Goal: Communication & Community: Ask a question

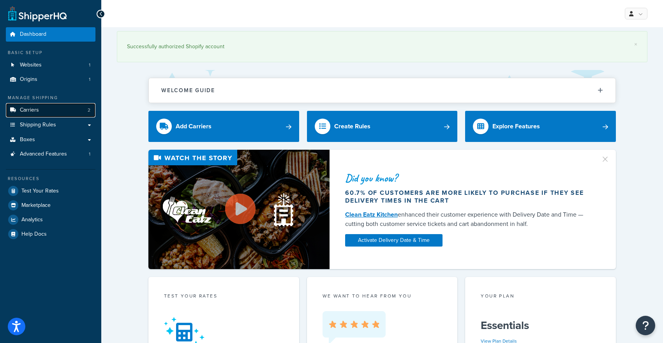
click at [50, 111] on link "Carriers 2" at bounding box center [51, 110] width 90 height 14
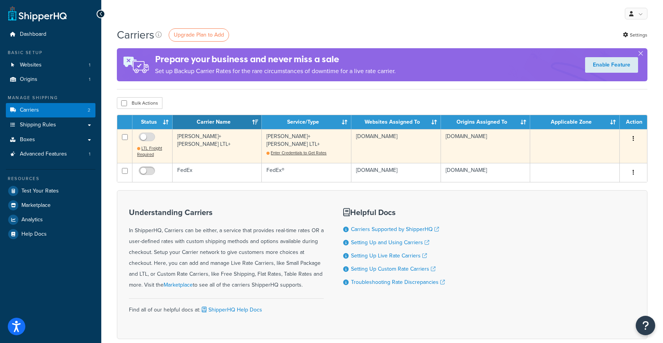
click at [186, 135] on td "Kuehne+Nagel LTL+" at bounding box center [216, 145] width 89 height 33
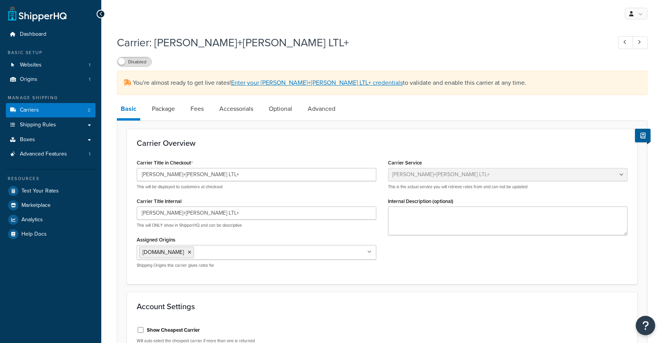
select select "reTransFreight"
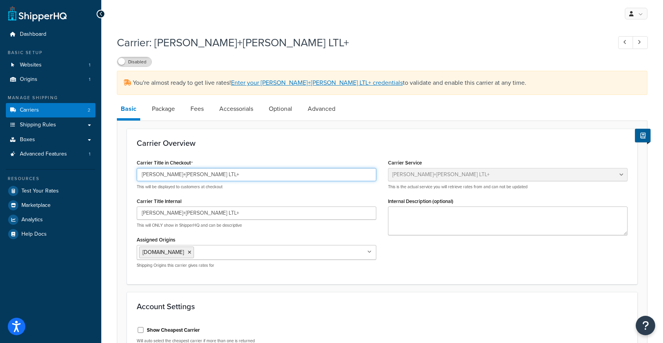
click at [177, 176] on input "[PERSON_NAME]+[PERSON_NAME] LTL+" at bounding box center [256, 174] width 239 height 13
type input "f"
type input "Freight Shipping"
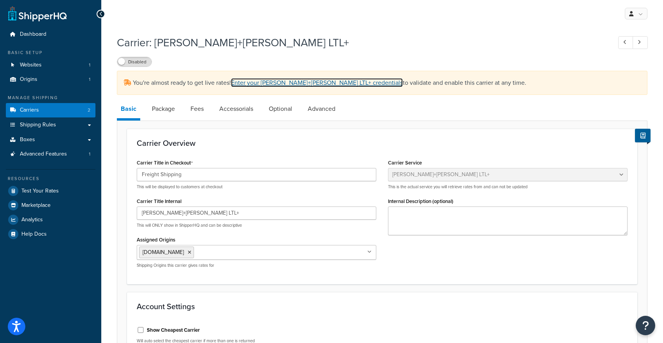
click at [260, 79] on link "Enter your Kuehne+Nagel LTL+ credentials" at bounding box center [317, 82] width 172 height 9
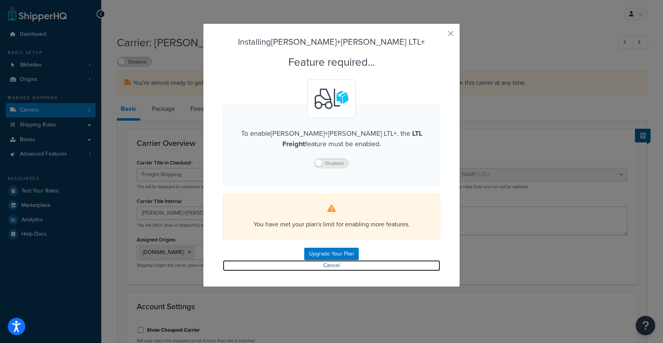
click at [328, 267] on link "Cancel" at bounding box center [331, 265] width 217 height 11
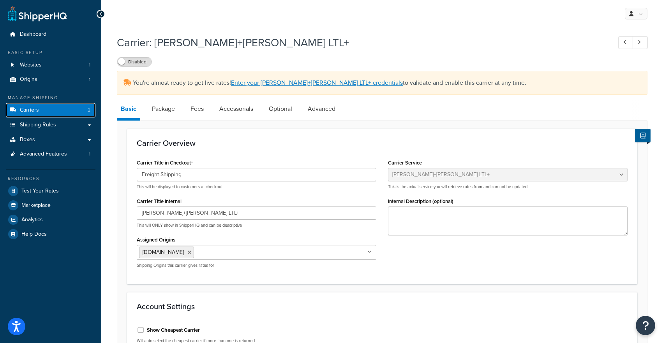
click at [63, 111] on link "Carriers 2" at bounding box center [51, 110] width 90 height 14
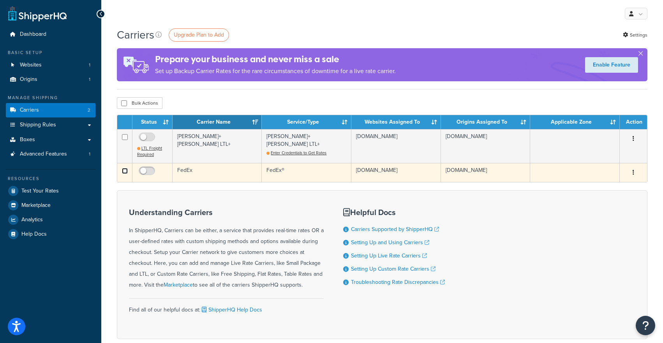
click at [125, 170] on input "checkbox" at bounding box center [125, 171] width 6 height 6
checkbox input "true"
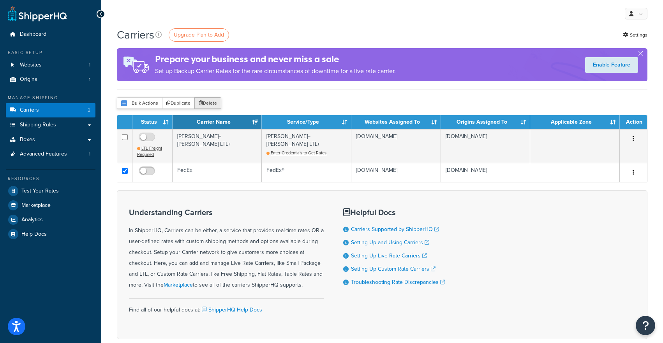
click at [209, 102] on button "Delete" at bounding box center [207, 103] width 27 height 12
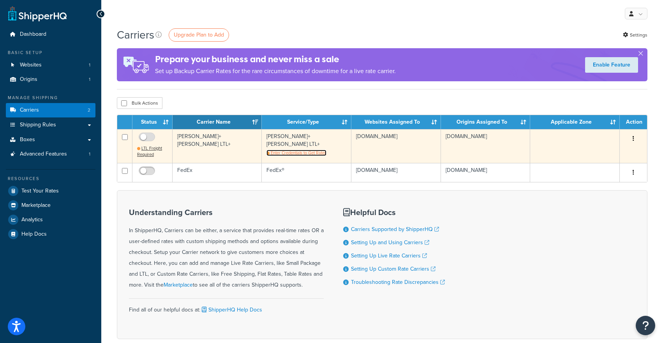
click at [300, 150] on span "Enter Credentials to Get Rates" at bounding box center [299, 153] width 56 height 6
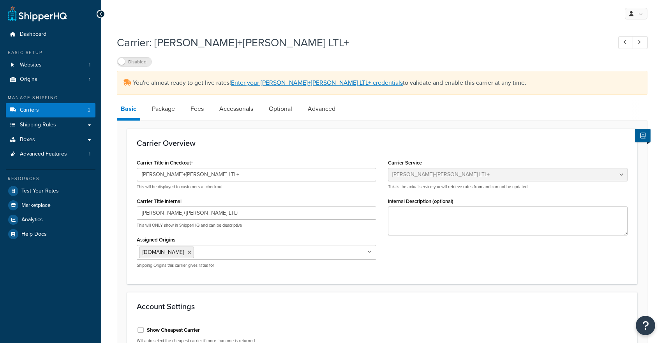
select select "reTransFreight"
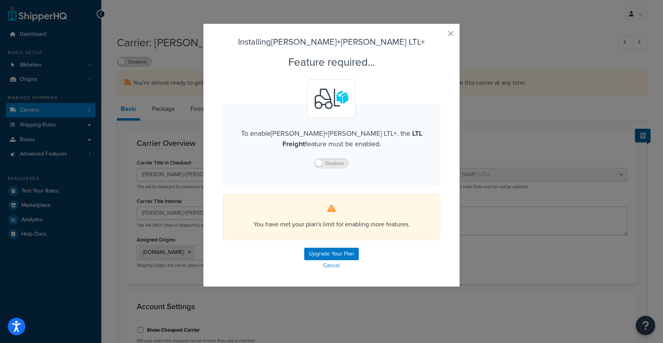
click at [326, 166] on p "Disabled" at bounding box center [331, 162] width 171 height 11
click at [319, 165] on p "Disabled" at bounding box center [331, 162] width 171 height 11
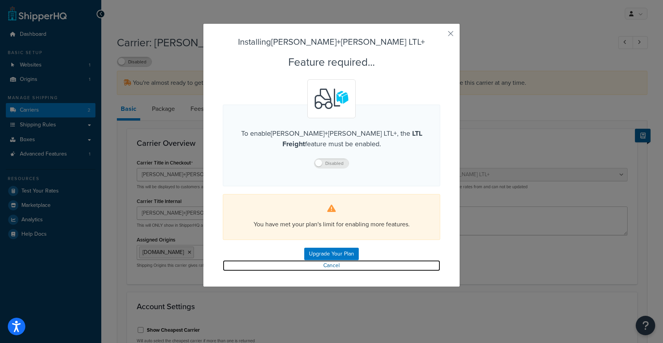
click at [322, 267] on link "Cancel" at bounding box center [331, 265] width 217 height 11
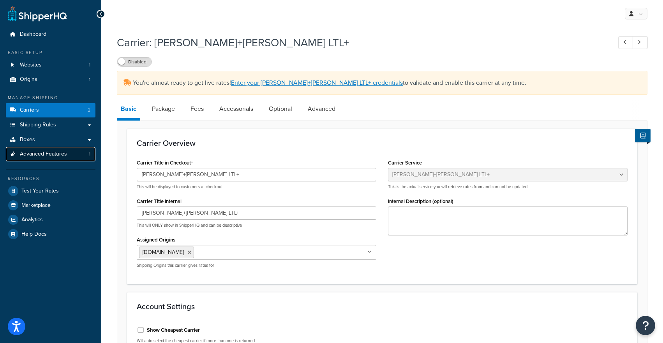
click at [42, 151] on span "Advanced Features" at bounding box center [43, 154] width 47 height 7
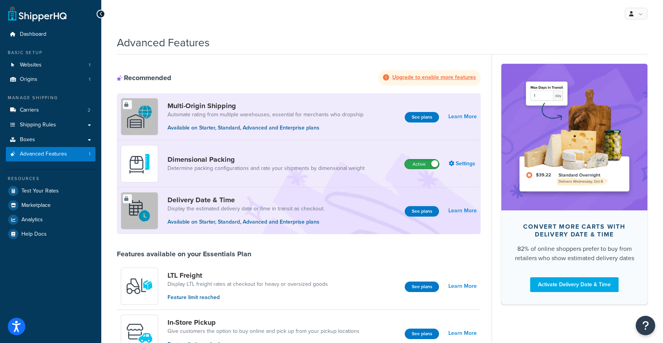
click at [426, 167] on label "Active" at bounding box center [422, 164] width 34 height 9
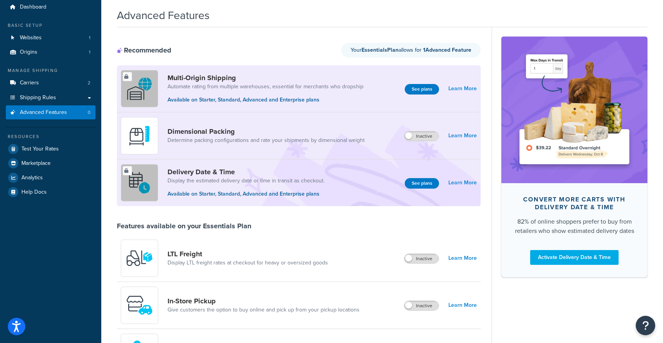
scroll to position [33, 0]
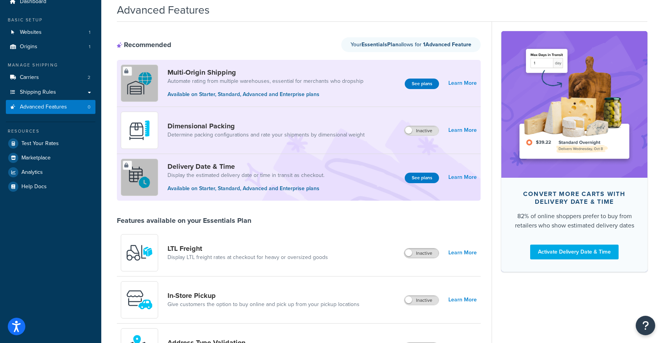
click at [410, 256] on span at bounding box center [408, 253] width 7 height 7
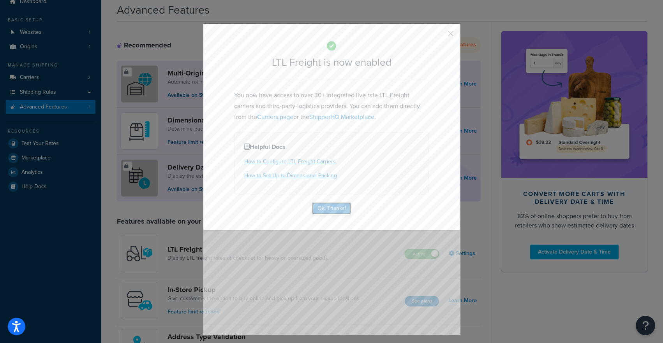
click at [331, 206] on button "Ok, Thanks!" at bounding box center [331, 208] width 39 height 12
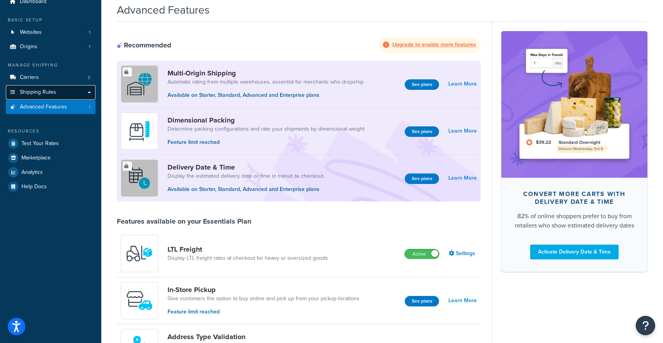
click at [37, 89] on span "Shipping Rules" at bounding box center [38, 92] width 36 height 7
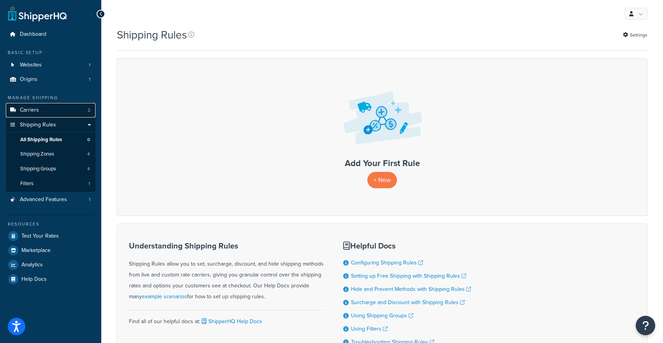
click at [33, 111] on span "Carriers" at bounding box center [29, 110] width 19 height 7
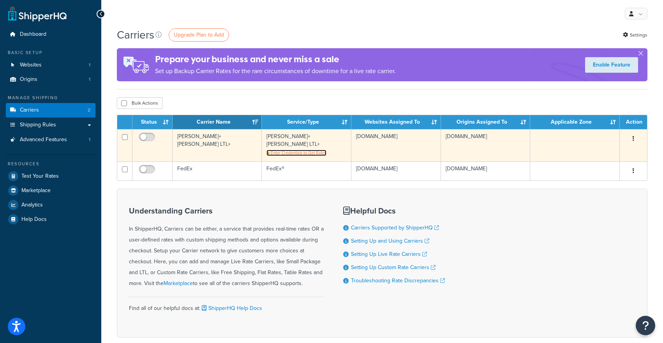
click at [294, 150] on span "Enter Credentials to Get Rates" at bounding box center [299, 153] width 56 height 6
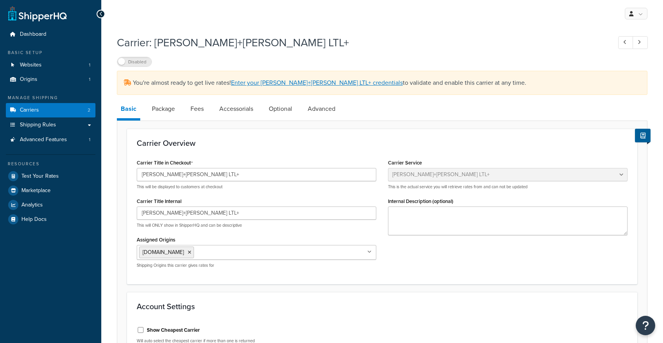
select select "reTransFreight"
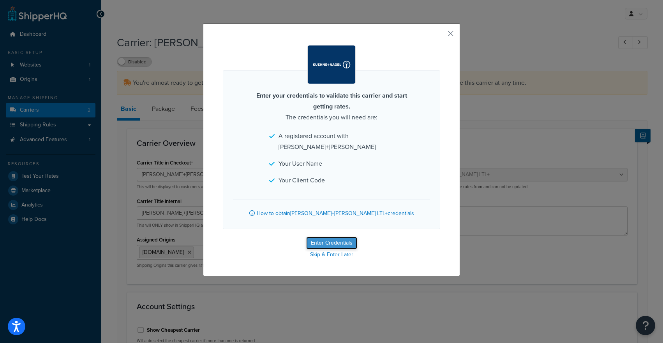
click at [336, 237] on button "Enter Credentials" at bounding box center [331, 243] width 51 height 12
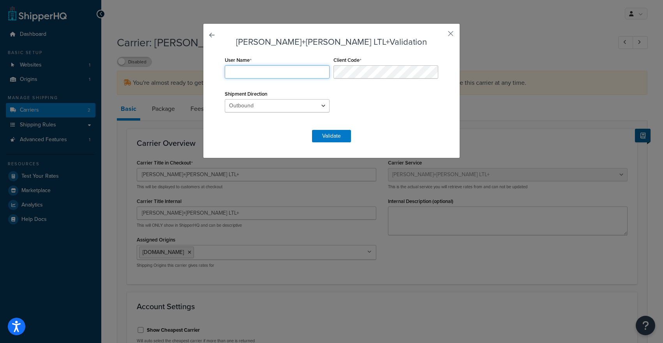
click at [282, 74] on input "User Name" at bounding box center [277, 71] width 105 height 13
type input "jay@living.fit"
click at [317, 134] on button "Validate" at bounding box center [331, 136] width 39 height 12
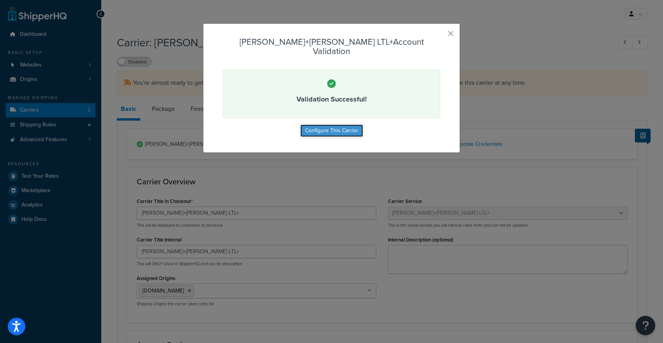
click at [343, 125] on button "Configure This Carrier" at bounding box center [331, 131] width 63 height 12
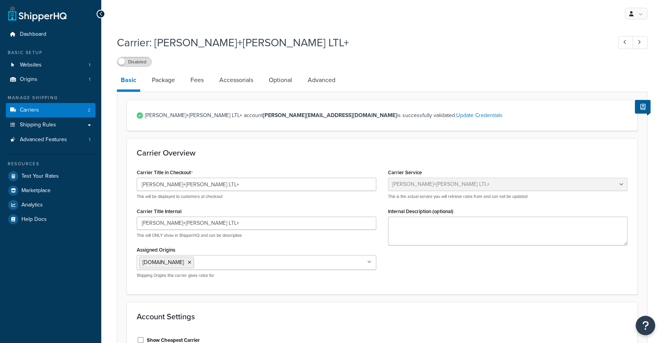
select select "reTransFreight"
click at [162, 186] on input "Kuehne+Nagel LTL+" at bounding box center [256, 184] width 239 height 13
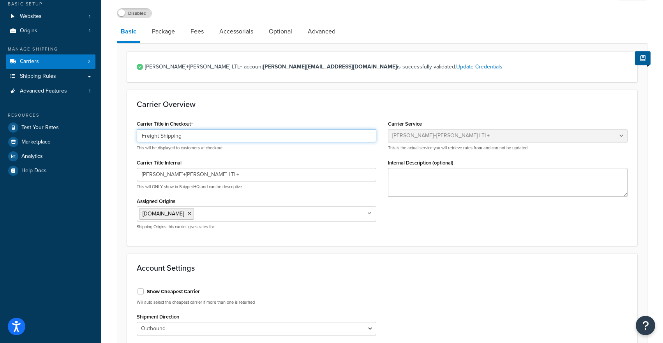
scroll to position [66, 0]
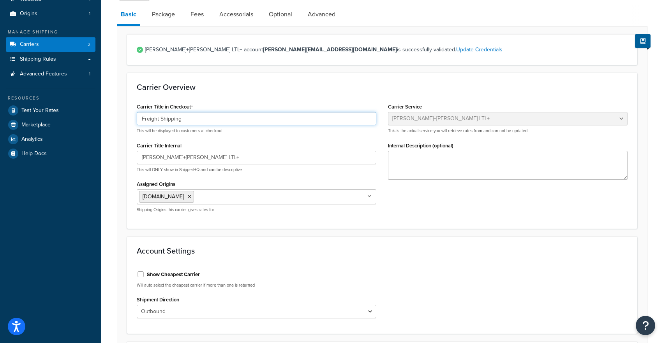
type input "Freight Shipping"
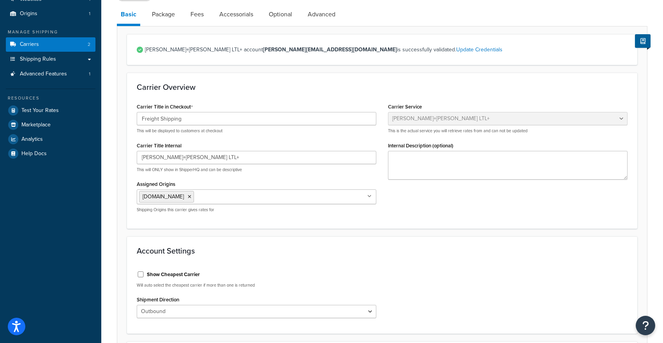
click at [206, 198] on input "Assigned Origins" at bounding box center [230, 196] width 69 height 9
click at [215, 185] on div "Assigned Origins Living.Fit All Origins Shipping Origins this carrier gives rat…" at bounding box center [256, 196] width 239 height 34
click at [213, 186] on div "Assigned Origins Living.Fit All Origins Shipping Origins this carrier gives rat…" at bounding box center [256, 196] width 239 height 34
click at [208, 193] on input "Assigned Origins" at bounding box center [230, 196] width 69 height 9
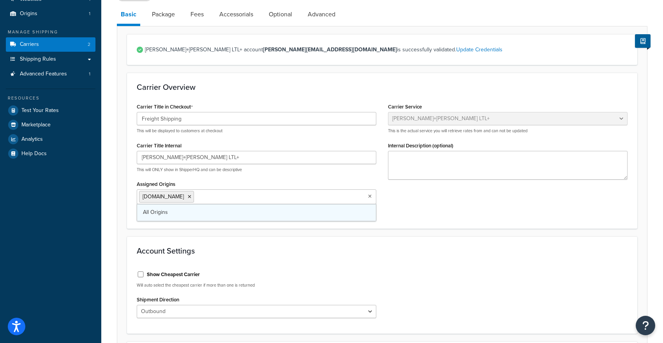
click at [165, 209] on span "All Origins" at bounding box center [155, 212] width 25 height 8
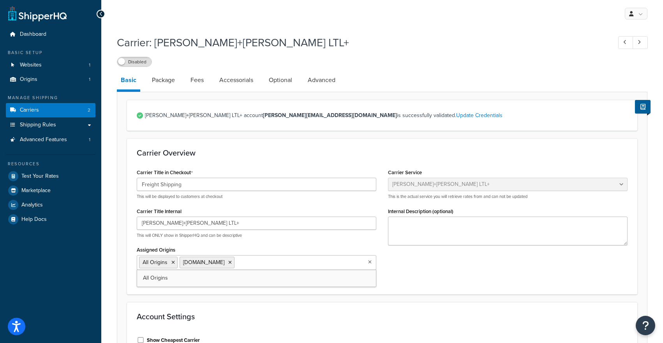
click at [224, 246] on div "Assigned Origins All Origins Living.Fit All Origins Shipping Origins this carri…" at bounding box center [256, 261] width 239 height 34
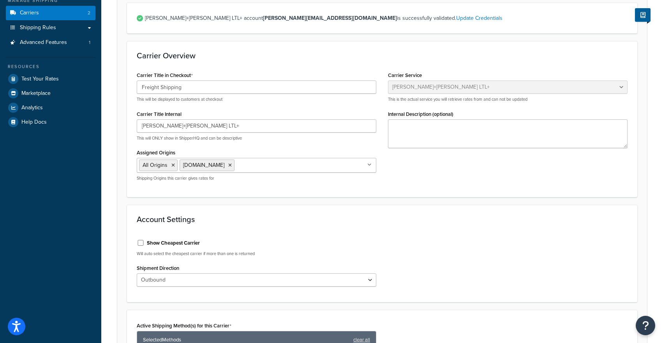
scroll to position [102, 0]
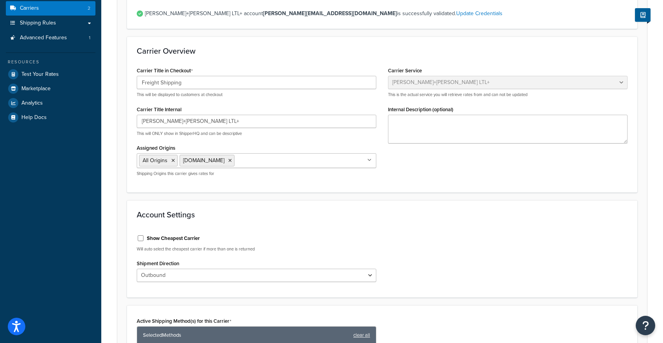
click at [183, 237] on label "Show Cheapest Carrier" at bounding box center [173, 238] width 53 height 7
click at [144, 237] on input "Show Cheapest Carrier" at bounding box center [141, 239] width 8 height 6
checkbox input "true"
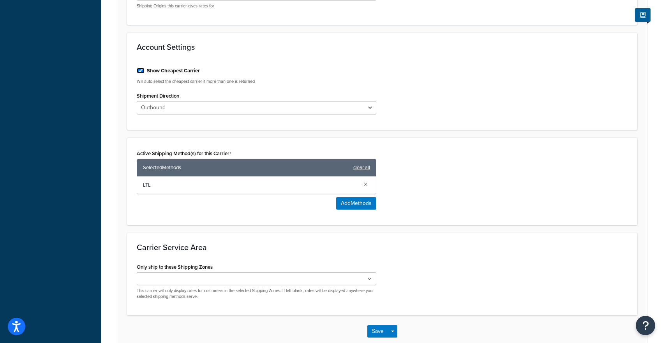
scroll to position [281, 0]
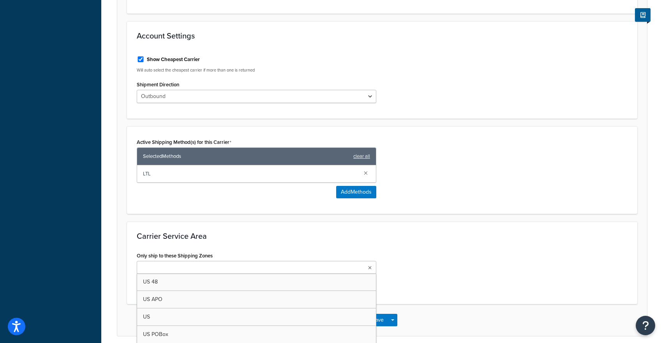
click at [219, 265] on ul at bounding box center [256, 267] width 239 height 13
click at [234, 239] on h3 "Carrier Service Area" at bounding box center [382, 236] width 491 height 9
click at [228, 259] on div "Only ship to these Shipping Zones US 48 US APO US US POBox Add New This carrier…" at bounding box center [256, 269] width 239 height 39
click at [224, 271] on ul at bounding box center [256, 267] width 239 height 13
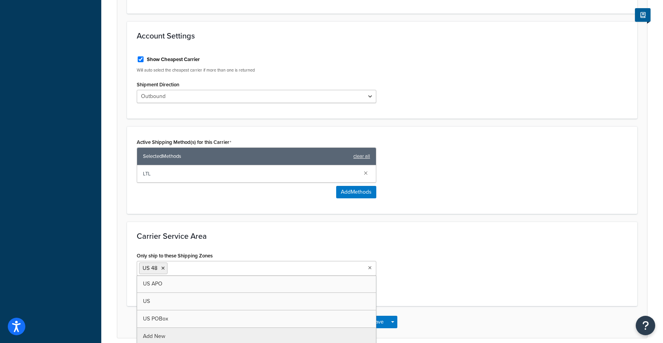
click at [243, 233] on h3 "Carrier Service Area" at bounding box center [382, 236] width 491 height 9
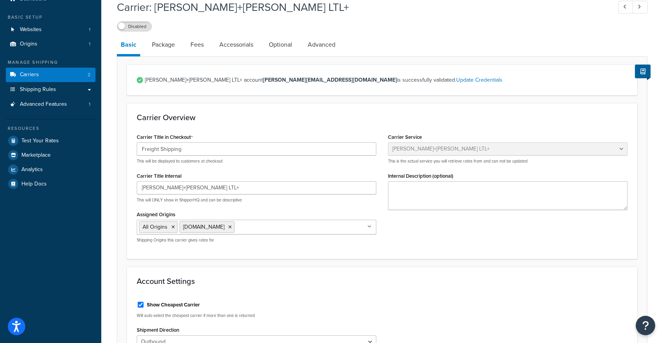
scroll to position [27, 0]
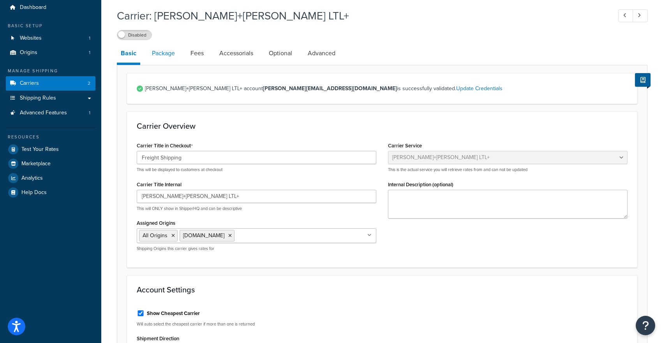
click at [164, 49] on link "Package" at bounding box center [163, 53] width 31 height 19
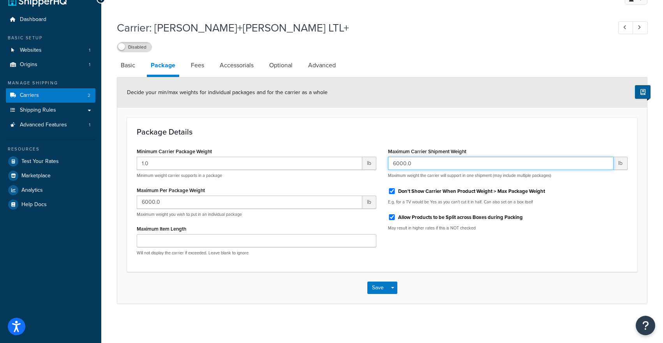
click at [397, 160] on input "6000.0" at bounding box center [500, 163] width 225 height 13
click at [405, 164] on input "6000.0" at bounding box center [500, 163] width 225 height 13
click at [406, 163] on input "6000.0" at bounding box center [500, 163] width 225 height 13
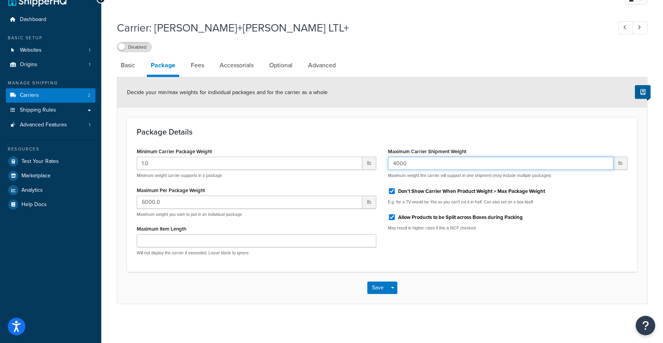
type input "6000.0"
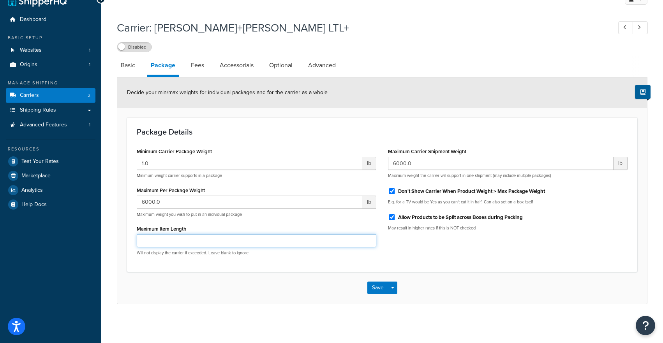
click at [213, 243] on input "Maximum Item Length" at bounding box center [256, 240] width 239 height 13
type input "50"
click at [199, 66] on link "Fees" at bounding box center [197, 65] width 21 height 19
select select "AFTER"
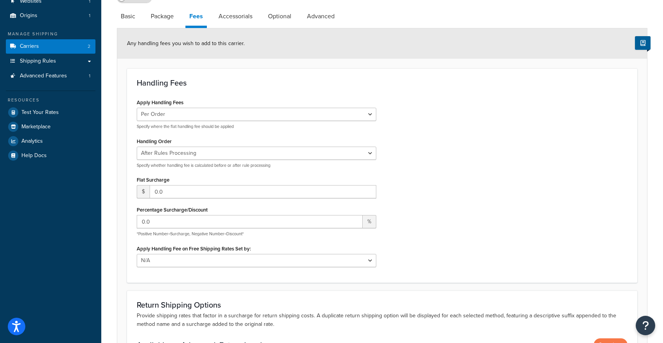
scroll to position [63, 0]
click at [210, 104] on div "Apply Handling Fees Per Order Per Item Per Package Specify where the flat handl…" at bounding box center [256, 113] width 239 height 33
click at [204, 116] on select "Per Order Per Item Per Package" at bounding box center [256, 114] width 239 height 13
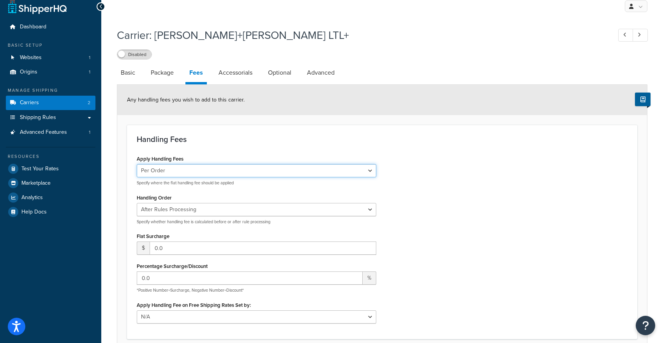
scroll to position [1, 0]
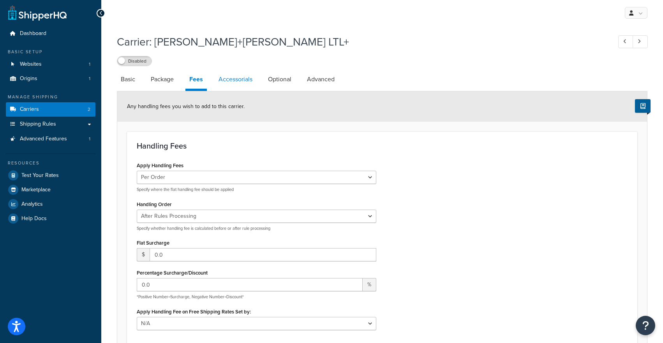
click at [227, 80] on link "Accessorials" at bounding box center [236, 79] width 42 height 19
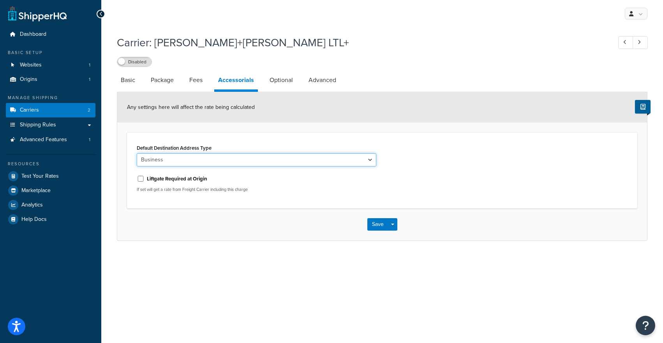
click at [209, 158] on select "Business Residential" at bounding box center [256, 159] width 239 height 13
select select "residential"
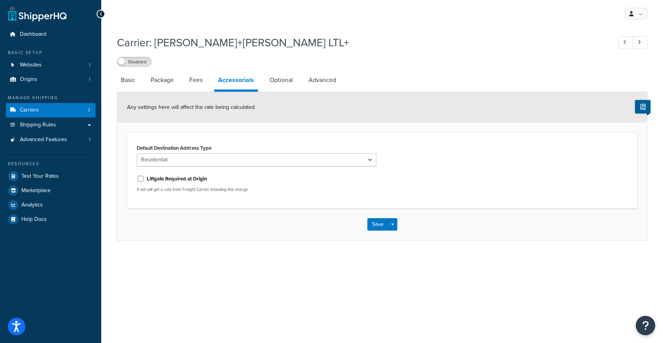
click at [241, 144] on div "Default Destination Address Type Business Residential" at bounding box center [256, 154] width 239 height 24
click at [286, 73] on link "Optional" at bounding box center [281, 80] width 31 height 19
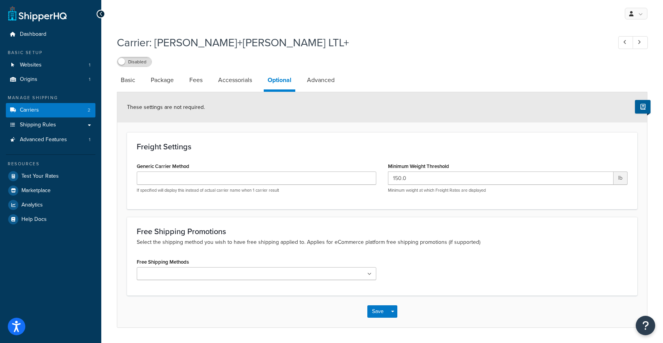
click at [254, 171] on div "Generic Carrier Method If specified will display this instead of actual carrier…" at bounding box center [256, 177] width 239 height 33
click at [254, 177] on input "Generic Carrier Method" at bounding box center [256, 178] width 239 height 13
click at [328, 82] on link "Advanced" at bounding box center [320, 80] width 35 height 19
select select "false"
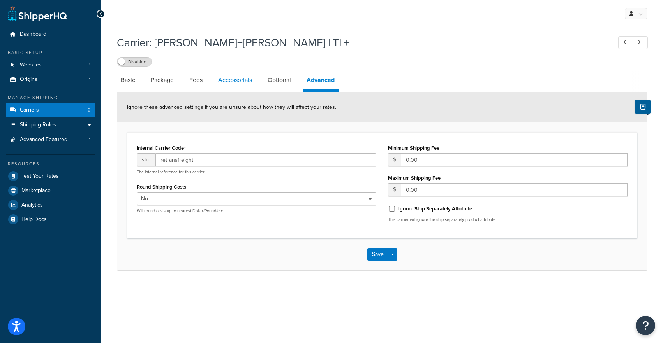
click at [241, 82] on link "Accessorials" at bounding box center [235, 80] width 42 height 19
select select "residential"
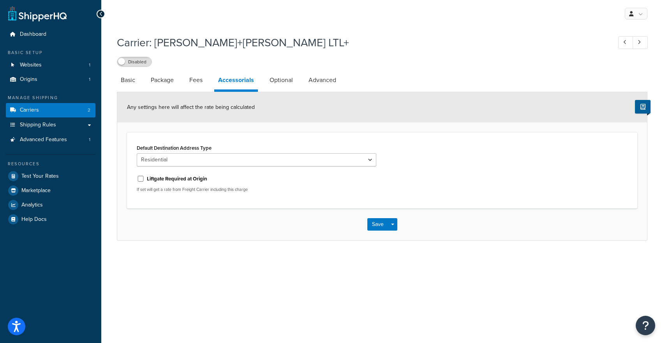
click at [369, 214] on div "Save Save Dropdown Save and Edit" at bounding box center [381, 225] width 529 height 32
click at [374, 225] on button "Save" at bounding box center [377, 224] width 21 height 12
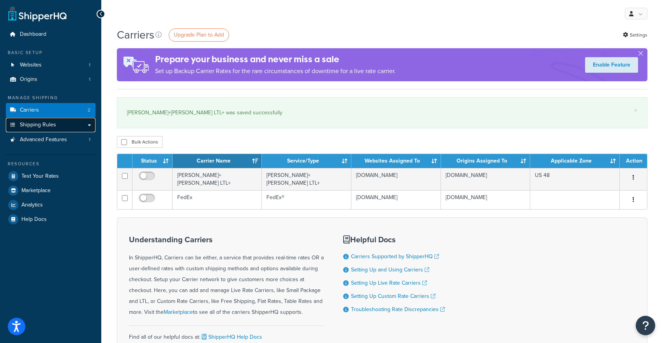
click at [58, 124] on link "Shipping Rules" at bounding box center [51, 125] width 90 height 14
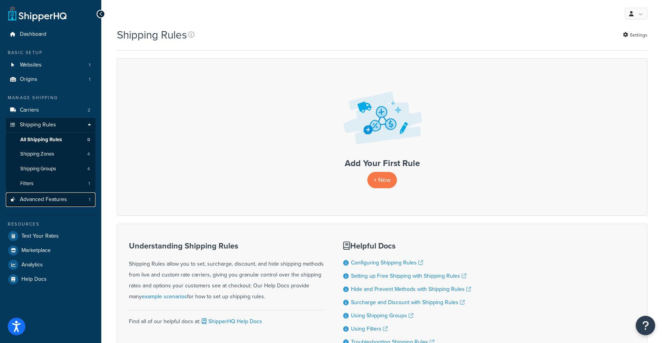
click at [49, 201] on span "Advanced Features" at bounding box center [43, 200] width 47 height 7
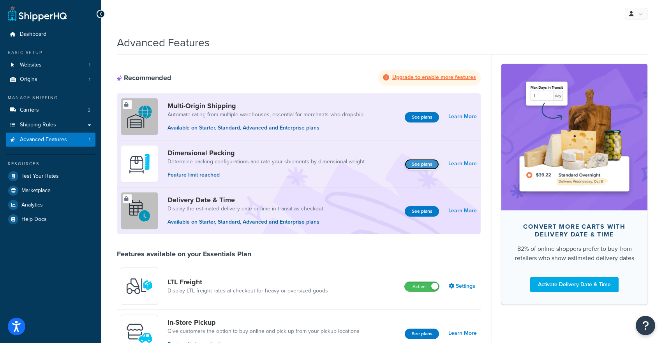
click at [424, 162] on button "See plans" at bounding box center [422, 164] width 34 height 11
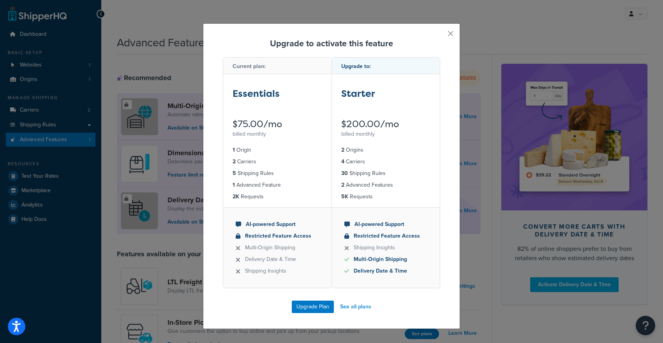
click at [380, 148] on li "2 Origins" at bounding box center [386, 150] width 90 height 9
click at [371, 107] on div "Starter $200.00/mo billed monthly" at bounding box center [386, 106] width 108 height 65
click at [361, 76] on div "Starter $200.00/mo billed monthly" at bounding box center [386, 106] width 108 height 65
click at [315, 308] on button "Upgrade Plan" at bounding box center [313, 307] width 42 height 12
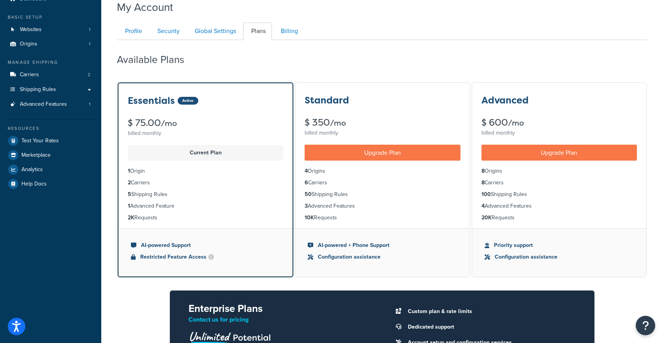
scroll to position [37, 0]
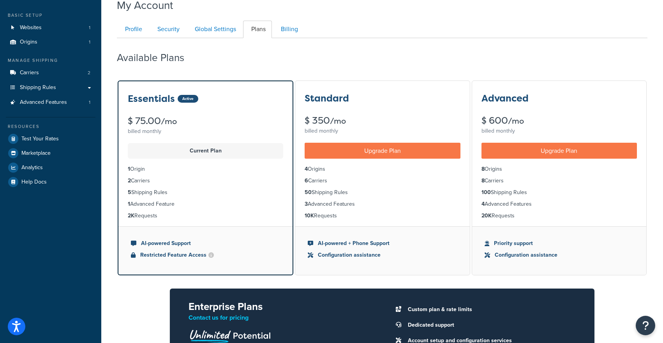
click at [327, 129] on div "billed monthly" at bounding box center [381, 131] width 155 height 11
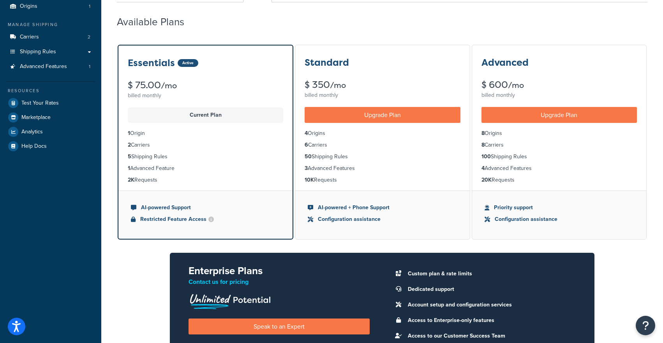
scroll to position [24, 0]
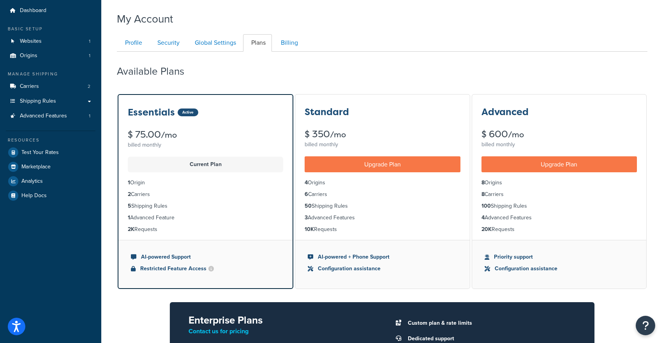
click at [323, 111] on h3 "Standard" at bounding box center [326, 112] width 44 height 10
click at [332, 127] on div "Standard $ 350 /mo billed monthly" at bounding box center [382, 123] width 174 height 56
click at [285, 44] on link "Billing" at bounding box center [289, 43] width 32 height 18
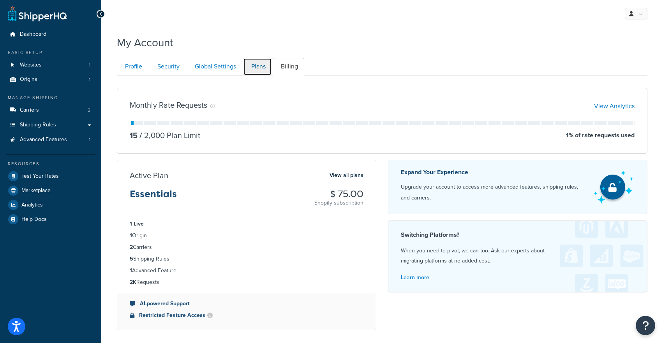
click at [261, 67] on link "Plans" at bounding box center [257, 67] width 29 height 18
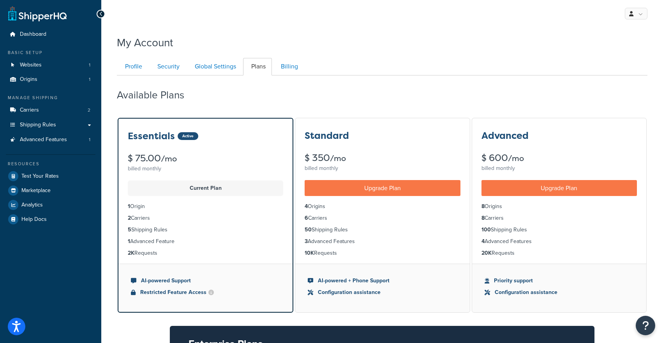
scroll to position [76, 0]
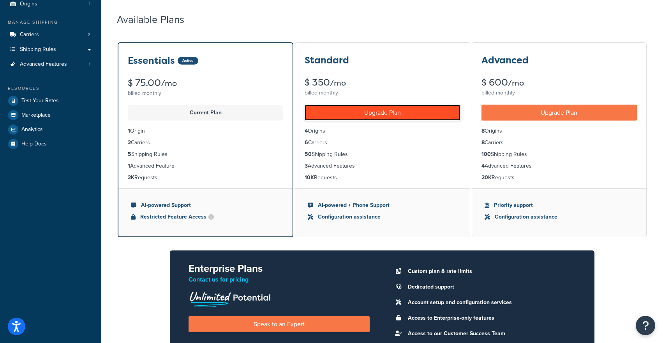
click at [333, 114] on link "Upgrade Plan" at bounding box center [381, 113] width 155 height 16
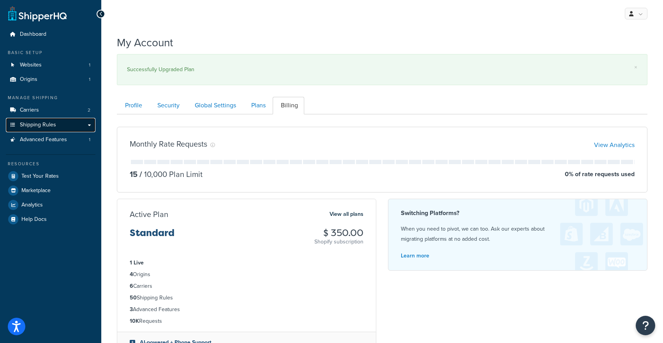
click at [52, 125] on span "Shipping Rules" at bounding box center [38, 125] width 36 height 7
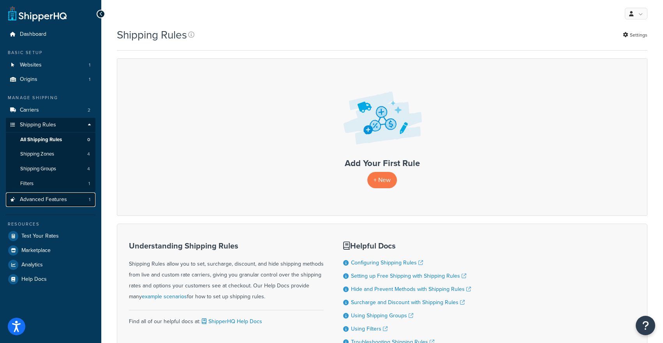
click at [45, 197] on span "Advanced Features" at bounding box center [43, 200] width 47 height 7
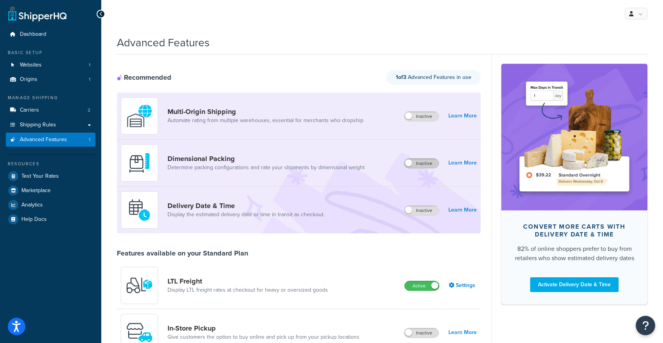
click at [420, 162] on label "Inactive" at bounding box center [421, 163] width 34 height 9
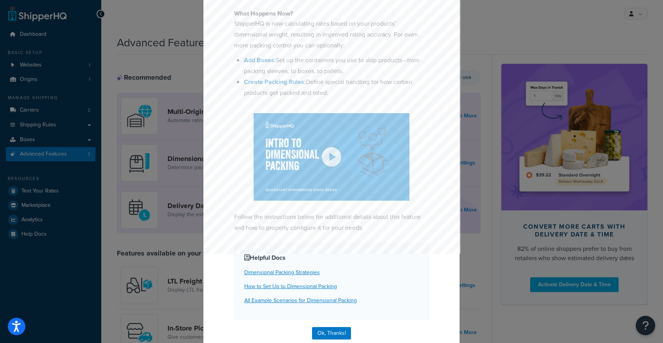
scroll to position [82, 0]
click at [324, 332] on button "Ok, Thanks!" at bounding box center [331, 333] width 39 height 12
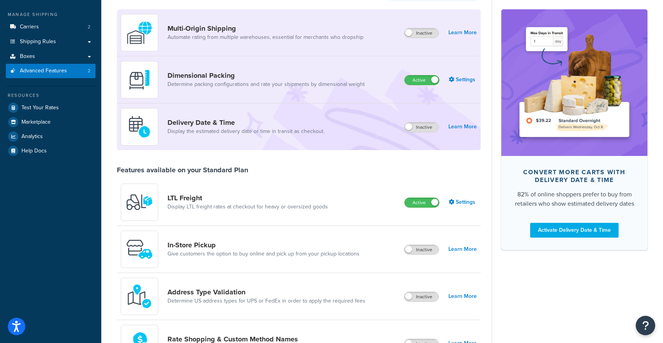
scroll to position [0, 0]
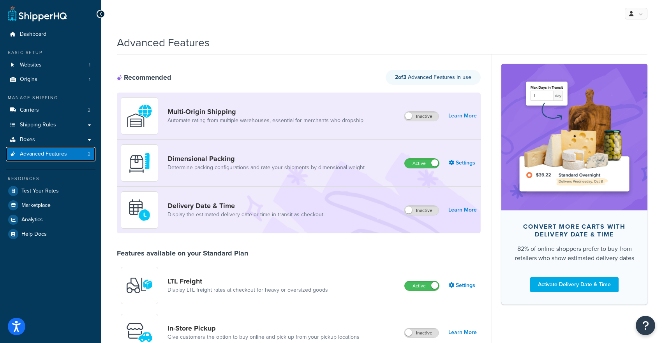
click at [52, 159] on link "Advanced Features 2" at bounding box center [51, 154] width 90 height 14
click at [34, 141] on link "Boxes" at bounding box center [51, 140] width 90 height 14
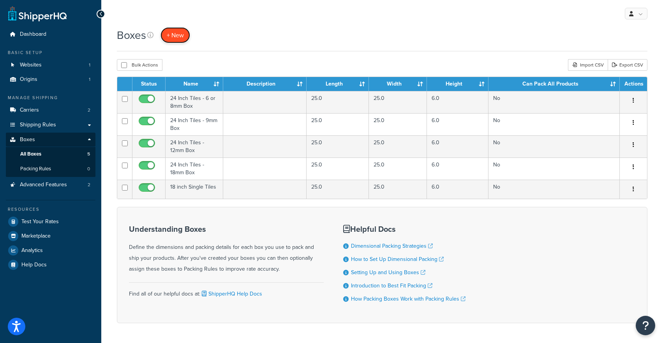
click at [178, 32] on span "+ New" at bounding box center [175, 35] width 17 height 9
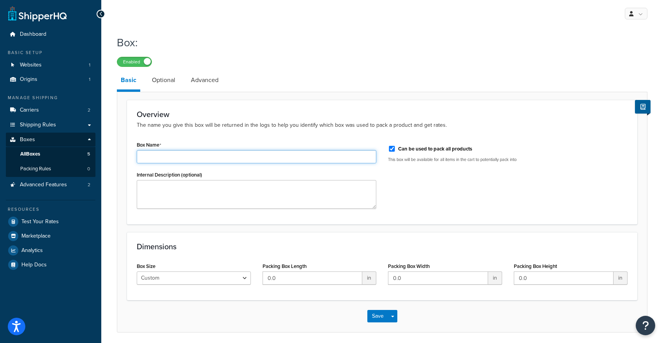
click at [155, 151] on input "Box Name" at bounding box center [256, 156] width 239 height 13
type input "Freight Pallet"
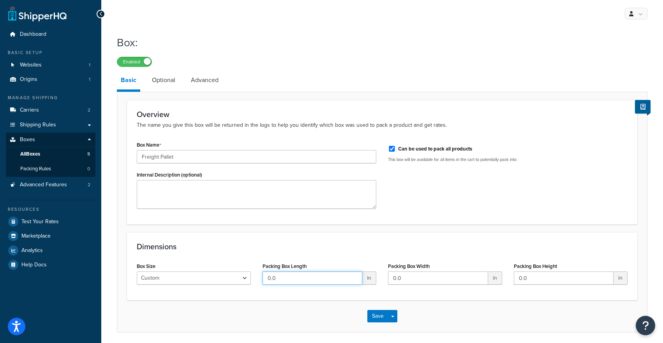
click at [265, 278] on input "0.0" at bounding box center [312, 278] width 100 height 13
type input "48.0"
click at [422, 278] on input "0.0" at bounding box center [438, 278] width 100 height 13
type input "0"
type input "40"
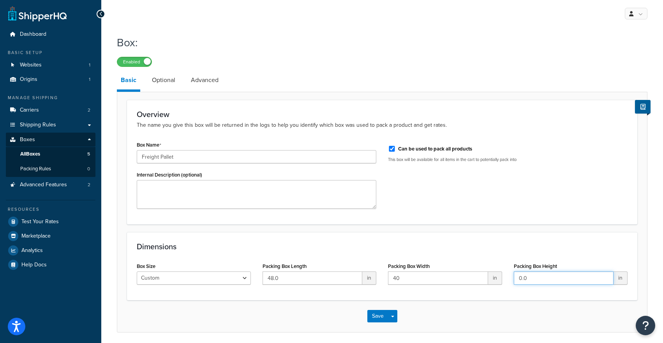
click at [534, 277] on input "0.0" at bounding box center [564, 278] width 100 height 13
type input "0"
type input "4"
type input "24"
click at [161, 83] on link "Optional" at bounding box center [163, 80] width 31 height 19
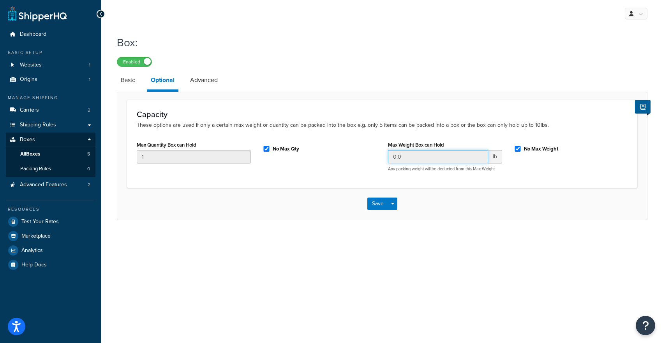
click at [426, 155] on input "0.0" at bounding box center [438, 156] width 100 height 13
click at [522, 143] on div "No Max Weight" at bounding box center [571, 148] width 114 height 12
click at [515, 148] on input "No Max Weight" at bounding box center [518, 149] width 8 height 6
checkbox input "false"
click at [446, 155] on input "0.0" at bounding box center [438, 156] width 100 height 13
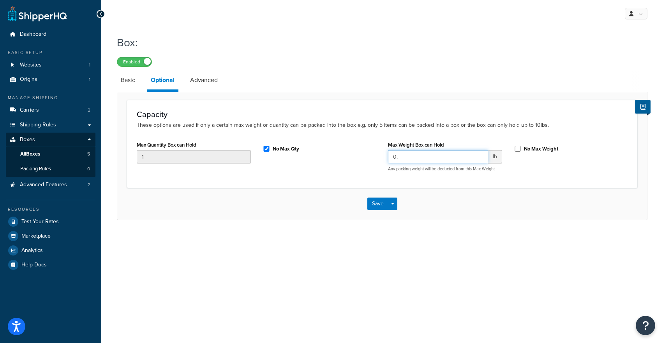
type input "0"
type input "2500"
click at [200, 76] on link "Advanced" at bounding box center [203, 80] width 35 height 19
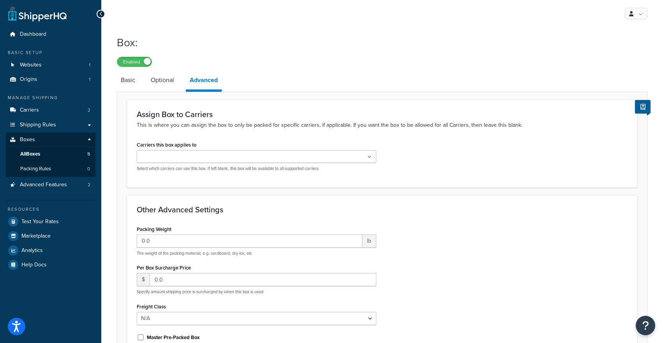
click at [213, 153] on ul at bounding box center [256, 156] width 239 height 13
click at [253, 198] on div "Other Advanced Settings Packing Weight 0.0 lb The weight of the packing materia…" at bounding box center [382, 296] width 510 height 198
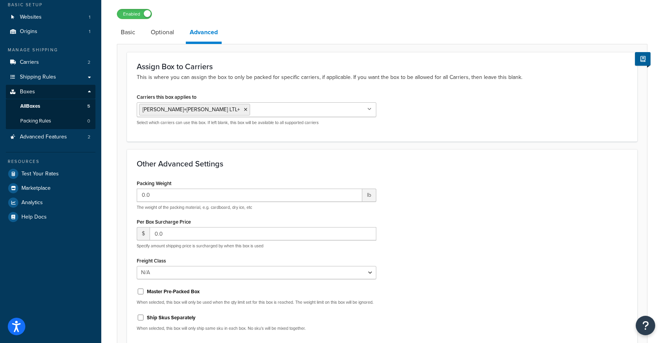
scroll to position [49, 0]
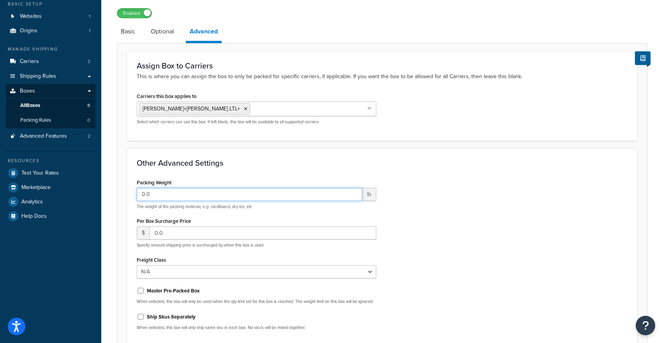
click at [241, 195] on input "0.0" at bounding box center [249, 194] width 225 height 13
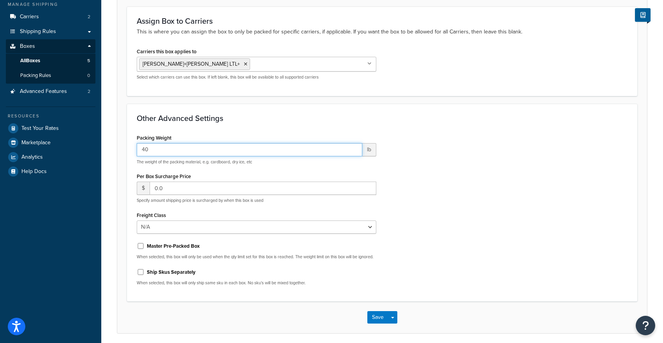
scroll to position [98, 0]
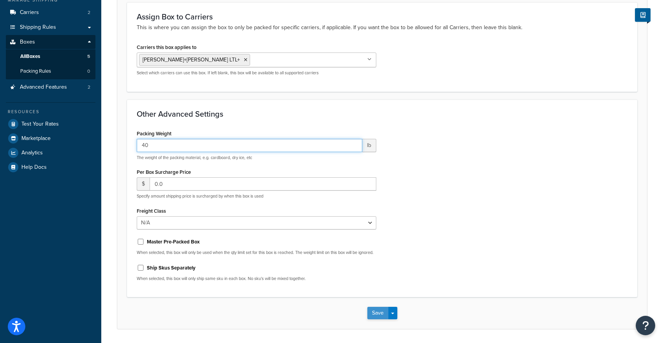
type input "40"
click at [384, 319] on button "Save" at bounding box center [377, 313] width 21 height 12
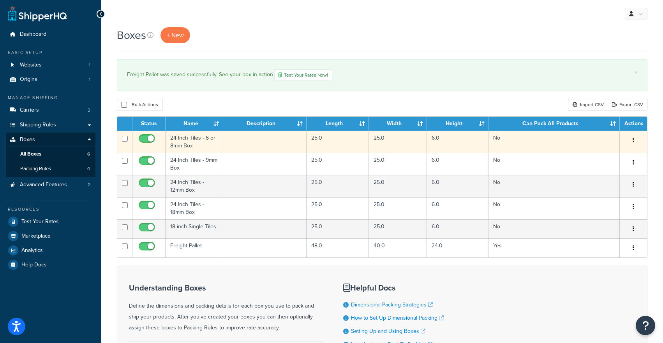
click at [186, 146] on td "24 Inch Tiles - 6 or 8mm Box" at bounding box center [194, 142] width 58 height 22
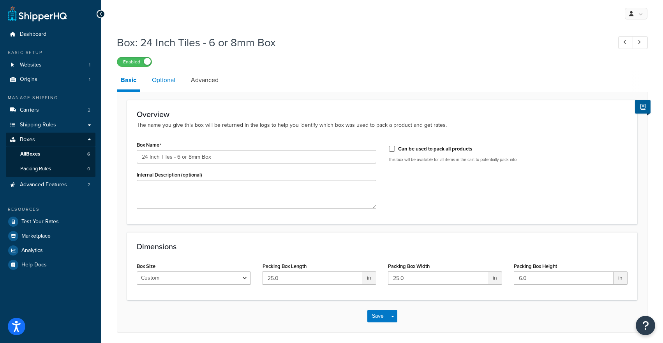
click at [164, 84] on link "Optional" at bounding box center [163, 80] width 31 height 19
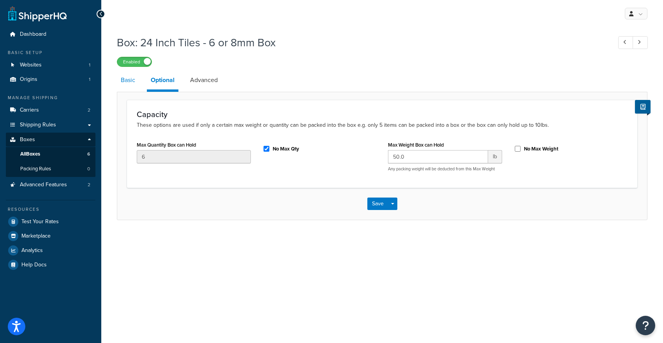
click at [129, 78] on link "Basic" at bounding box center [128, 80] width 22 height 19
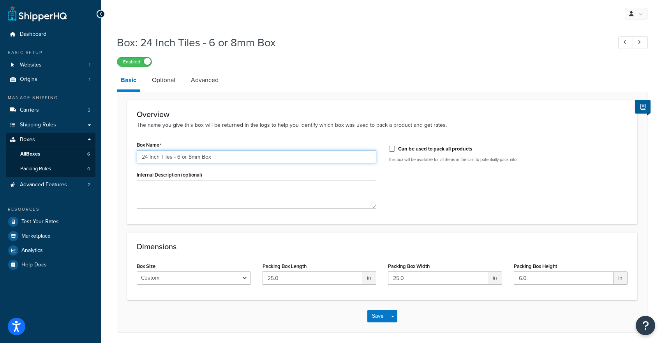
drag, startPoint x: 187, startPoint y: 156, endPoint x: 177, endPoint y: 156, distance: 10.5
click at [177, 156] on input "24 Inch Tiles - 6 or 8mm Box" at bounding box center [256, 156] width 239 height 13
click at [176, 156] on input "24 Inch Tiles - 8mm Box" at bounding box center [256, 156] width 239 height 13
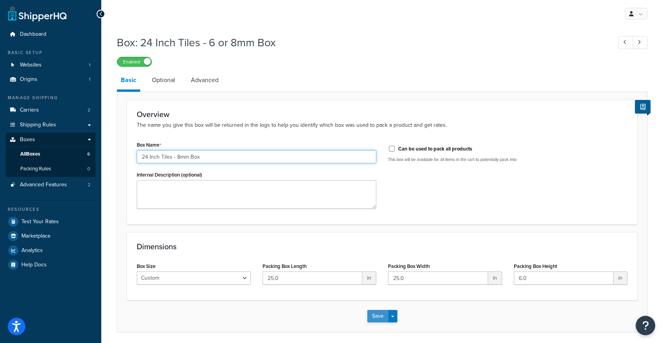
type input "24 Inch Tiles - 8mm Box"
click at [376, 316] on button "Save" at bounding box center [377, 316] width 21 height 12
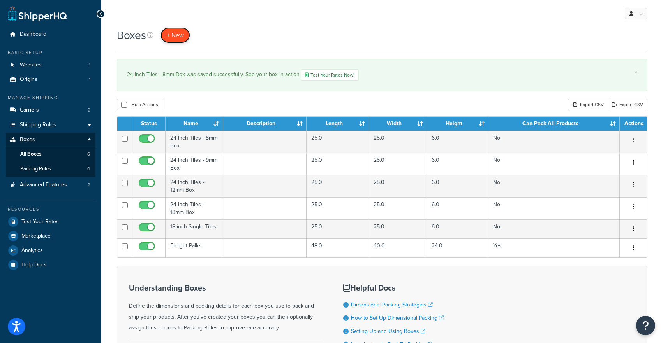
click at [182, 33] on span "+ New" at bounding box center [175, 35] width 17 height 9
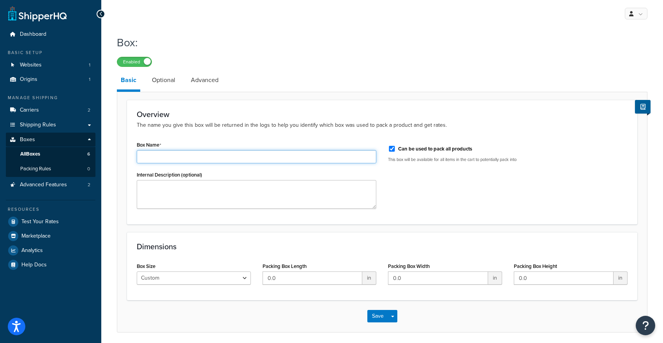
click at [199, 157] on input "Box Name" at bounding box center [256, 156] width 239 height 13
paste input "24 Inch Tiles - 8mm Box"
click at [179, 158] on input "24 Inch Tiles - 8mm Box" at bounding box center [256, 156] width 239 height 13
type input "24 Inch Tiles - 6mm Box"
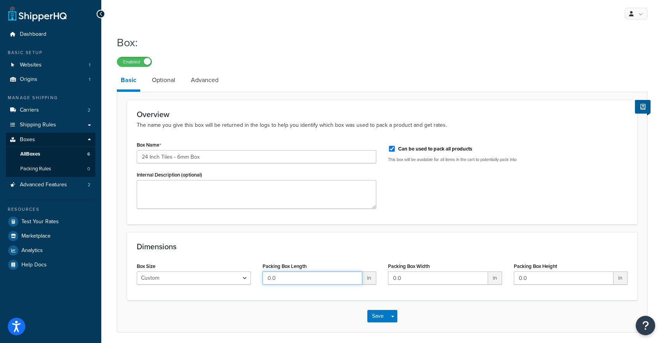
click at [284, 285] on input "0.0" at bounding box center [312, 278] width 100 height 13
type input "0"
type input "25"
click at [393, 274] on input "0.0" at bounding box center [438, 278] width 100 height 13
click at [394, 275] on input "0.0" at bounding box center [438, 278] width 100 height 13
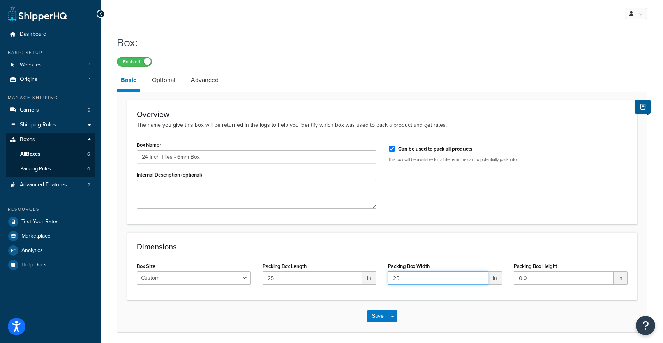
type input "25"
click at [536, 278] on input "0.0" at bounding box center [564, 278] width 100 height 13
type input "6"
click at [167, 79] on link "Optional" at bounding box center [163, 80] width 31 height 19
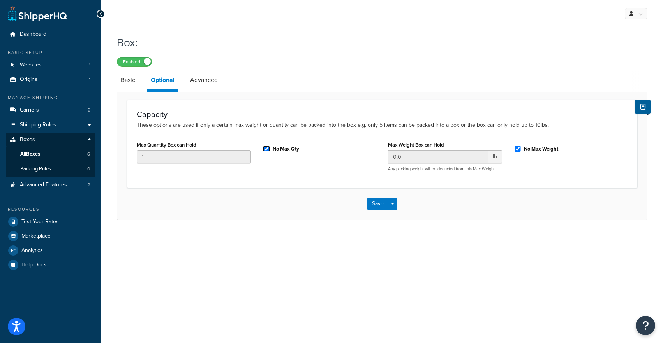
click at [265, 149] on input "No Max Qty" at bounding box center [266, 149] width 8 height 6
checkbox input "false"
click at [223, 153] on input "1" at bounding box center [194, 156] width 114 height 13
type input "10"
click at [433, 156] on input "0.0" at bounding box center [438, 156] width 100 height 13
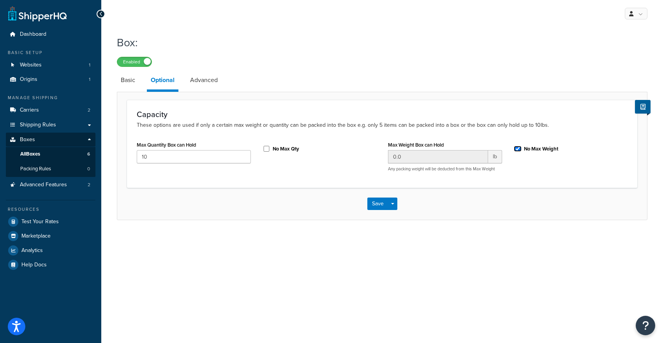
click at [521, 148] on div "No Max Weight" at bounding box center [571, 148] width 114 height 12
click at [518, 148] on input "No Max Weight" at bounding box center [518, 149] width 8 height 6
checkbox input "false"
click at [454, 159] on input "0.0" at bounding box center [438, 156] width 100 height 13
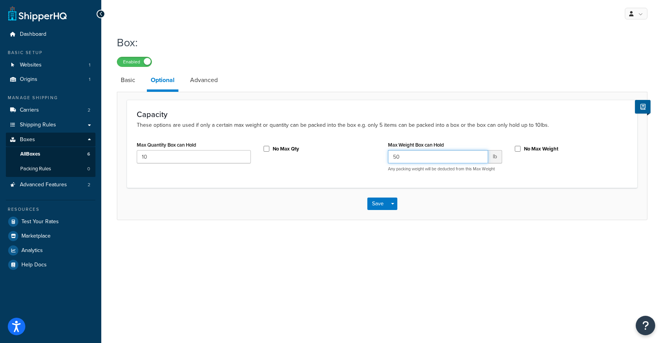
type input "50"
click at [212, 94] on div "Capacity These options are used if only a certain max weight or quantity can be…" at bounding box center [382, 156] width 530 height 128
click at [207, 81] on link "Advanced" at bounding box center [203, 80] width 35 height 19
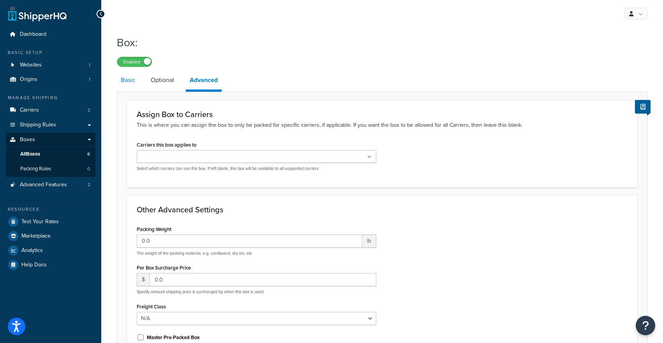
click at [127, 81] on link "Basic" at bounding box center [128, 80] width 22 height 19
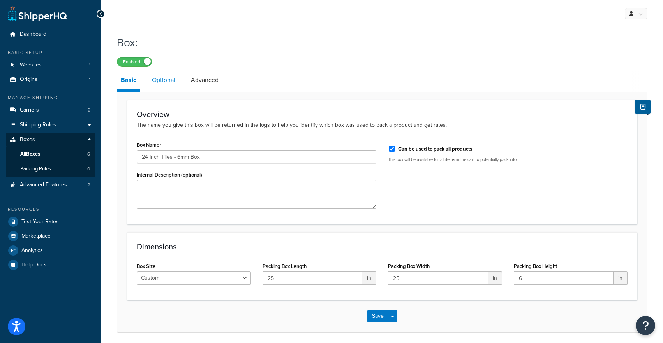
click at [163, 82] on link "Optional" at bounding box center [163, 80] width 31 height 19
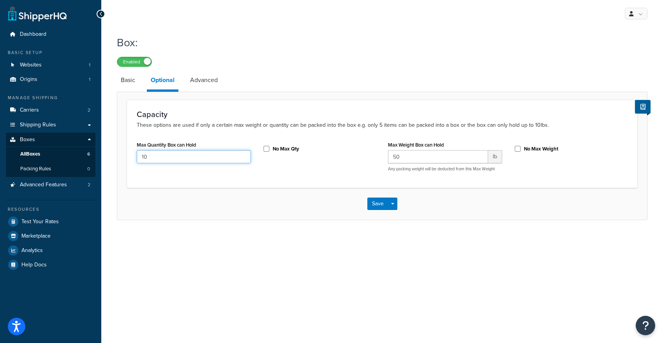
click at [142, 160] on input "10" at bounding box center [194, 156] width 114 height 13
type input "8"
click at [207, 82] on link "Advanced" at bounding box center [203, 80] width 35 height 19
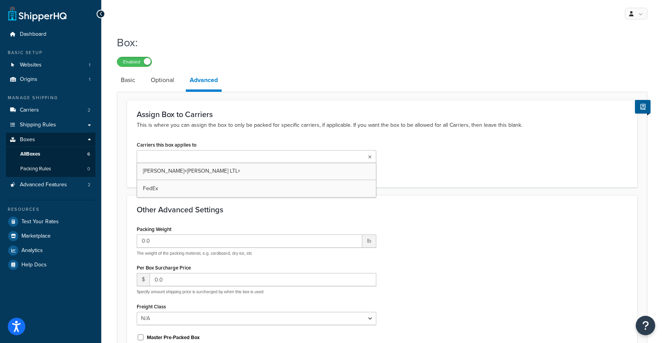
click at [196, 160] on input "Carriers this box applies to" at bounding box center [173, 157] width 69 height 9
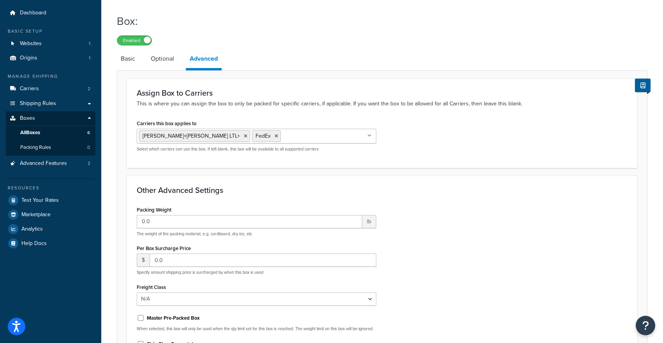
scroll to position [26, 0]
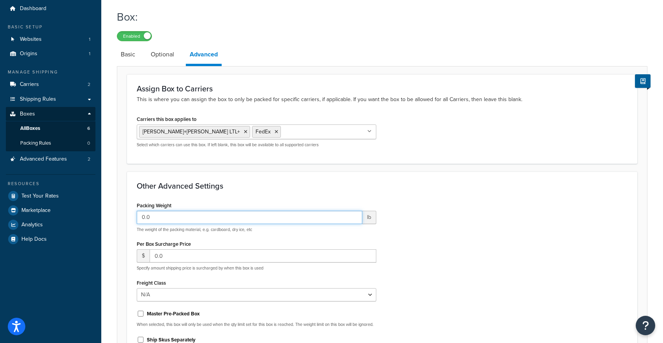
click at [163, 216] on input "0.0" at bounding box center [249, 217] width 225 height 13
type input "0"
type input "0.5"
click at [196, 185] on h3 "Other Advanced Settings" at bounding box center [382, 186] width 491 height 9
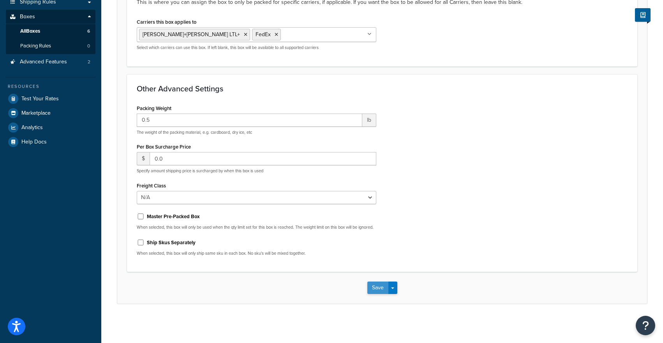
click at [378, 285] on button "Save" at bounding box center [377, 288] width 21 height 12
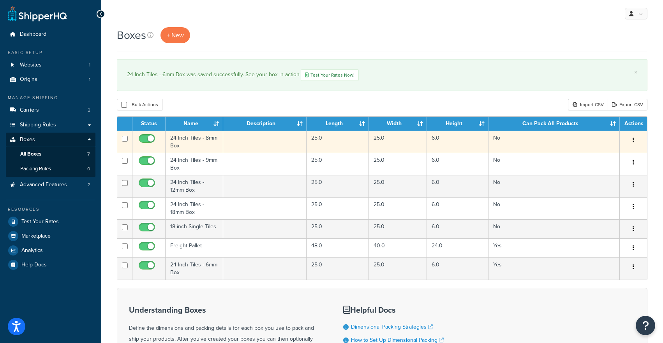
click at [175, 139] on td "24 Inch Tiles - 8mm Box" at bounding box center [194, 142] width 58 height 22
click at [176, 139] on td "24 Inch Tiles - 8mm Box" at bounding box center [194, 142] width 58 height 22
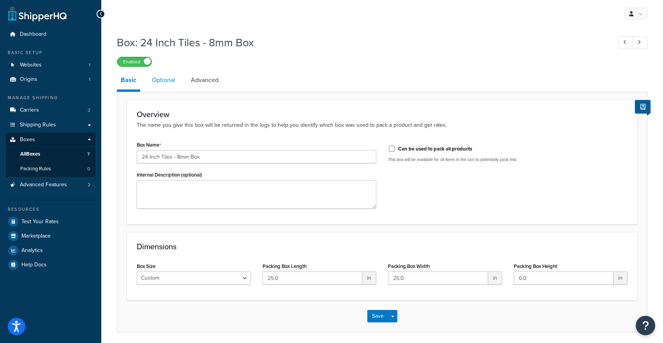
click at [172, 81] on link "Optional" at bounding box center [163, 80] width 31 height 19
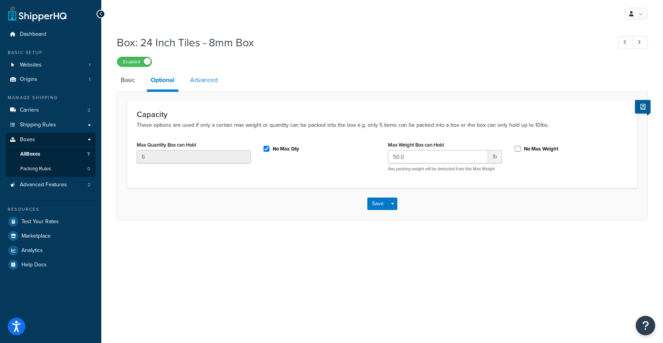
click at [220, 82] on link "Advanced" at bounding box center [203, 80] width 35 height 19
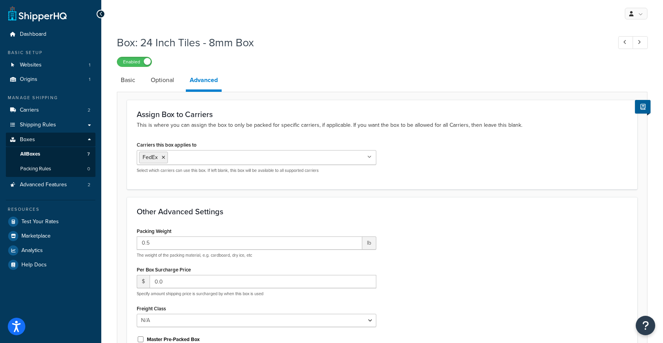
click at [203, 161] on input "Carriers this box applies to" at bounding box center [204, 157] width 69 height 9
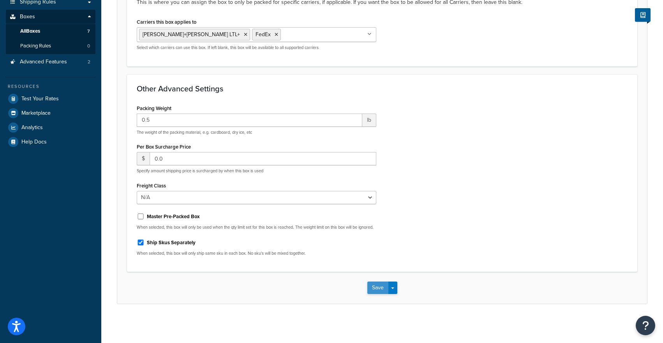
click at [377, 289] on button "Save" at bounding box center [377, 288] width 21 height 12
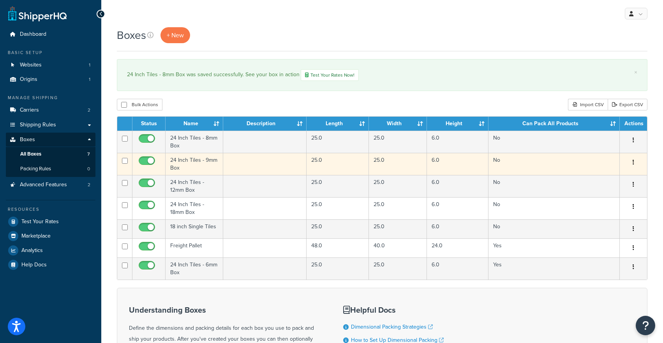
click at [177, 167] on td "24 Inch Tiles - 9mm Box" at bounding box center [194, 164] width 58 height 22
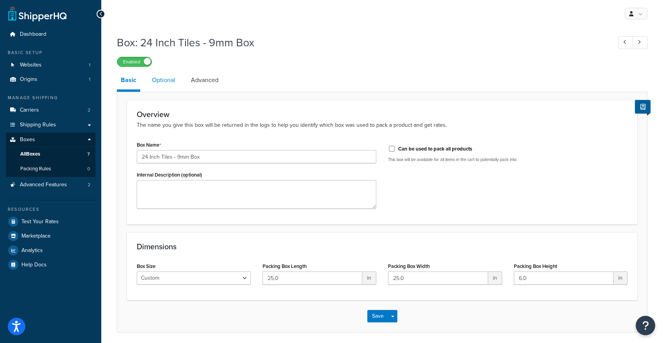
click at [165, 85] on link "Optional" at bounding box center [163, 80] width 31 height 19
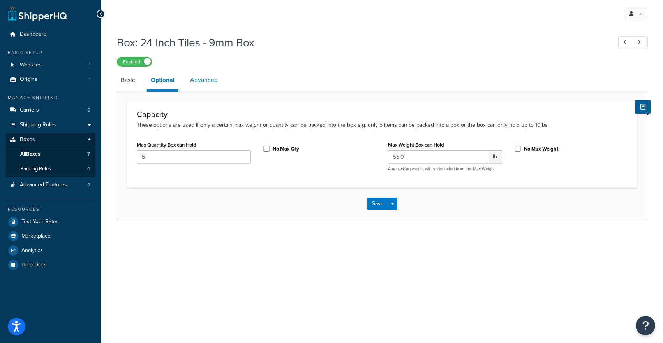
click at [209, 87] on link "Advanced" at bounding box center [203, 80] width 35 height 19
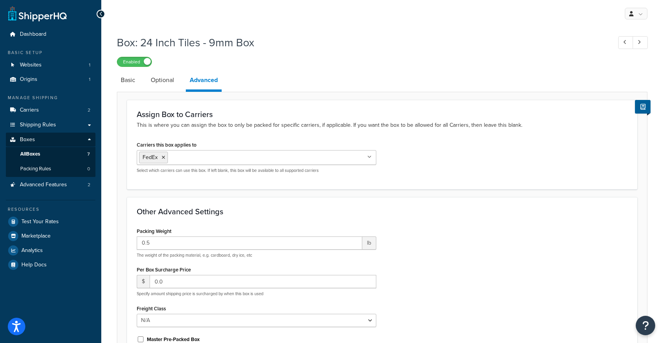
click at [209, 80] on link "Advanced" at bounding box center [204, 81] width 36 height 21
click at [199, 158] on input "Carriers this box applies to" at bounding box center [204, 157] width 69 height 9
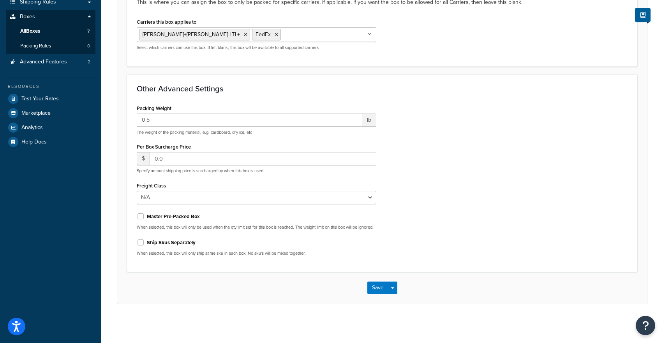
scroll to position [129, 0]
click at [383, 298] on div "Save Save Dropdown Save and Edit Save and Duplicate Save and Create New" at bounding box center [381, 288] width 529 height 32
click at [380, 292] on button "Save" at bounding box center [377, 288] width 21 height 12
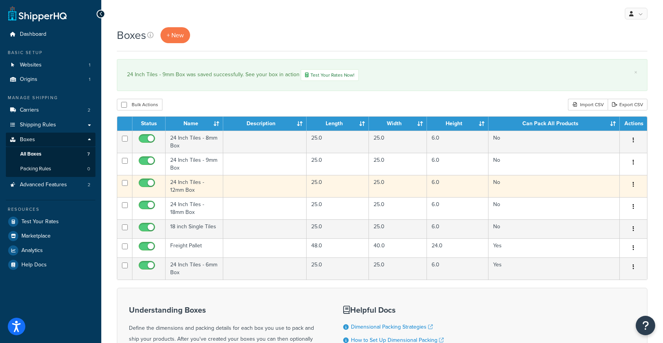
click at [181, 184] on td "24 Inch Tiles - 12mm Box" at bounding box center [194, 186] width 58 height 22
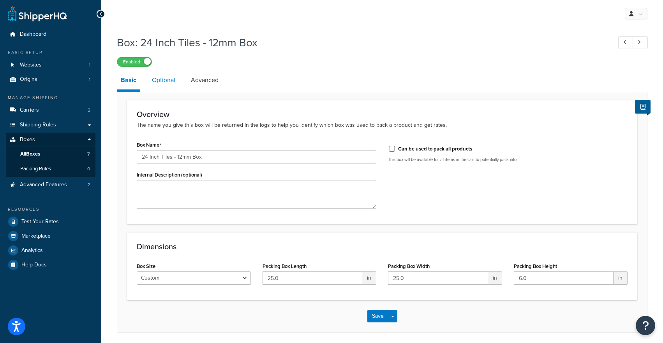
click at [171, 74] on link "Optional" at bounding box center [163, 80] width 31 height 19
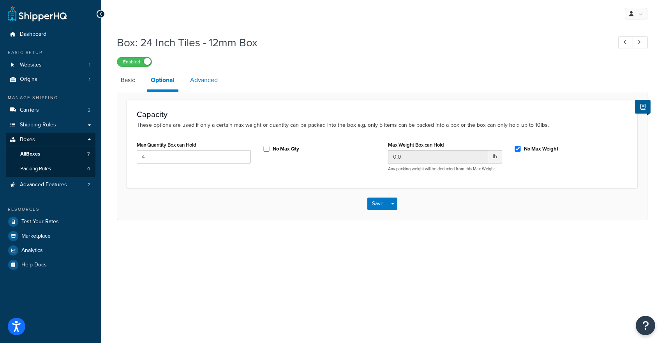
click at [208, 77] on link "Advanced" at bounding box center [203, 80] width 35 height 19
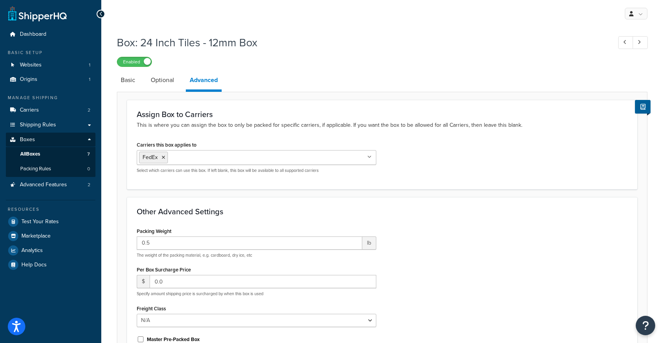
click at [190, 153] on ul "FedEx" at bounding box center [256, 157] width 239 height 15
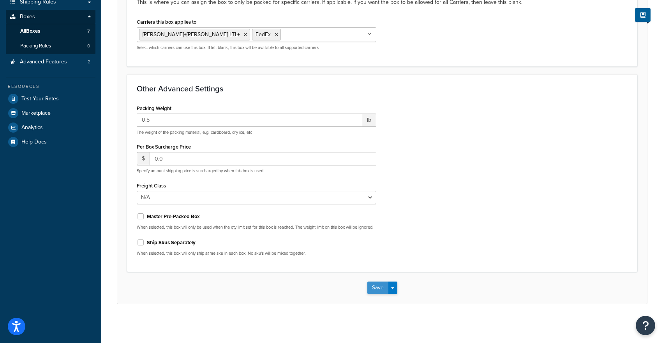
click at [382, 291] on button "Save" at bounding box center [377, 288] width 21 height 12
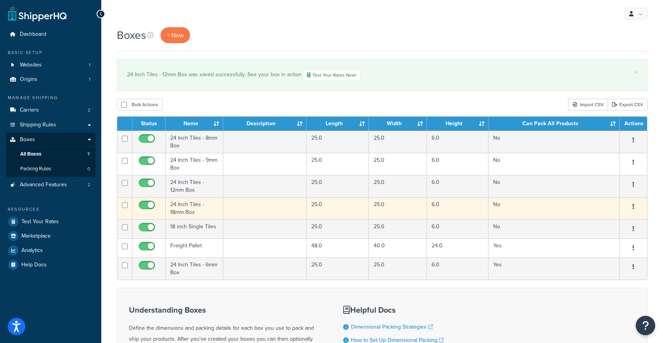
click at [182, 216] on td "24 Inch Tiles - 18mm Box" at bounding box center [194, 208] width 58 height 22
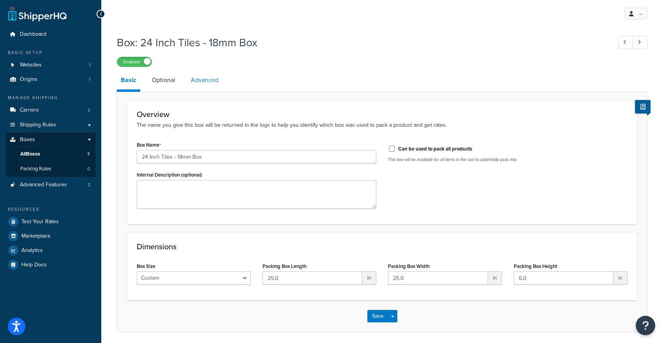
click at [202, 83] on link "Advanced" at bounding box center [204, 80] width 35 height 19
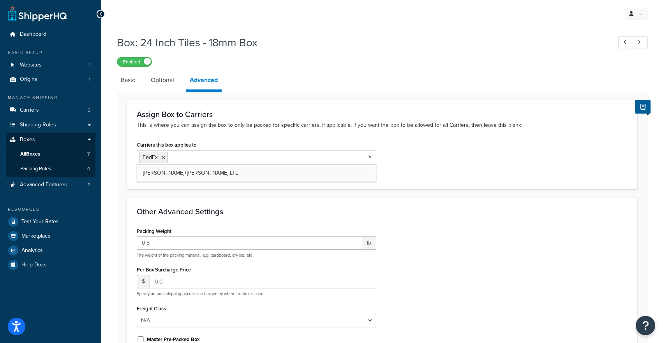
click at [186, 158] on input "Carriers this box applies to" at bounding box center [204, 157] width 69 height 9
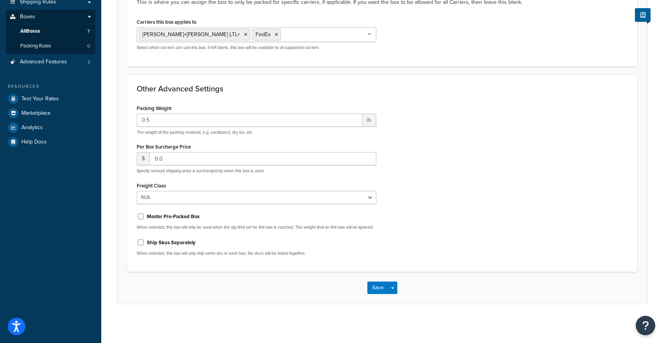
scroll to position [129, 0]
click at [375, 288] on button "Save" at bounding box center [377, 288] width 21 height 12
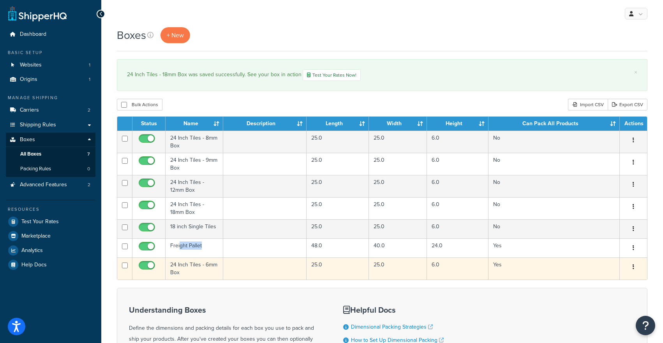
drag, startPoint x: 180, startPoint y: 248, endPoint x: 181, endPoint y: 259, distance: 11.4
click at [181, 259] on tbody "24 Inch Tiles - 8mm Box 25.0 25.0 6.0 No Edit Duplicate Delete 24 Inch Tiles - …" at bounding box center [381, 205] width 529 height 149
click at [178, 267] on td "24 Inch Tiles - 6mm Box" at bounding box center [194, 269] width 58 height 22
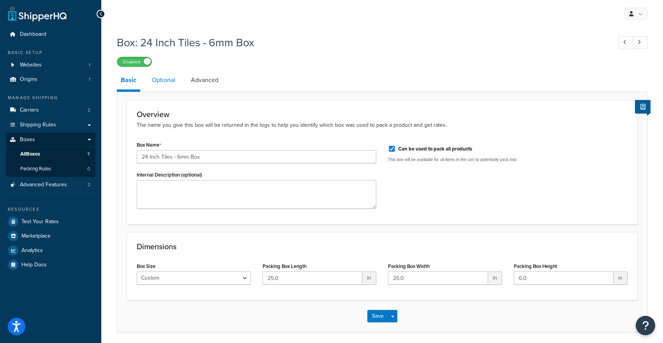
click at [162, 80] on link "Optional" at bounding box center [163, 80] width 31 height 19
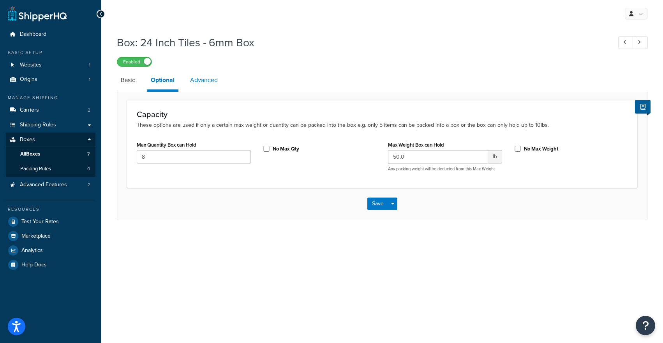
click at [196, 79] on link "Advanced" at bounding box center [203, 80] width 35 height 19
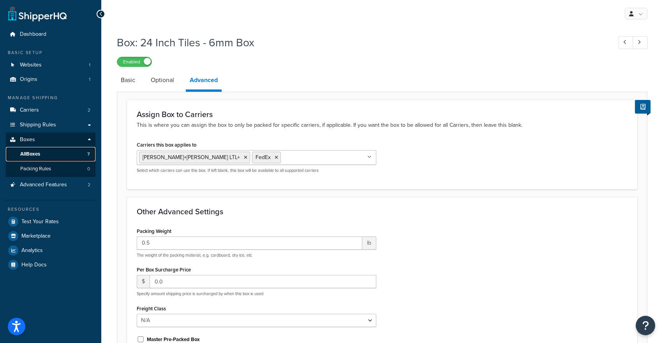
click at [55, 151] on link "All Boxes 7" at bounding box center [51, 154] width 90 height 14
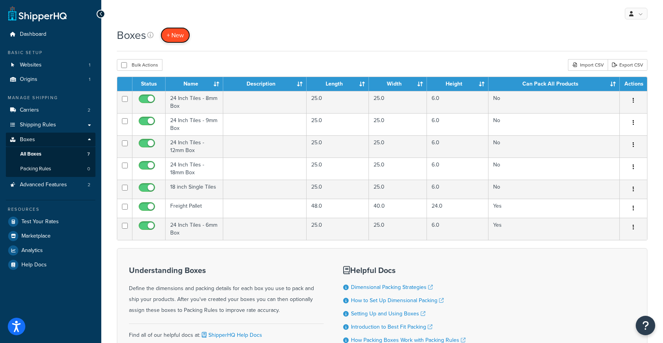
click at [172, 38] on span "+ New" at bounding box center [175, 35] width 17 height 9
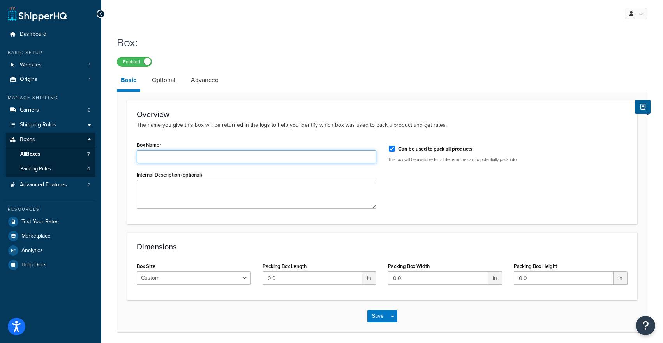
click at [158, 164] on input "Box Name" at bounding box center [256, 156] width 239 height 13
click at [166, 157] on input "18 inch Single Tiles" at bounding box center [256, 156] width 239 height 13
click at [165, 157] on input "18 inch Single Tiles" at bounding box center [256, 156] width 239 height 13
click at [193, 162] on input "18 inch Tiles" at bounding box center [256, 156] width 239 height 13
type input "18 inch Tiles - Set of 6"
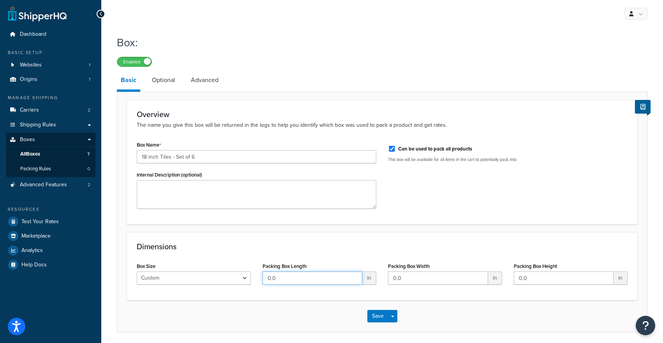
click at [290, 278] on input "0.0" at bounding box center [312, 278] width 100 height 13
type input "25"
click at [401, 276] on input "0.0" at bounding box center [438, 278] width 100 height 13
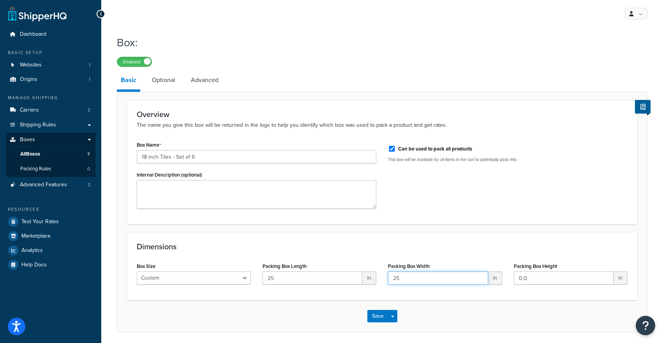
type input "25"
click at [523, 280] on input "0.0" at bounding box center [564, 278] width 100 height 13
click at [523, 281] on input "0.0" at bounding box center [564, 278] width 100 height 13
type input "6"
click at [169, 84] on link "Optional" at bounding box center [163, 80] width 31 height 19
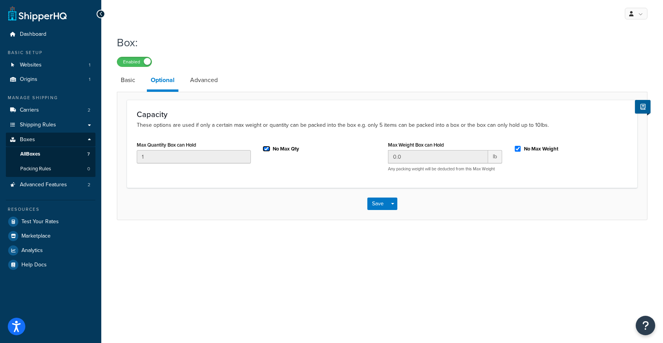
click at [263, 149] on input "No Max Qty" at bounding box center [266, 149] width 8 height 6
checkbox input "false"
click at [237, 159] on input "1" at bounding box center [194, 156] width 114 height 13
type input "12"
click at [461, 151] on input "0.0" at bounding box center [438, 156] width 100 height 13
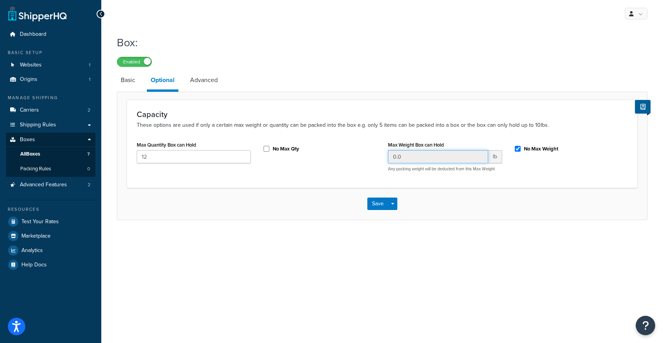
click at [461, 152] on input "0.0" at bounding box center [438, 156] width 100 height 13
click at [515, 148] on input "No Max Weight" at bounding box center [518, 149] width 8 height 6
checkbox input "false"
click at [469, 157] on input "0.0" at bounding box center [438, 156] width 100 height 13
type input "0"
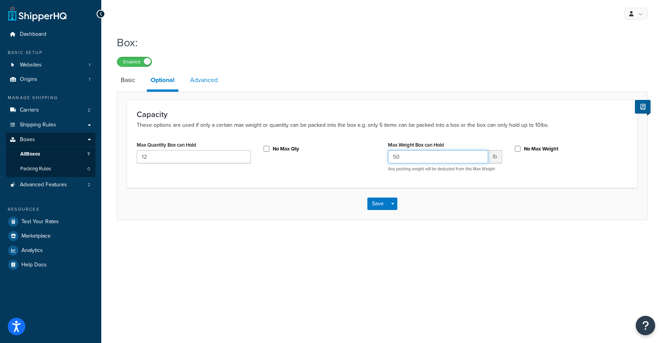
type input "50"
click at [188, 81] on link "Advanced" at bounding box center [203, 80] width 35 height 19
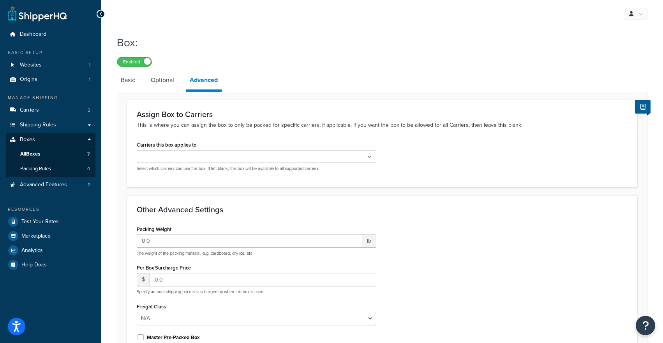
click at [174, 146] on label "Carriers this box applies to" at bounding box center [167, 145] width 60 height 6
click at [174, 153] on input "Carriers this box applies to" at bounding box center [173, 157] width 69 height 9
click at [174, 152] on ul at bounding box center [256, 156] width 239 height 13
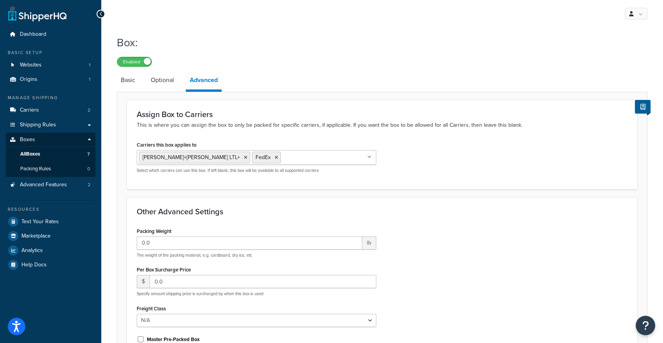
click at [215, 215] on h3 "Other Advanced Settings" at bounding box center [382, 212] width 491 height 9
click at [174, 242] on input "0.0" at bounding box center [249, 243] width 225 height 13
type input "0.5"
click at [243, 208] on h3 "Other Advanced Settings" at bounding box center [382, 212] width 491 height 9
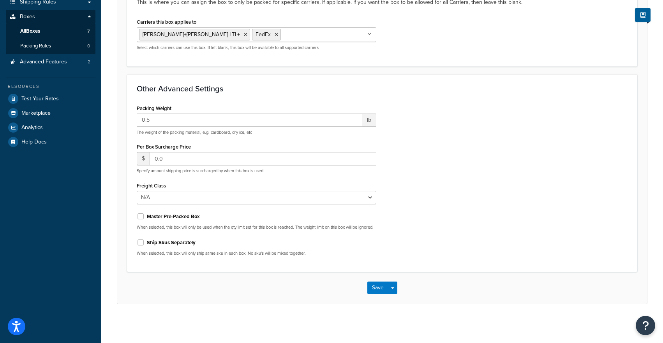
scroll to position [129, 0]
click at [371, 287] on button "Save" at bounding box center [377, 288] width 21 height 12
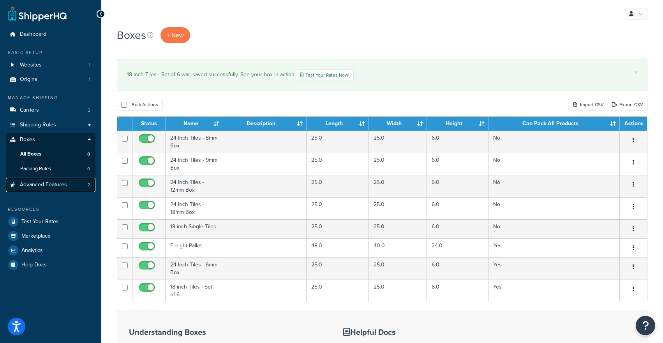
click at [36, 187] on span "Advanced Features" at bounding box center [43, 185] width 47 height 7
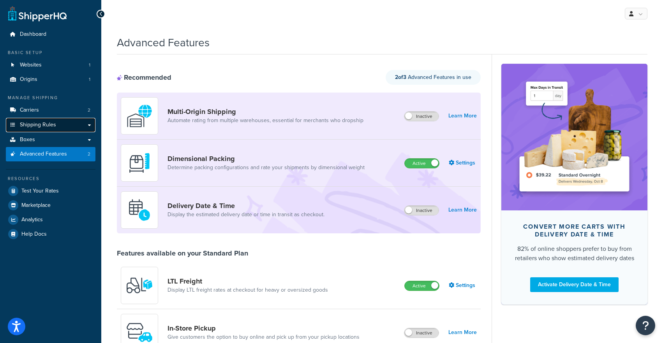
click at [39, 125] on span "Shipping Rules" at bounding box center [38, 125] width 36 height 7
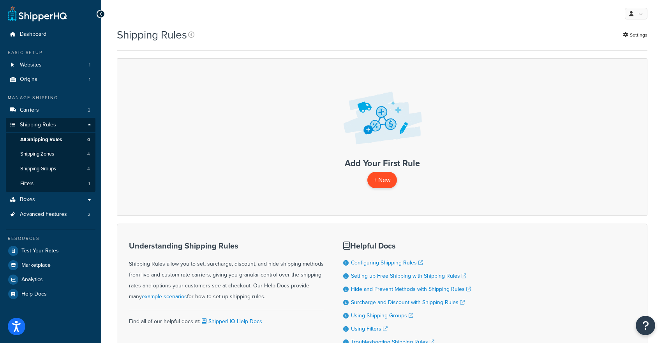
click at [389, 176] on p "+ New" at bounding box center [382, 180] width 30 height 16
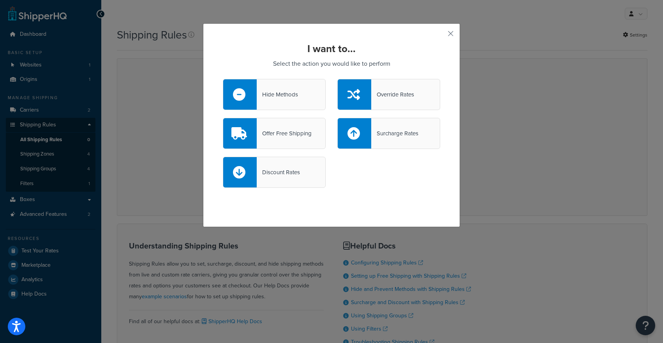
click at [297, 4] on div "I want to... Select the action you would like to perform Hide Methods Override …" at bounding box center [331, 171] width 663 height 343
click at [295, 13] on div "I want to... Select the action you would like to perform Hide Methods Override …" at bounding box center [331, 171] width 663 height 343
click at [440, 35] on button "button" at bounding box center [439, 36] width 2 height 2
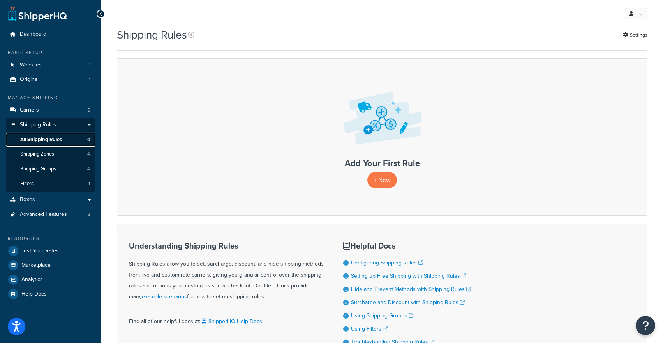
click at [53, 138] on span "All Shipping Rules" at bounding box center [41, 140] width 42 height 7
click at [389, 179] on p "+ New" at bounding box center [382, 180] width 30 height 16
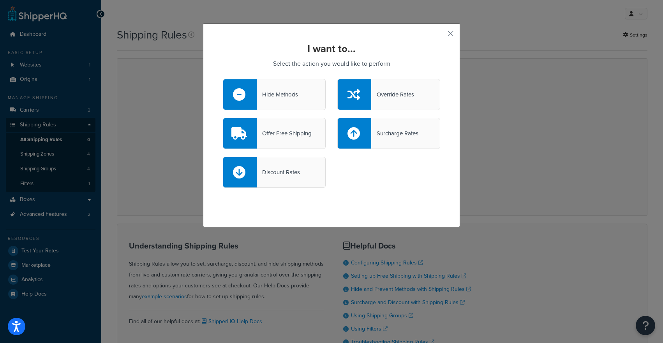
click at [124, 188] on div "I want to... Select the action you would like to perform Hide Methods Override …" at bounding box center [331, 171] width 663 height 343
click at [113, 191] on div "I want to... Select the action you would like to perform Hide Methods Override …" at bounding box center [331, 171] width 663 height 343
click at [440, 35] on button "button" at bounding box center [439, 36] width 2 height 2
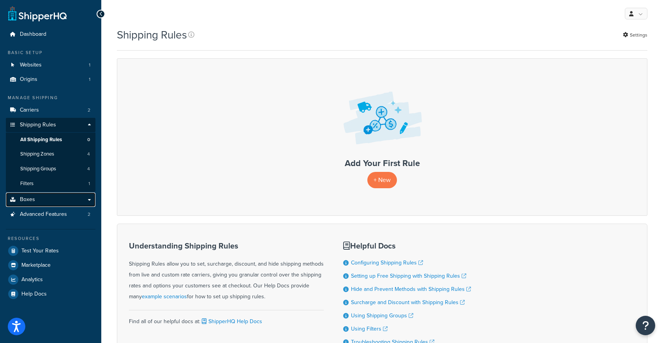
click at [89, 196] on link "Boxes" at bounding box center [51, 200] width 90 height 14
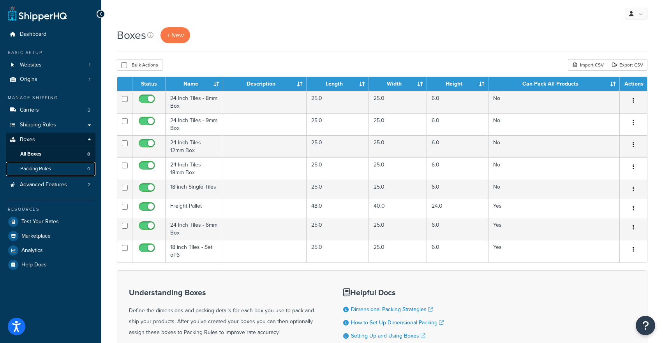
click at [54, 172] on link "Packing Rules 0" at bounding box center [51, 169] width 90 height 14
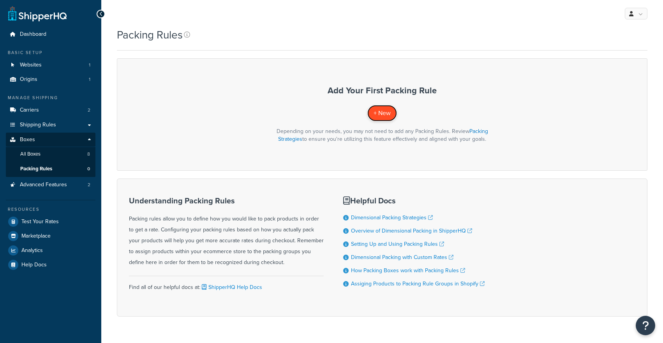
click at [382, 110] on span "+ New" at bounding box center [381, 113] width 17 height 9
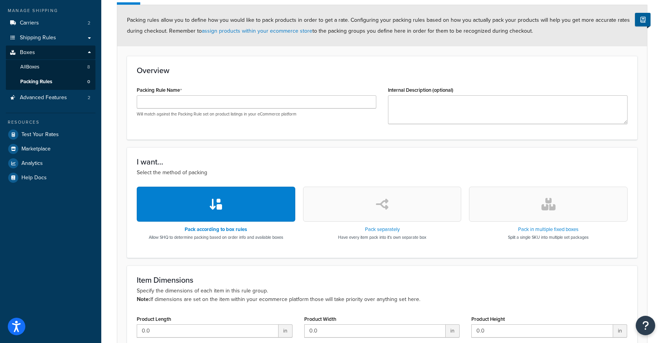
scroll to position [91, 0]
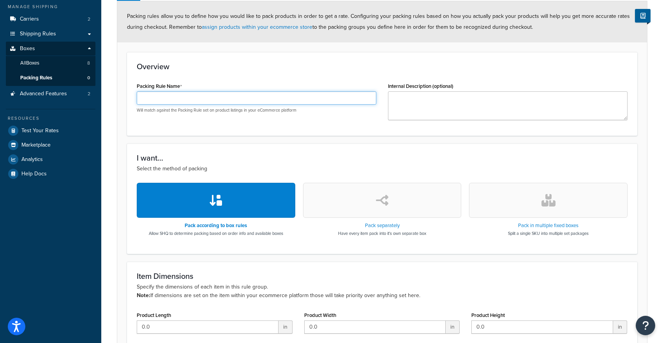
click at [210, 95] on input "Packing Rule Name" at bounding box center [256, 97] width 239 height 13
type input "24 Inch Tiles - 8mm Box"
click at [250, 67] on h3 "Overview" at bounding box center [382, 66] width 491 height 9
click at [267, 218] on div "Pack according to box rules Allow SHQ to determine packing based on order info …" at bounding box center [216, 209] width 158 height 53
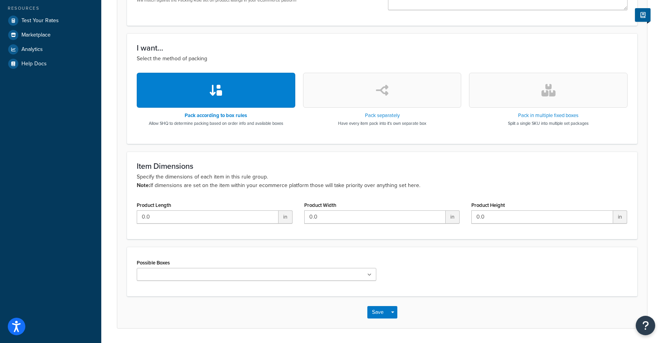
scroll to position [202, 0]
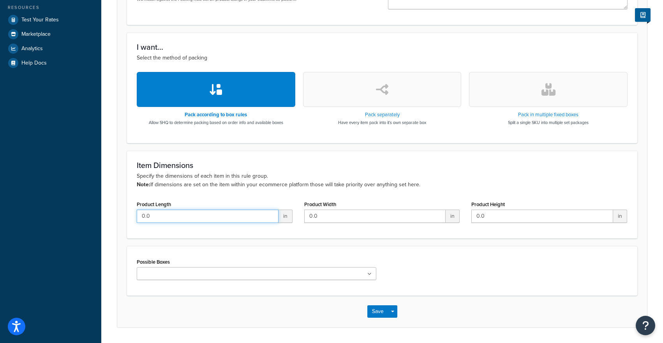
click at [241, 216] on input "0.0" at bounding box center [208, 216] width 142 height 13
type input "0"
type input "24"
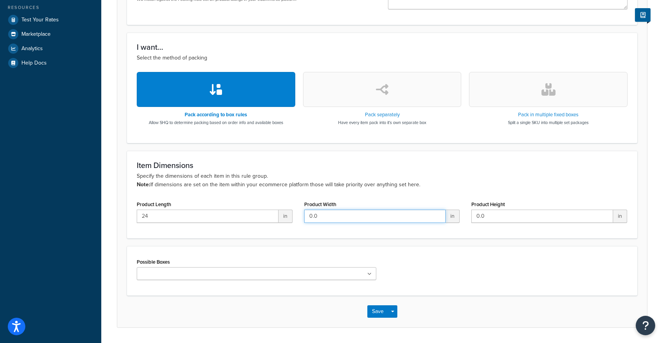
click at [360, 218] on input "0.0" at bounding box center [375, 216] width 142 height 13
click at [361, 218] on input "0.0" at bounding box center [375, 216] width 142 height 13
type input "0"
type input "25"
click at [616, 216] on span "in" at bounding box center [620, 216] width 14 height 13
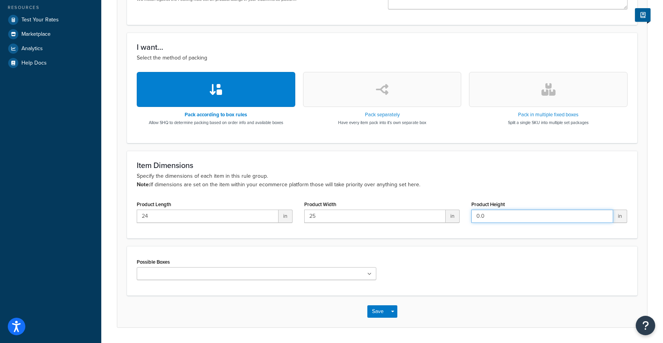
click at [531, 218] on input "0.0" at bounding box center [542, 216] width 142 height 13
type input "0.3"
click at [331, 237] on div "Item Dimensions Specify the dimensions of each item in this rule group. Note: I…" at bounding box center [382, 195] width 510 height 88
click at [310, 274] on ul at bounding box center [256, 273] width 239 height 13
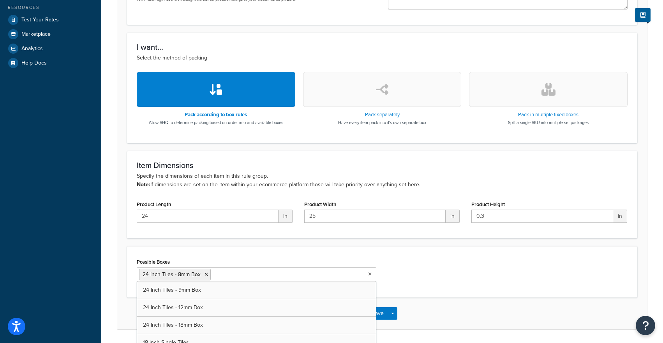
click at [311, 244] on form "Packing rules allow you to define how you would like to pack products in order …" at bounding box center [381, 109] width 529 height 439
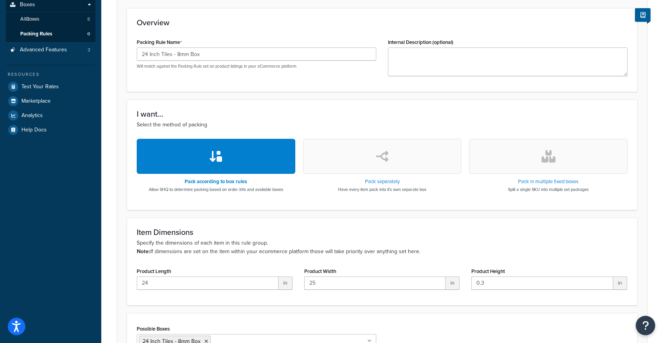
scroll to position [0, 0]
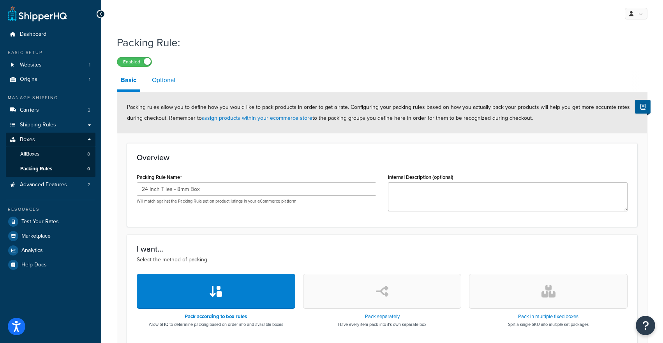
click at [166, 81] on link "Optional" at bounding box center [163, 80] width 31 height 19
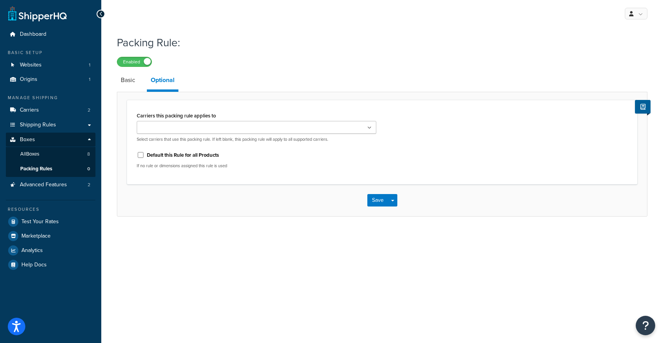
click at [189, 128] on input "Carriers this packing rule applies to" at bounding box center [173, 128] width 69 height 9
click at [381, 204] on button "Save" at bounding box center [377, 202] width 21 height 12
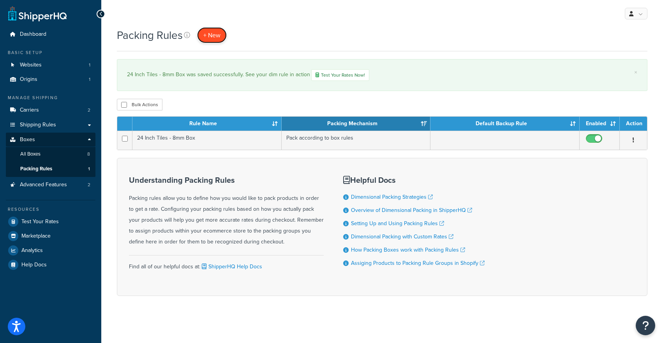
click at [208, 39] on span "+ New" at bounding box center [211, 35] width 17 height 9
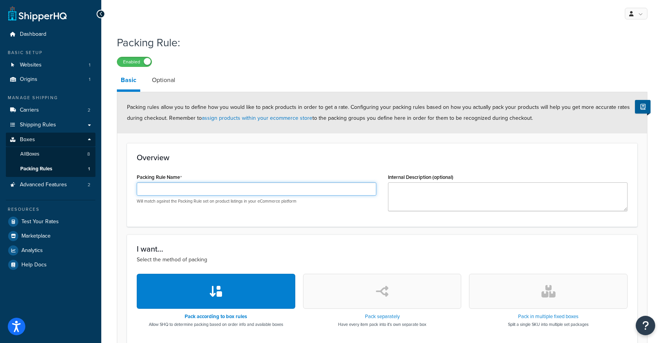
click at [203, 190] on input "Packing Rule Name" at bounding box center [256, 189] width 239 height 13
type input "24 Inch Tiles - 6 mm Box"
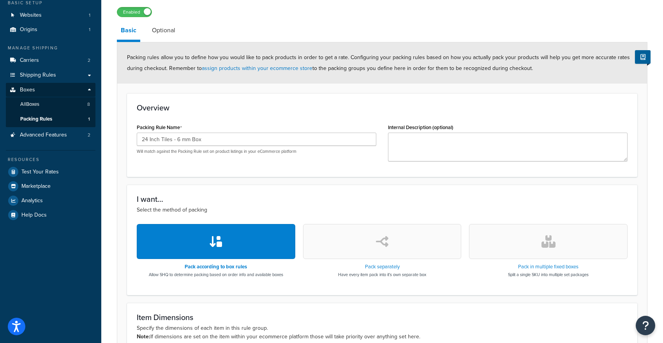
click at [231, 238] on button "button" at bounding box center [216, 241] width 158 height 35
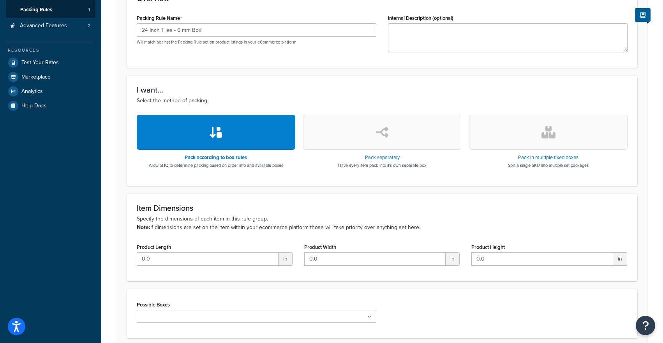
scroll to position [160, 0]
click at [217, 252] on div "Product Length 0.0 in" at bounding box center [215, 253] width 156 height 24
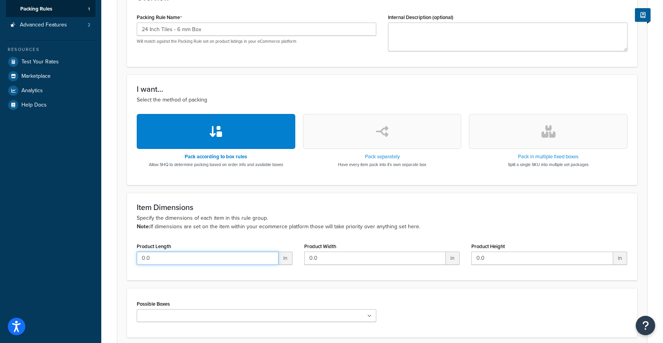
click at [210, 263] on input "0.0" at bounding box center [208, 258] width 142 height 13
click at [210, 263] on input "0.024" at bounding box center [208, 258] width 142 height 13
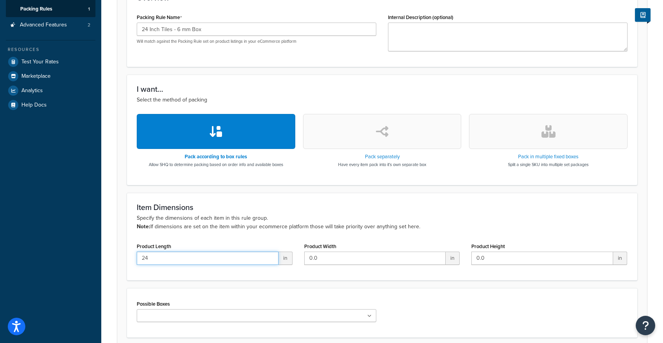
type input "24"
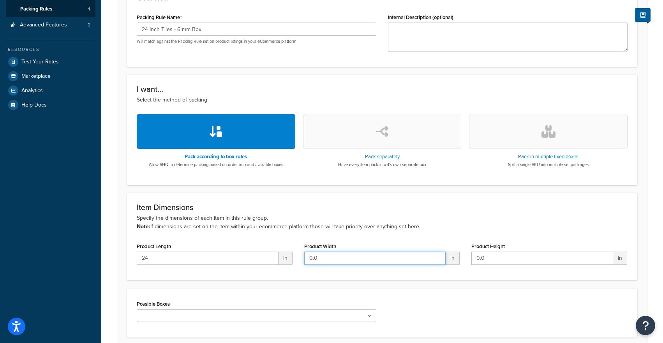
click at [317, 254] on input "0.0" at bounding box center [375, 258] width 142 height 13
type input "24"
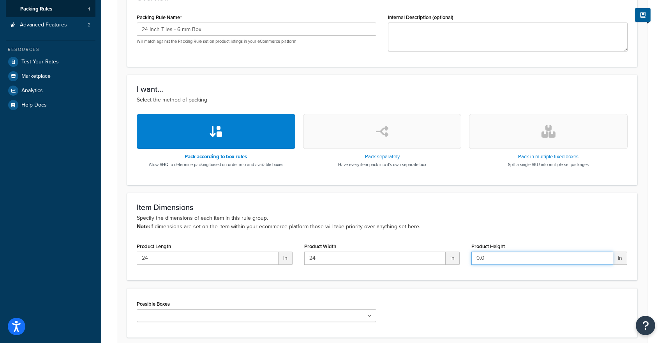
click at [496, 256] on input "0.0" at bounding box center [542, 258] width 142 height 13
type input "0.1"
click at [431, 211] on h3 "Item Dimensions" at bounding box center [382, 207] width 491 height 9
click at [333, 312] on ul at bounding box center [256, 316] width 239 height 13
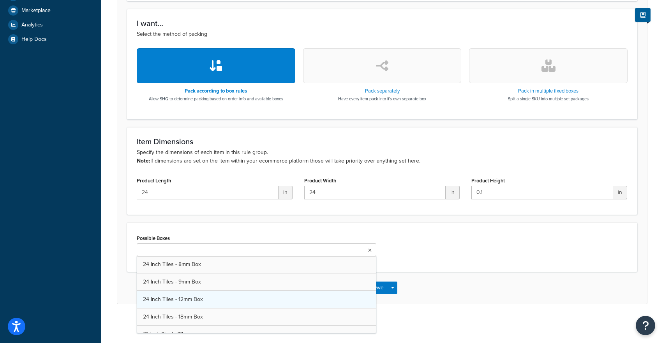
scroll to position [10, 0]
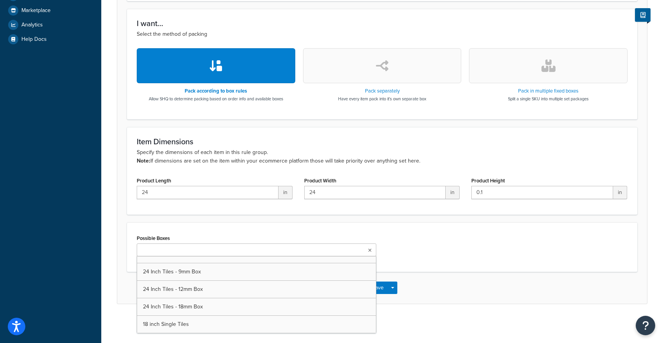
click at [423, 239] on div "Possible Boxes 24 Inch Tiles - 8mm Box 24 Inch Tiles - 9mm Box 24 Inch Tiles - …" at bounding box center [382, 248] width 502 height 30
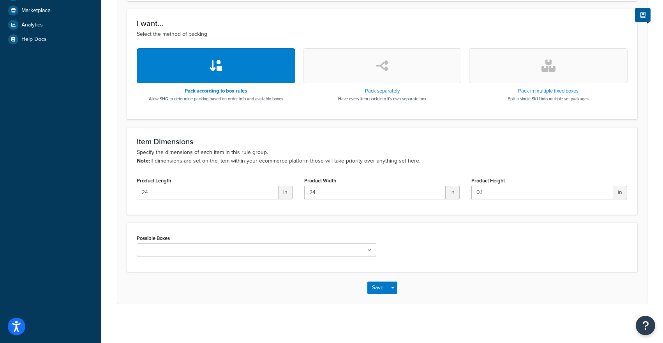
click at [320, 257] on div "Possible Boxes 24 Inch Tiles - 8mm Box 24 Inch Tiles - 9mm Box 24 Inch Tiles - …" at bounding box center [256, 248] width 251 height 30
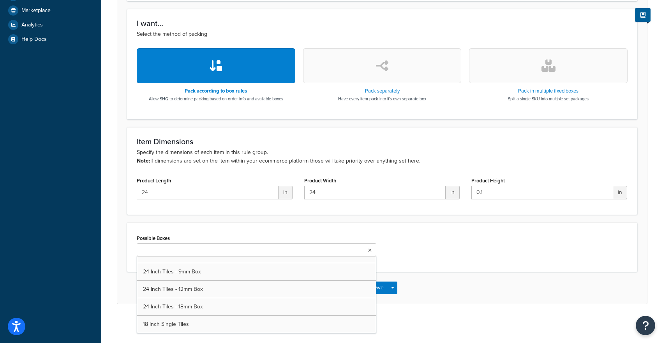
click at [308, 250] on ul at bounding box center [256, 250] width 239 height 13
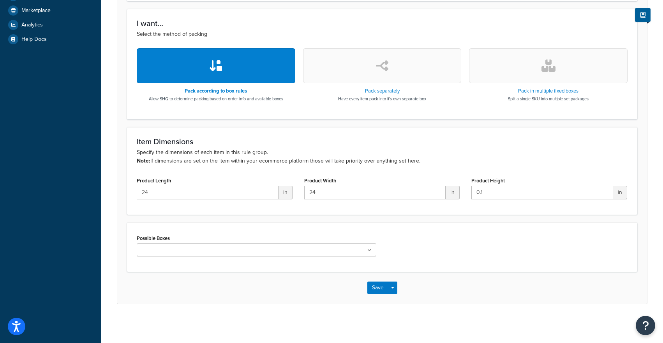
click at [278, 225] on div "Possible Boxes 24 Inch Tiles - 8mm Box 24 Inch Tiles - 9mm Box 24 Inch Tiles - …" at bounding box center [382, 247] width 510 height 49
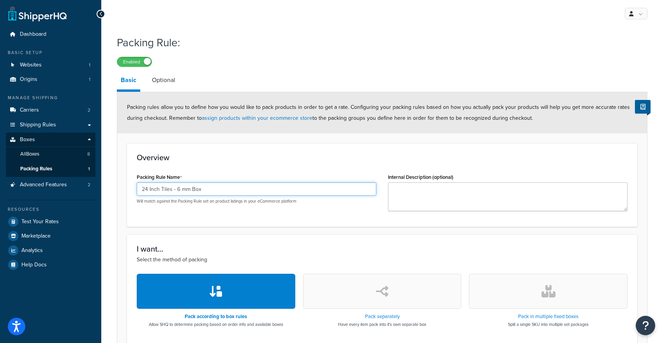
click at [178, 190] on input "24 Inch Tiles - 6 mm Box" at bounding box center [256, 189] width 239 height 13
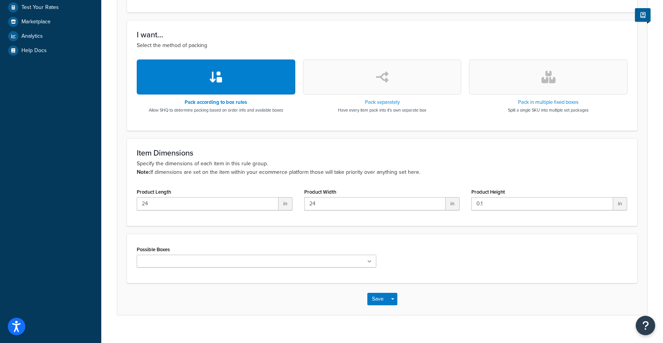
scroll to position [226, 0]
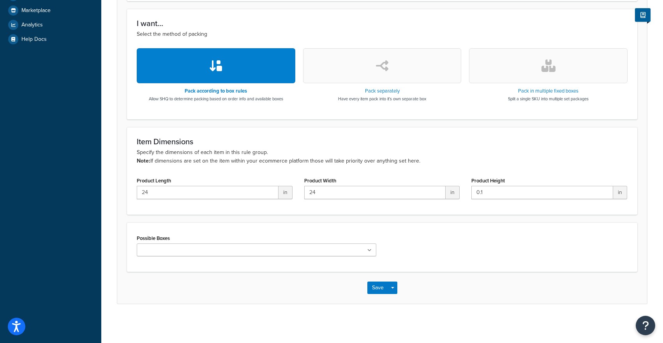
type input "24 Inch Tiles - 9 mm Box"
click at [490, 191] on input "0.1" at bounding box center [542, 192] width 142 height 13
type input "0.4"
click at [268, 239] on div "Possible Boxes 24 Inch Tiles - 8mm Box 24 Inch Tiles - 9mm Box 24 Inch Tiles - …" at bounding box center [256, 245] width 239 height 24
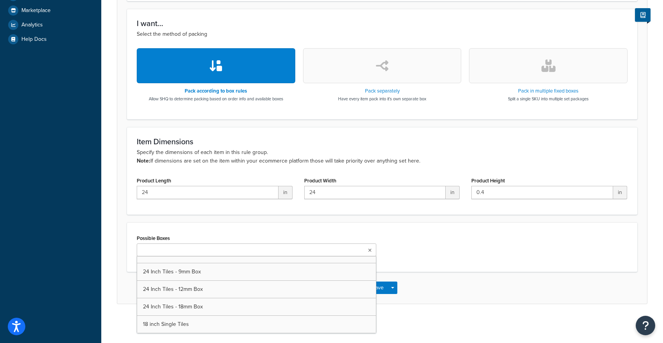
click at [261, 251] on ul at bounding box center [256, 250] width 239 height 13
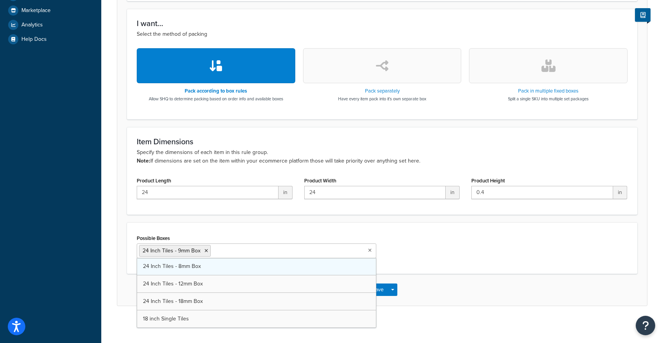
scroll to position [0, 0]
click at [243, 230] on div "Possible Boxes 24 Inch Tiles - 9mm Box 24 Inch Tiles - 8mm Box 24 Inch Tiles - …" at bounding box center [382, 248] width 510 height 51
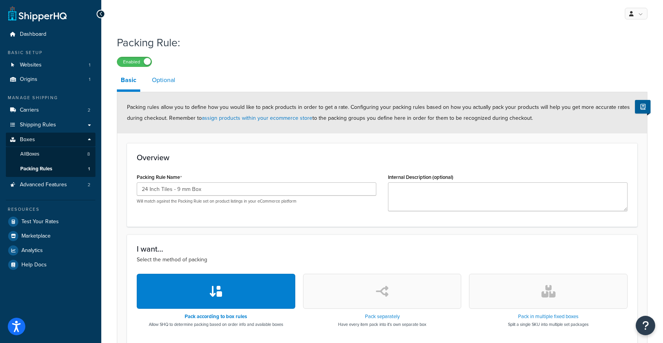
click at [167, 75] on link "Optional" at bounding box center [163, 80] width 31 height 19
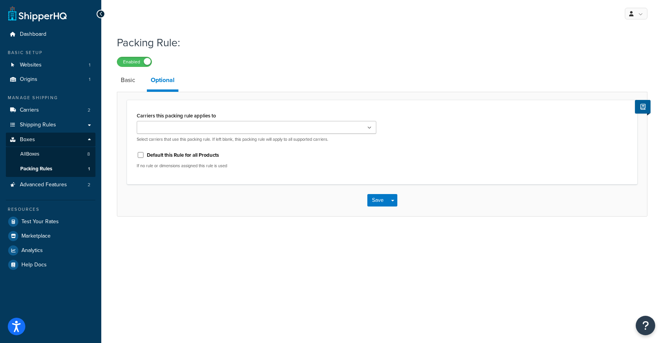
click at [180, 119] on label "Carriers this packing rule applies to" at bounding box center [176, 116] width 79 height 6
click at [180, 124] on input "Carriers this packing rule applies to" at bounding box center [173, 128] width 69 height 9
click at [383, 203] on button "Save" at bounding box center [377, 202] width 21 height 12
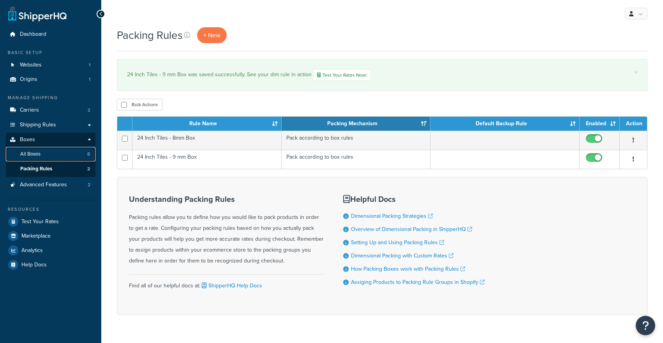
click at [39, 156] on span "All Boxes" at bounding box center [30, 154] width 20 height 7
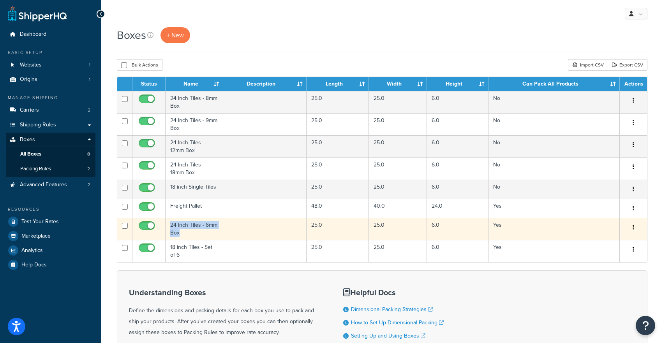
drag, startPoint x: 187, startPoint y: 237, endPoint x: 169, endPoint y: 226, distance: 20.6
click at [169, 226] on td "24 Inch Tiles - 6mm Box" at bounding box center [194, 229] width 58 height 22
copy td "24 Inch Tiles - 6mm Box"
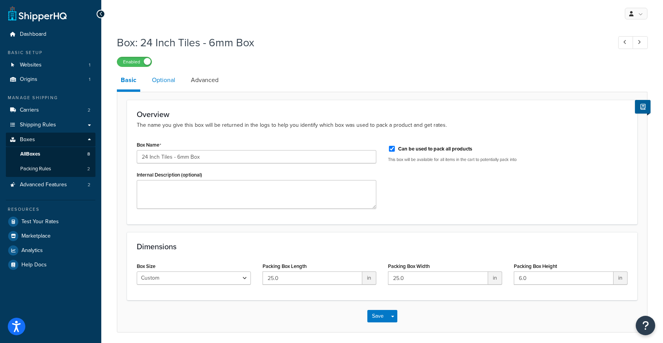
click at [166, 79] on link "Optional" at bounding box center [163, 80] width 31 height 19
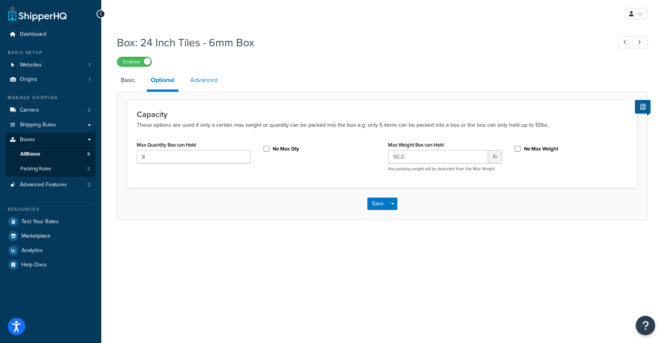
click at [212, 80] on link "Advanced" at bounding box center [203, 80] width 35 height 19
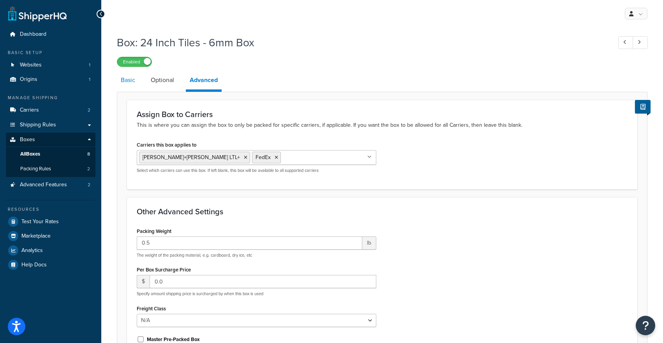
click at [136, 81] on link "Basic" at bounding box center [128, 80] width 22 height 19
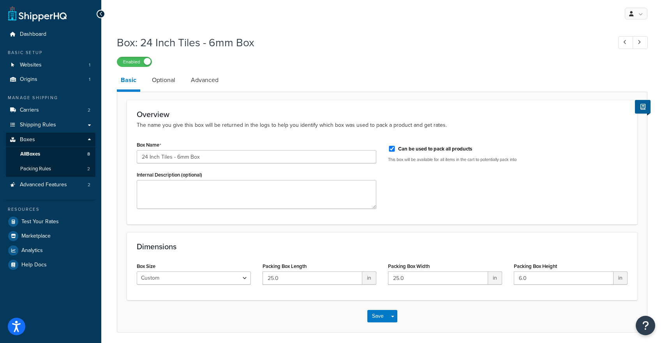
scroll to position [29, 0]
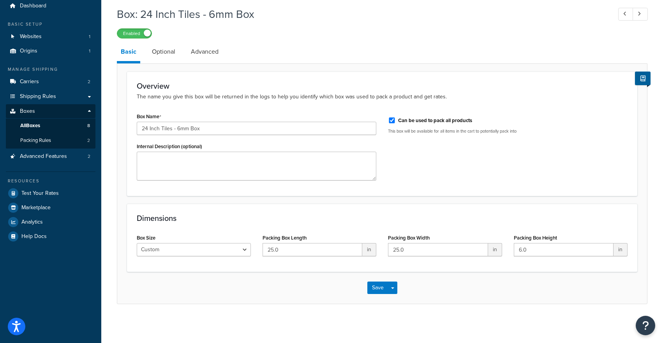
click at [417, 120] on label "Can be used to pack all products" at bounding box center [435, 120] width 74 height 7
click at [396, 120] on input "Can be used to pack all products" at bounding box center [392, 121] width 8 height 6
checkbox input "false"
click at [381, 287] on button "Save" at bounding box center [377, 288] width 21 height 12
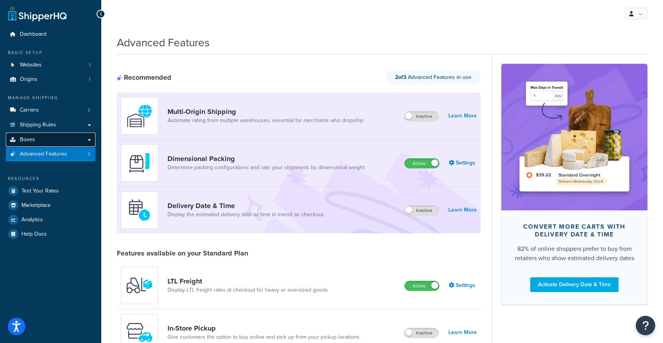
click at [89, 141] on link "Boxes" at bounding box center [51, 140] width 90 height 14
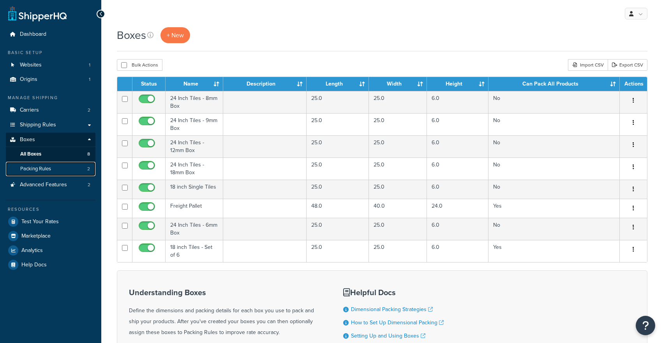
click at [91, 169] on link "Packing Rules 2" at bounding box center [51, 169] width 90 height 14
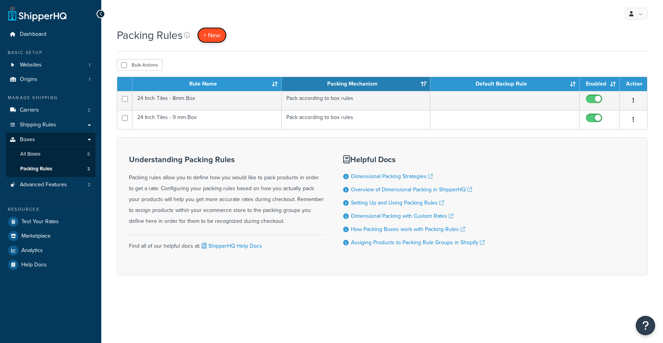
click at [209, 39] on span "+ New" at bounding box center [211, 35] width 17 height 9
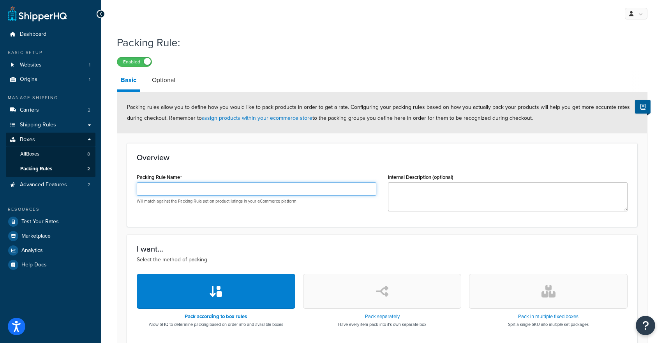
click at [161, 188] on input "Packing Rule Name" at bounding box center [256, 189] width 239 height 13
type input "24 Inch Tiles - 6 mm Box"
click at [315, 222] on div "Overview Packing Rule Name 24 Inch Tiles - 6 mm Box Will match against the Pack…" at bounding box center [382, 185] width 510 height 84
click at [249, 288] on button "button" at bounding box center [216, 291] width 158 height 35
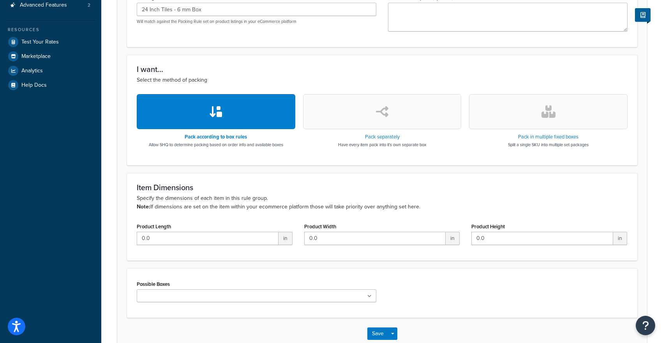
scroll to position [190, 0]
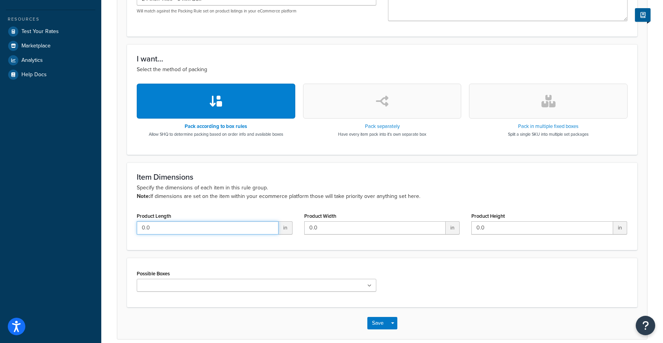
click at [236, 229] on input "0.0" at bounding box center [208, 228] width 142 height 13
type input "0"
type input "24"
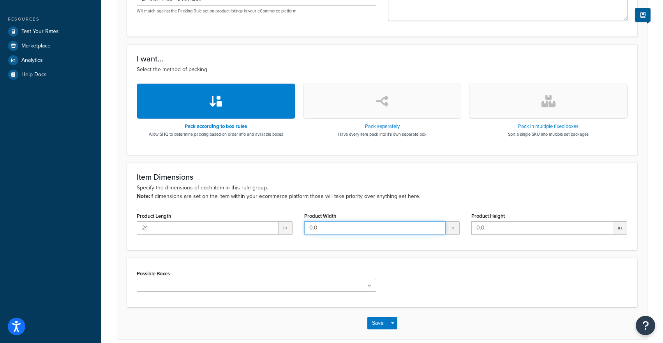
click at [341, 227] on input "0.0" at bounding box center [375, 228] width 142 height 13
click at [340, 227] on input "0.0" at bounding box center [375, 228] width 142 height 13
type input "0"
type input "24"
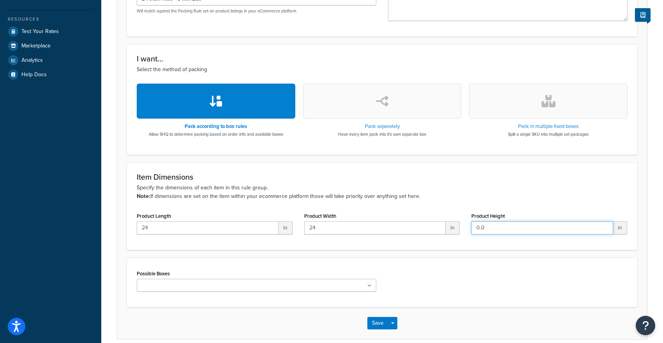
click at [489, 226] on input "0.0" at bounding box center [542, 228] width 142 height 13
type input "0.1"
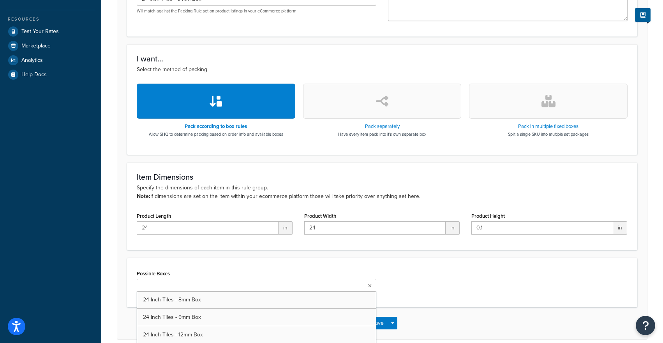
click at [266, 284] on ul at bounding box center [256, 285] width 239 height 13
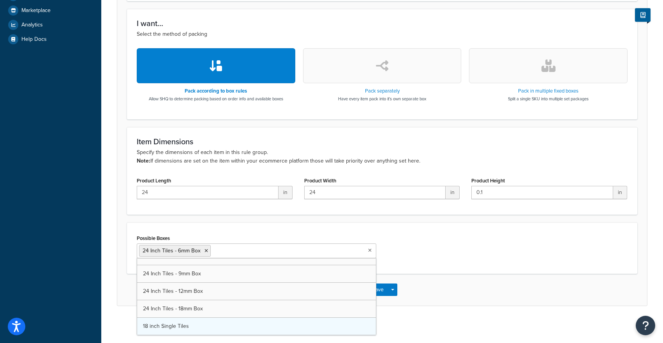
scroll to position [10, 0]
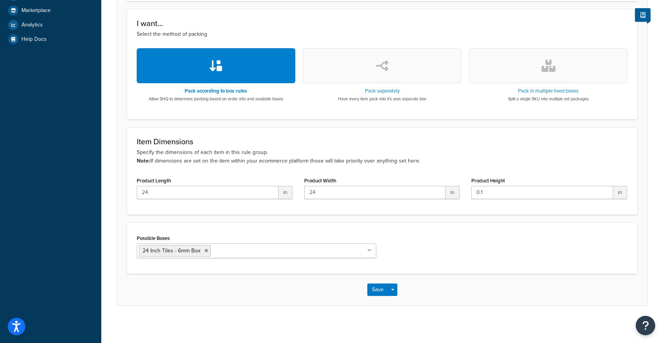
click at [246, 215] on div "Item Dimensions Specify the dimensions of each item in this rule group. Note: I…" at bounding box center [382, 171] width 510 height 88
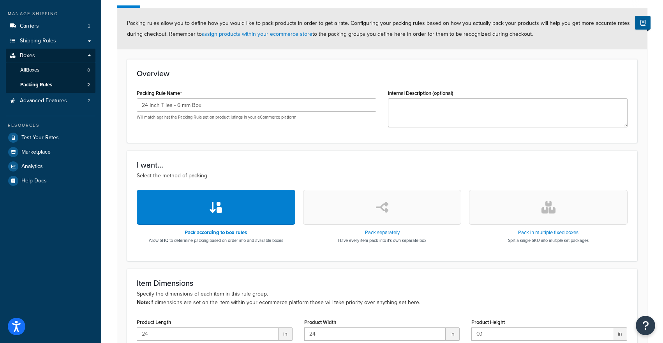
scroll to position [29, 0]
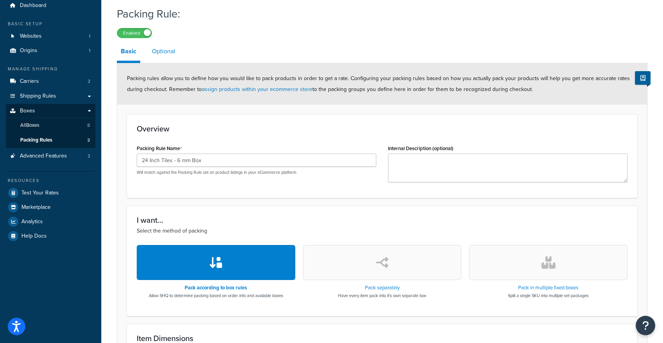
click at [168, 53] on link "Optional" at bounding box center [163, 51] width 31 height 19
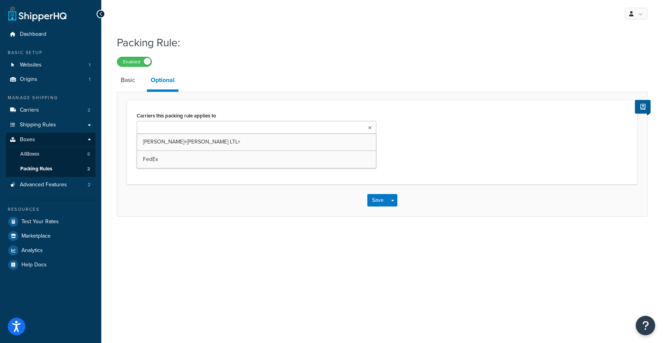
click at [189, 125] on input "Carriers this packing rule applies to" at bounding box center [173, 128] width 69 height 9
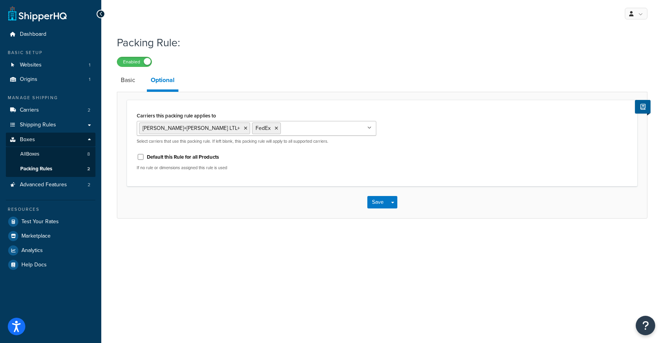
click at [182, 201] on div "Save Save Dropdown Save and Edit Save and Duplicate Save and Create New" at bounding box center [381, 202] width 529 height 32
click at [374, 201] on button "Save" at bounding box center [377, 202] width 21 height 12
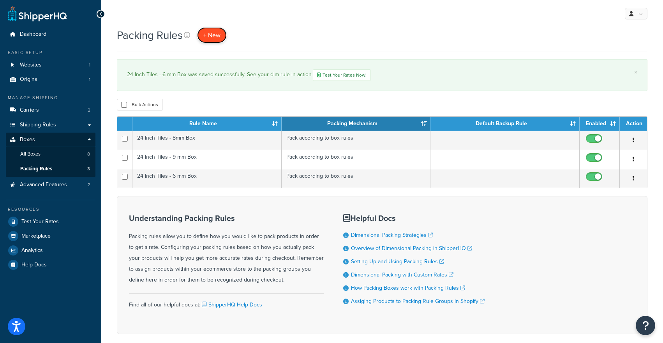
click at [219, 39] on span "+ New" at bounding box center [211, 35] width 17 height 9
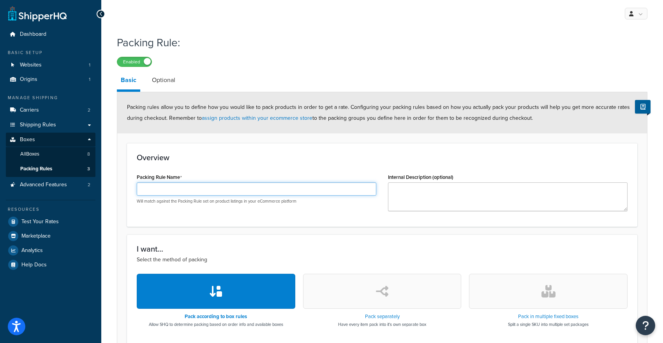
click at [160, 195] on input "Packing Rule Name" at bounding box center [256, 189] width 239 height 13
click at [220, 190] on input "24" at bounding box center [256, 189] width 239 height 13
type input "24 Inch Tiles - 12mm Box"
click at [234, 248] on h3 "I want..." at bounding box center [382, 249] width 491 height 9
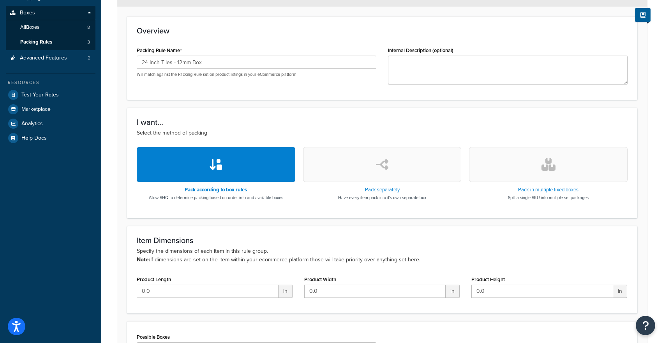
scroll to position [128, 0]
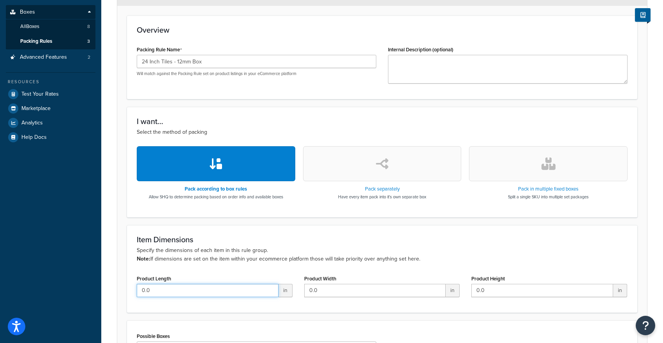
click at [211, 286] on input "0.0" at bounding box center [208, 290] width 142 height 13
type input "24.0"
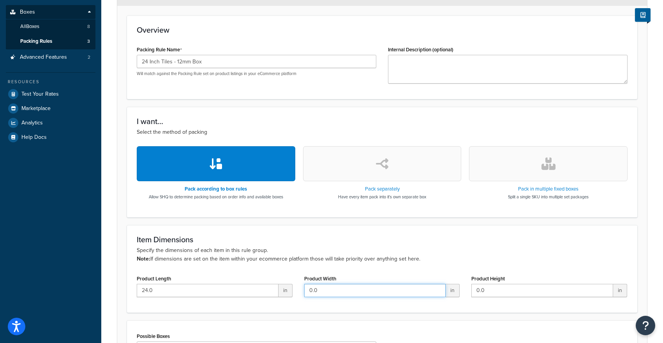
click at [349, 287] on input "0.0" at bounding box center [375, 290] width 142 height 13
type input "0"
type input "24"
click at [482, 245] on div "Item Dimensions Specify the dimensions of each item in this rule group. Note: I…" at bounding box center [382, 250] width 491 height 28
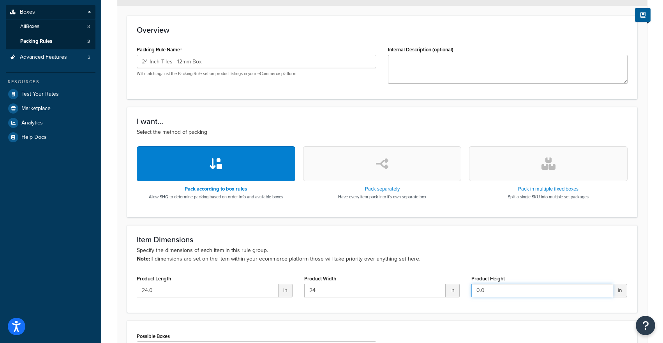
click at [496, 297] on input "0.0" at bounding box center [542, 290] width 142 height 13
type input "0.5"
click at [451, 238] on h3 "Item Dimensions" at bounding box center [382, 240] width 491 height 9
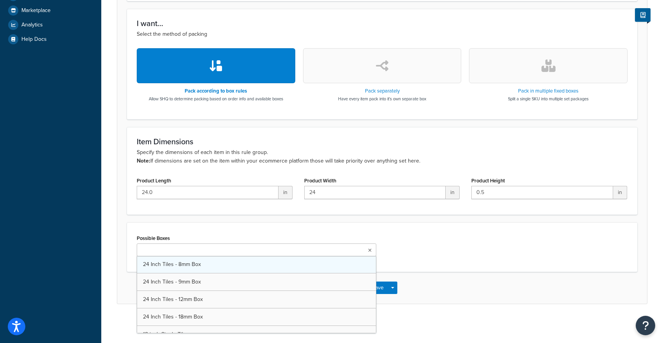
click at [347, 257] on div "24 Inch Tiles - 8mm Box 24 Inch Tiles - 9mm Box 24 Inch Tiles - 12mm Box 24 Inc…" at bounding box center [256, 250] width 239 height 13
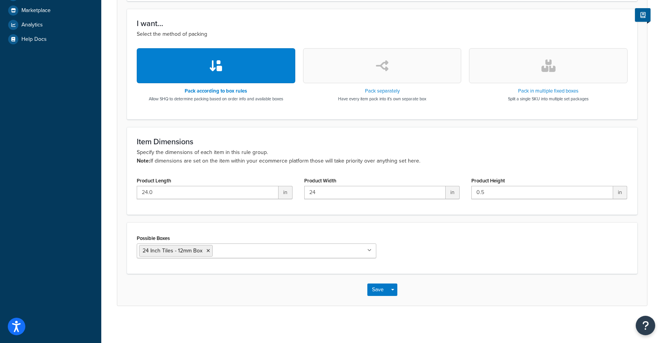
click at [272, 220] on form "Packing rules allow you to define how you would like to pack products in order …" at bounding box center [381, 85] width 529 height 439
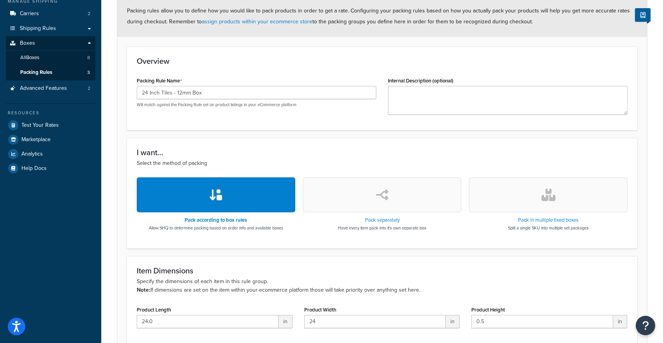
scroll to position [0, 0]
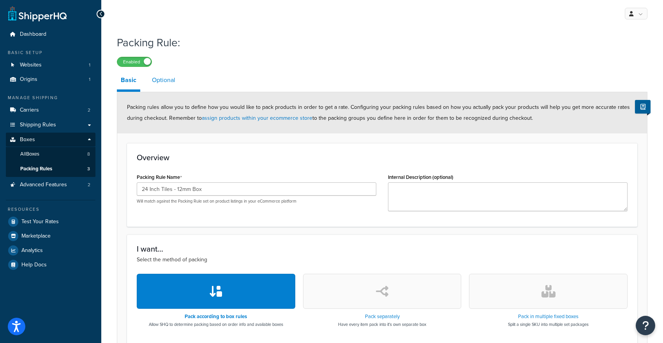
click at [167, 78] on link "Optional" at bounding box center [163, 80] width 31 height 19
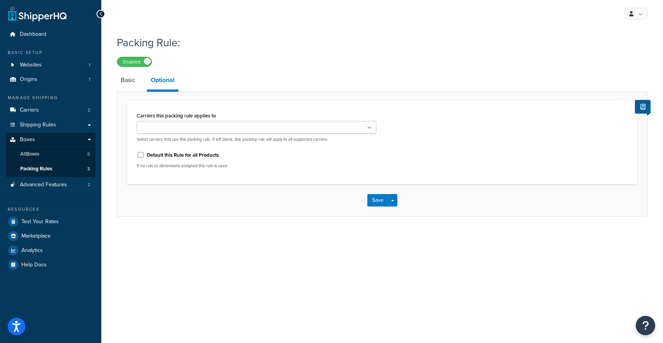
click at [198, 135] on div "Kuehne+Nagel LTL+ FedEx Select carriers that use this packing rule. If left bla…" at bounding box center [256, 131] width 239 height 21
click at [197, 125] on input "Carriers this packing rule applies to" at bounding box center [173, 128] width 69 height 9
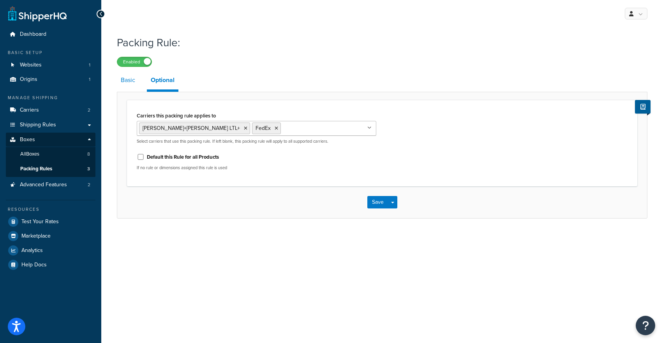
click at [128, 83] on link "Basic" at bounding box center [128, 80] width 22 height 19
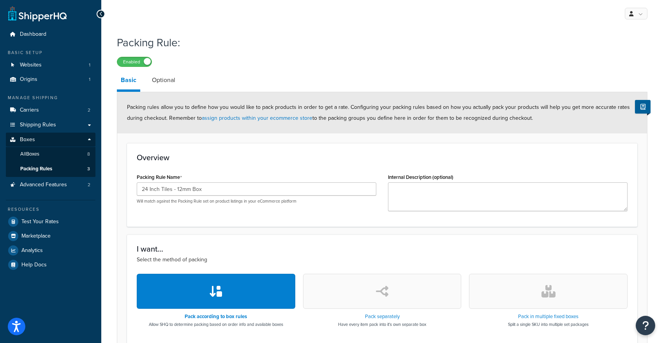
scroll to position [228, 0]
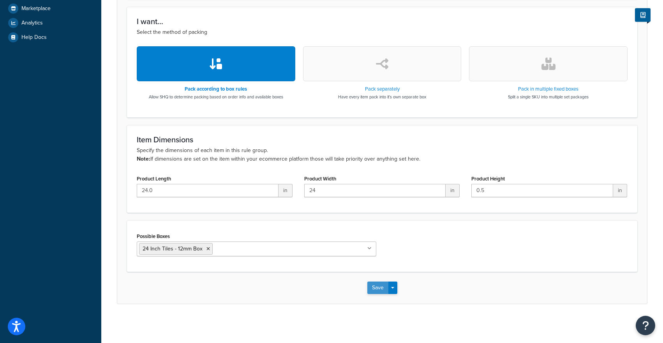
click at [378, 291] on button "Save" at bounding box center [377, 288] width 21 height 12
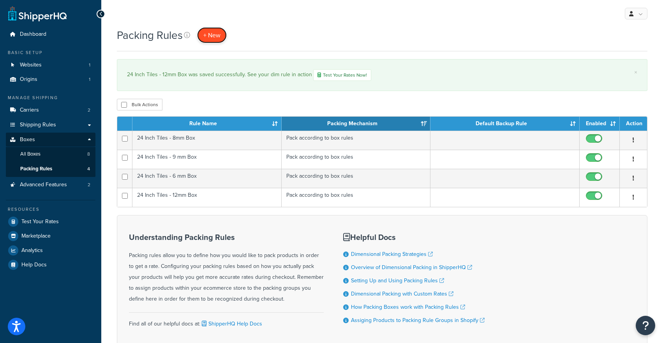
click at [218, 29] on link "+ New" at bounding box center [212, 35] width 30 height 16
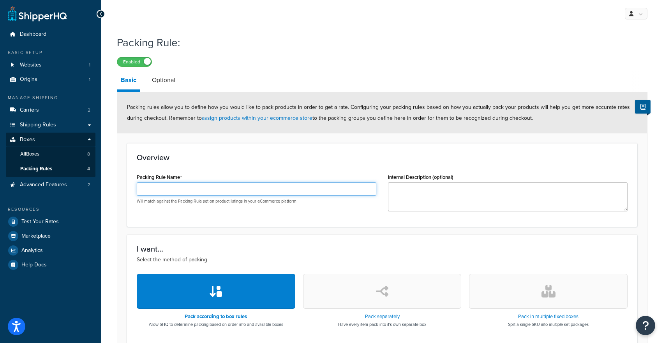
click at [167, 188] on input "Packing Rule Name" at bounding box center [256, 189] width 239 height 13
click at [175, 189] on input "24 Inch Tiles - 8mm Box" at bounding box center [256, 189] width 239 height 13
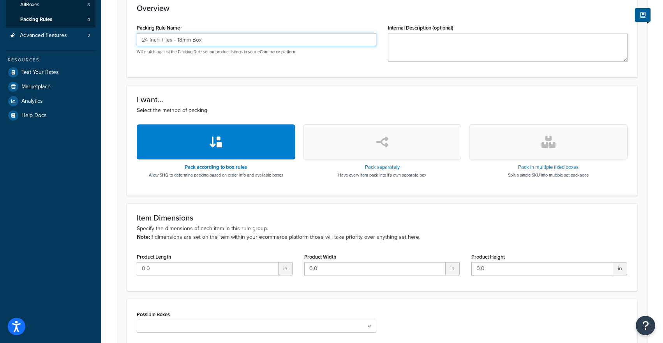
scroll to position [151, 0]
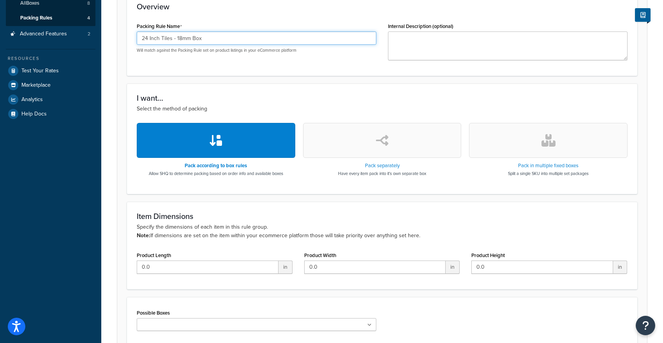
type input "24 Inch Tiles - 18mm Box"
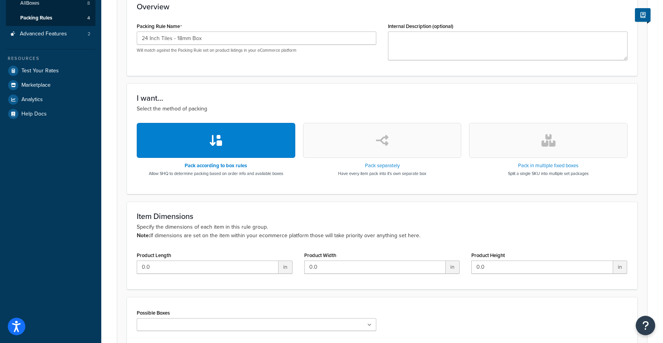
click at [191, 276] on div "Product Length 0.0 in" at bounding box center [214, 265] width 167 height 30
click at [188, 270] on input "0.0" at bounding box center [208, 267] width 142 height 13
type input "0"
type input "24"
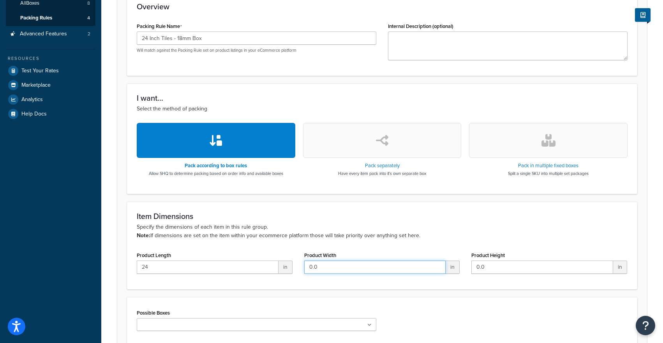
click at [343, 269] on input "0.0" at bounding box center [375, 267] width 142 height 13
type input "0"
type input "24"
click at [492, 269] on input "0.0" at bounding box center [542, 267] width 142 height 13
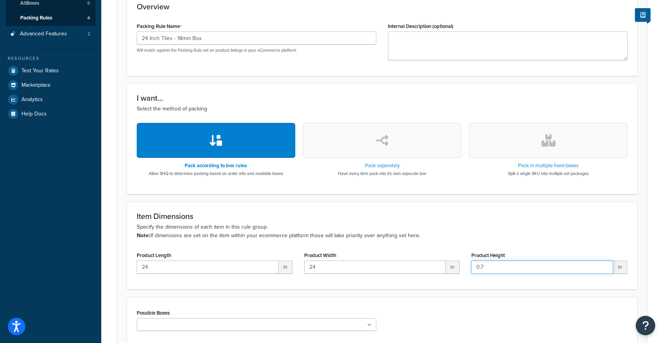
type input "0.7"
click at [455, 234] on p "Specify the dimensions of each item in this rule group. Note: If dimensions are…" at bounding box center [382, 231] width 491 height 17
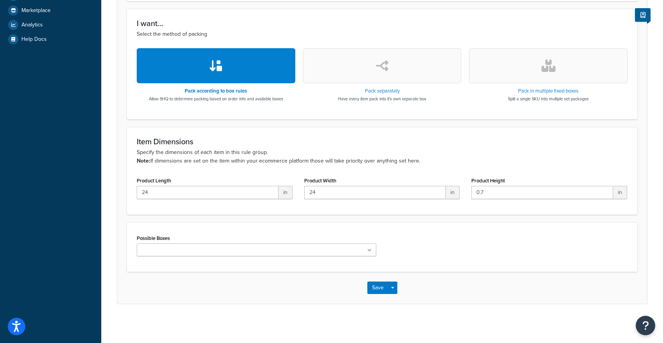
click at [294, 257] on div "Possible Boxes 24 Inch Tiles - 8mm Box 24 Inch Tiles - 9mm Box 24 Inch Tiles - …" at bounding box center [256, 248] width 251 height 30
click at [293, 255] on ul at bounding box center [256, 250] width 239 height 13
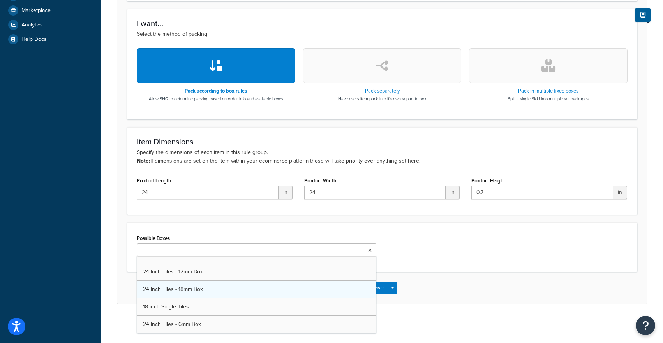
scroll to position [10, 0]
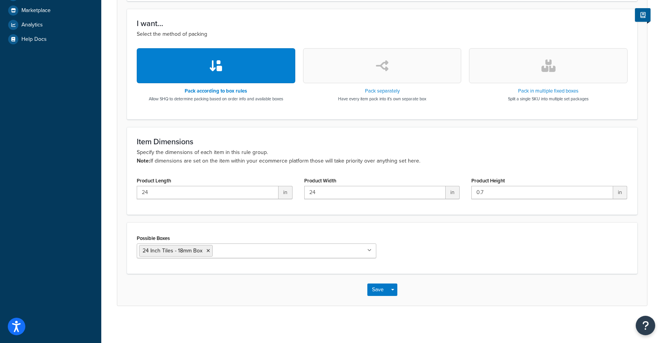
click at [442, 229] on div "Possible Boxes 24 Inch Tiles - 18mm Box 24 Inch Tiles - 8mm Box 24 Inch Tiles -…" at bounding box center [382, 248] width 510 height 51
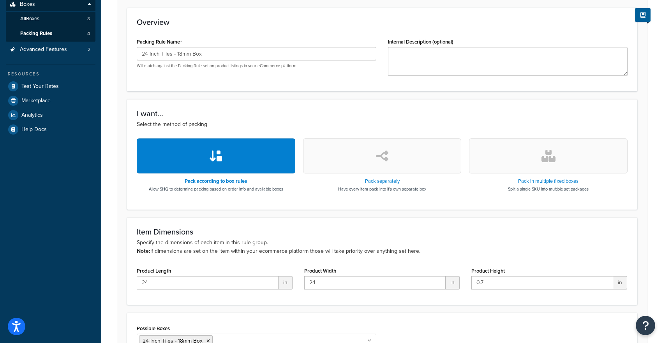
scroll to position [0, 0]
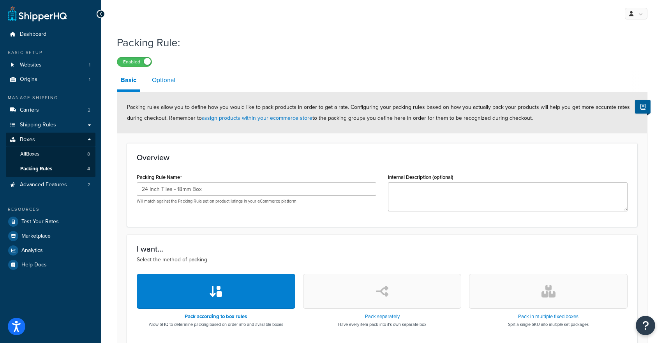
click at [164, 81] on link "Optional" at bounding box center [163, 80] width 31 height 19
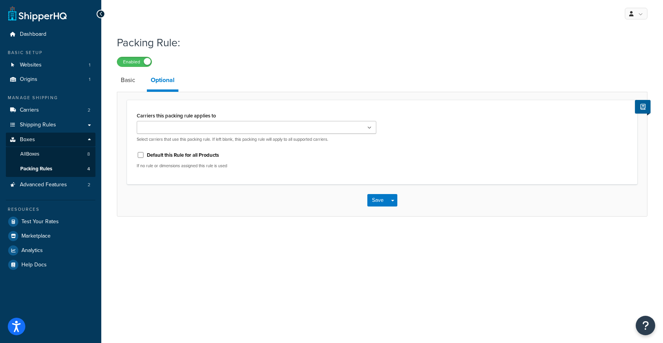
click at [165, 128] on input "Carriers this packing rule applies to" at bounding box center [173, 128] width 69 height 9
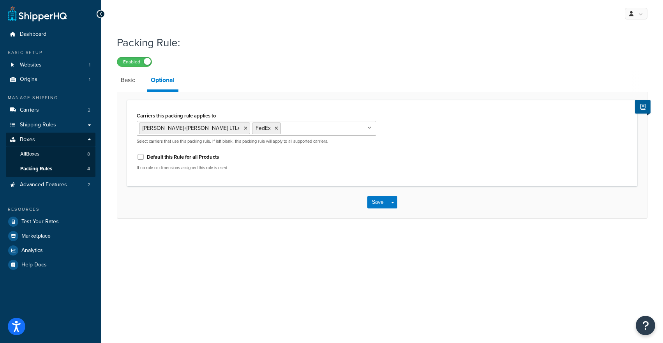
click at [159, 197] on div "Save Save Dropdown Save and Edit Save and Duplicate Save and Create New" at bounding box center [381, 202] width 529 height 32
click at [376, 205] on button "Save" at bounding box center [377, 202] width 21 height 12
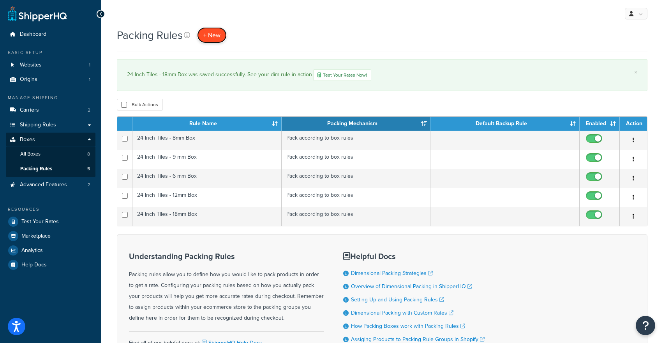
click at [220, 33] on span "+ New" at bounding box center [211, 35] width 17 height 9
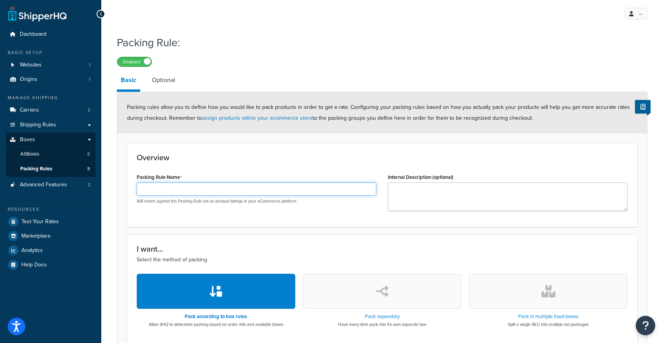
click at [158, 185] on input "Packing Rule Name" at bounding box center [256, 189] width 239 height 13
type input "18 inch Single Tiles"
click at [225, 222] on div "Overview Packing Rule Name 18 inch Single Tiles Will match against the Packing …" at bounding box center [382, 185] width 510 height 84
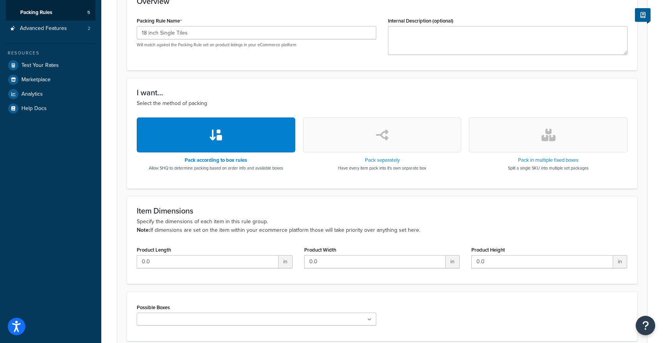
scroll to position [226, 0]
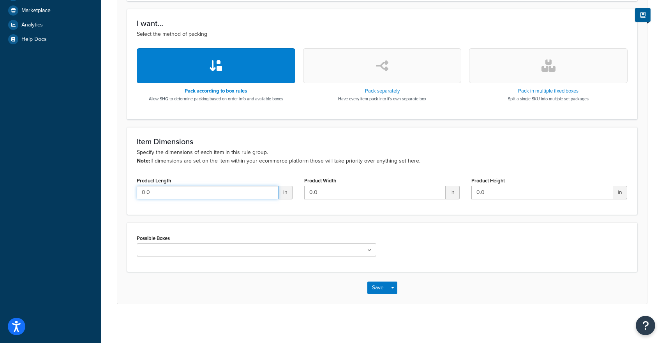
click at [181, 193] on input "0.0" at bounding box center [208, 192] width 142 height 13
type input "0"
type input "18"
drag, startPoint x: 332, startPoint y: 187, endPoint x: 329, endPoint y: 194, distance: 7.3
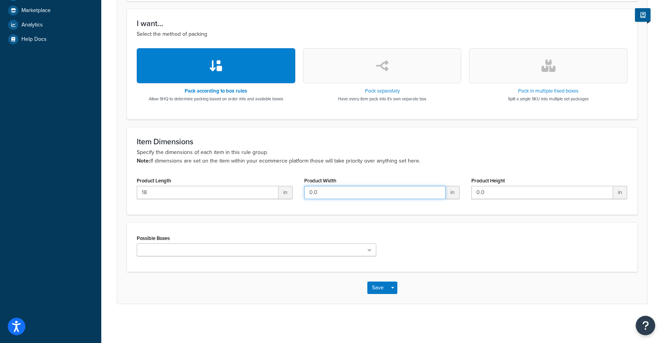
click at [332, 189] on input "0.0" at bounding box center [375, 192] width 142 height 13
click at [329, 194] on input "0.0" at bounding box center [375, 192] width 142 height 13
type input "0"
type input "18"
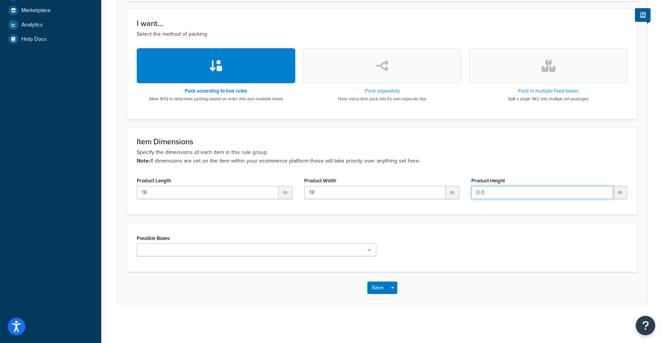
click at [520, 192] on input "0.0" at bounding box center [542, 192] width 142 height 13
type input "0.3"
click at [262, 267] on div "Possible Boxes 24 Inch Tiles - 8mm Box 24 Inch Tiles - 9mm Box 24 Inch Tiles - …" at bounding box center [382, 247] width 510 height 49
click at [269, 253] on ul at bounding box center [256, 250] width 239 height 13
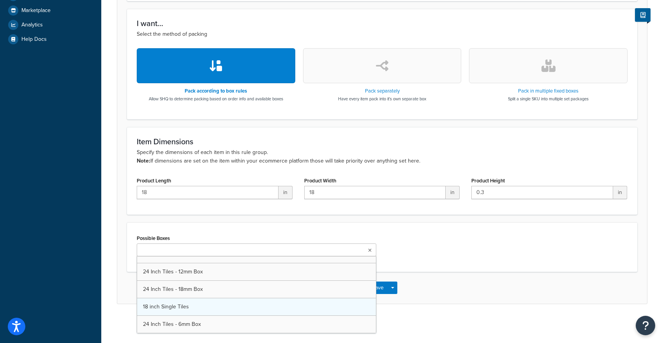
scroll to position [10, 0]
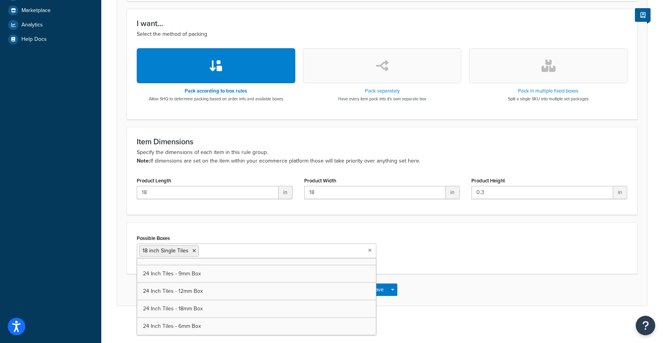
click at [238, 213] on div "Item Dimensions Specify the dimensions of each item in this rule group. Note: I…" at bounding box center [382, 171] width 510 height 88
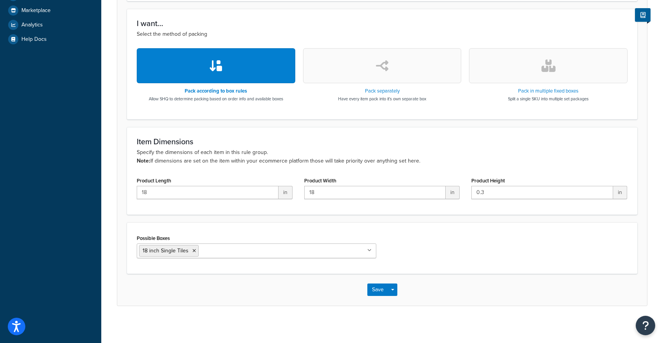
scroll to position [0, 0]
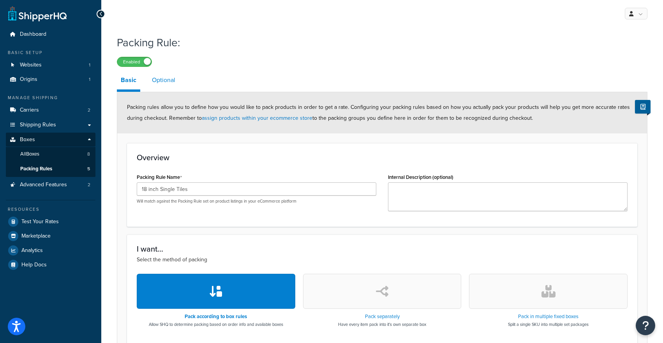
click at [170, 81] on link "Optional" at bounding box center [163, 80] width 31 height 19
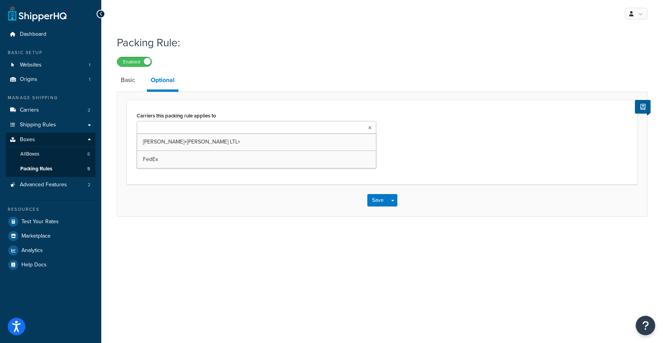
click at [189, 125] on input "Carriers this packing rule applies to" at bounding box center [173, 128] width 69 height 9
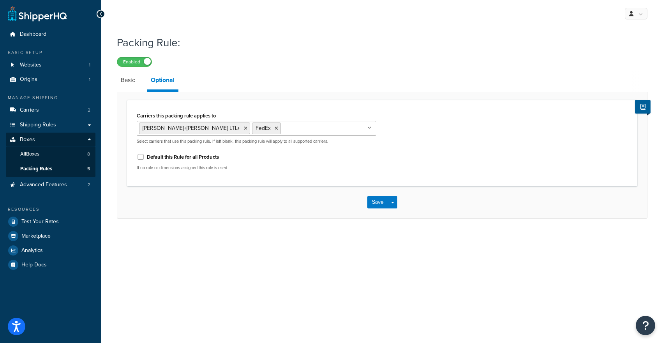
click at [188, 187] on div "Save Save Dropdown Save and Edit Save and Duplicate Save and Create New" at bounding box center [381, 202] width 529 height 32
click at [119, 77] on link "Basic" at bounding box center [128, 80] width 22 height 19
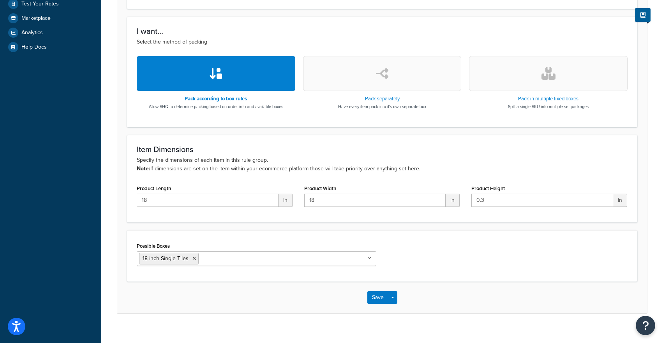
scroll to position [228, 0]
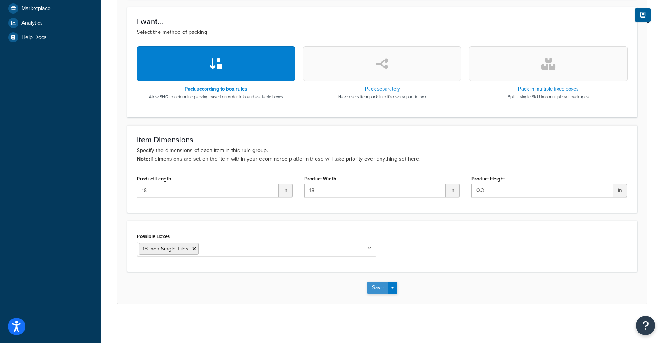
click at [374, 288] on button "Save" at bounding box center [377, 288] width 21 height 12
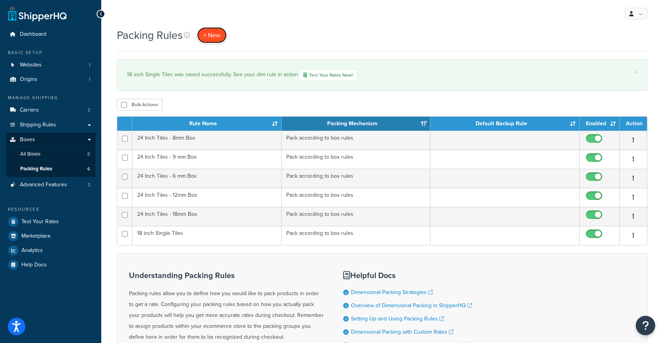
click at [217, 34] on span "+ New" at bounding box center [211, 35] width 17 height 9
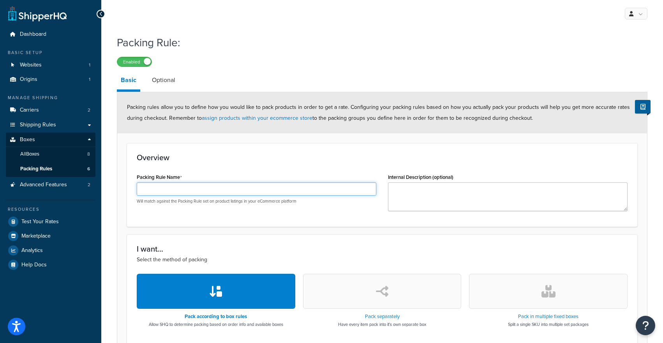
click at [163, 189] on input "Packing Rule Name" at bounding box center [256, 189] width 239 height 13
type input "18 inch Tiles - Set of 6"
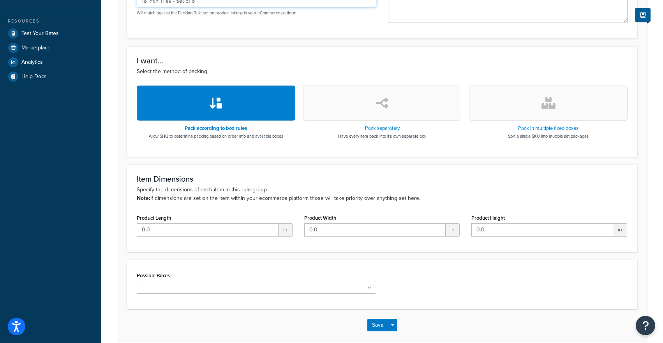
scroll to position [208, 0]
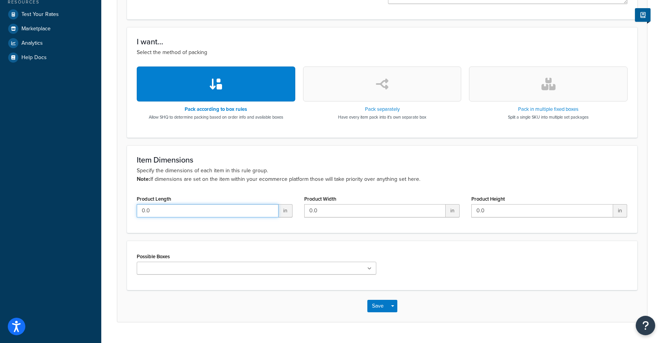
click at [195, 216] on input "0.0" at bounding box center [208, 210] width 142 height 13
type input "0"
type input "18"
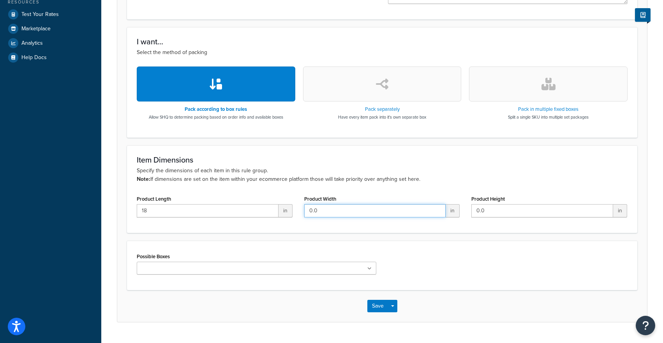
click at [317, 214] on input "0.0" at bounding box center [375, 210] width 142 height 13
type input "0"
type input "18"
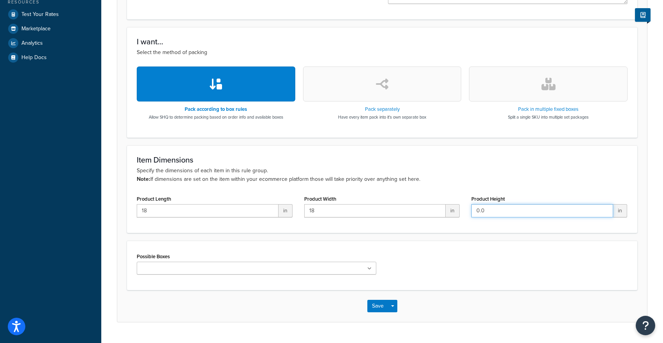
click at [489, 209] on input "0.0" at bounding box center [542, 210] width 142 height 13
type input "0"
type input "6"
click at [328, 271] on ul at bounding box center [256, 268] width 239 height 13
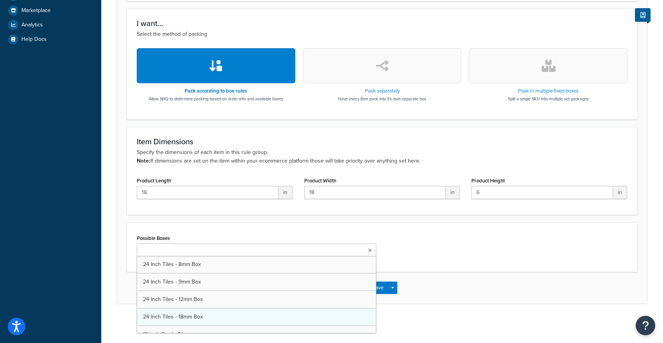
scroll to position [28, 0]
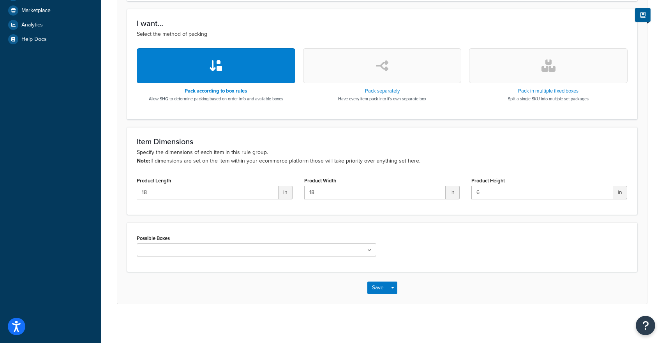
click at [402, 245] on div "Possible Boxes 24 Inch Tiles - 8mm Box 24 Inch Tiles - 9mm Box 24 Inch Tiles - …" at bounding box center [382, 248] width 502 height 30
click at [345, 247] on ul at bounding box center [256, 250] width 239 height 13
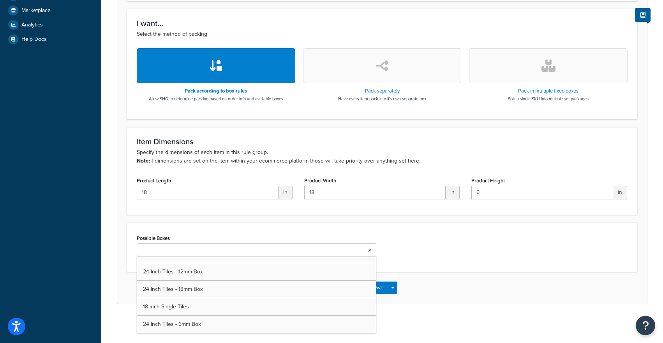
click at [317, 222] on form "Packing rules allow you to define how you would like to pack products in order …" at bounding box center [381, 84] width 529 height 437
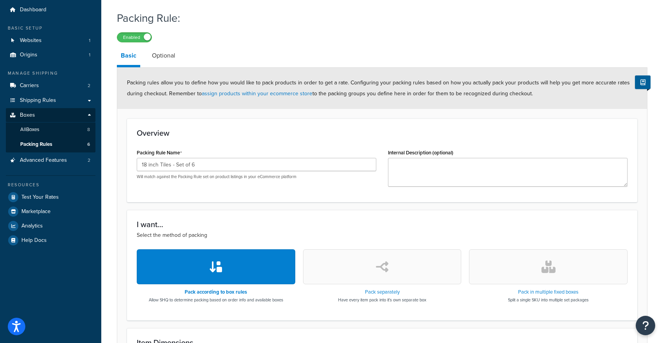
scroll to position [0, 0]
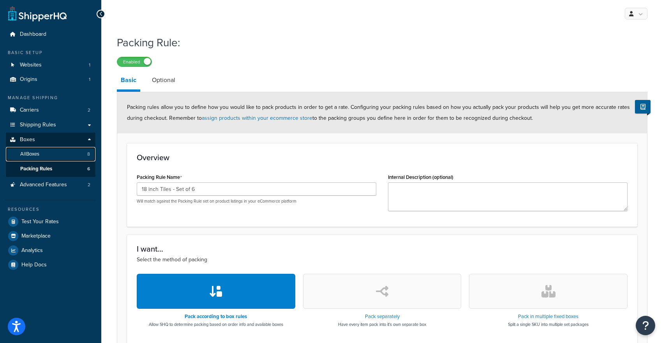
click at [39, 159] on link "All Boxes 8" at bounding box center [51, 154] width 90 height 14
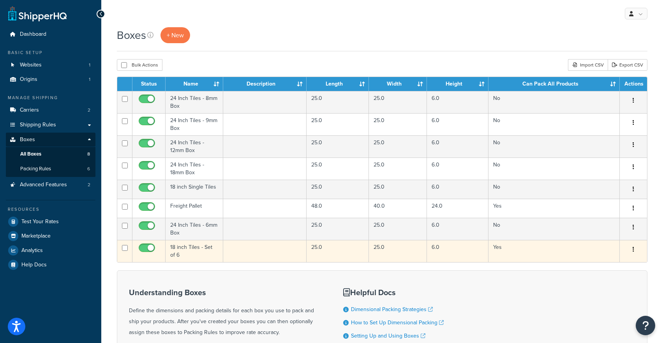
click at [181, 252] on td "18 inch Tiles - Set of 6" at bounding box center [194, 251] width 58 height 22
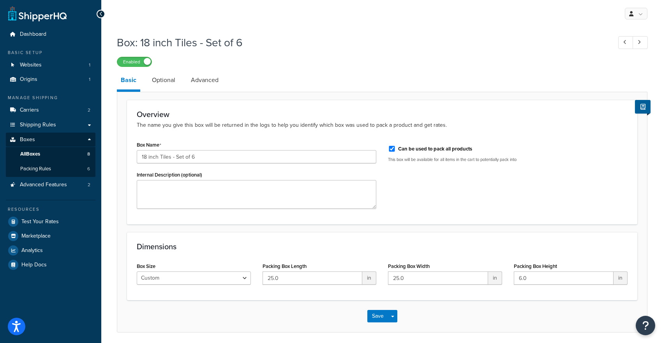
click at [422, 149] on label "Can be used to pack all products" at bounding box center [435, 149] width 74 height 7
click at [396, 149] on input "Can be used to pack all products" at bounding box center [392, 149] width 8 height 6
checkbox input "false"
click at [374, 325] on div "Save Save Dropdown Save and Edit Save and Duplicate Save and Create New" at bounding box center [381, 317] width 529 height 32
click at [374, 315] on button "Save" at bounding box center [377, 316] width 21 height 12
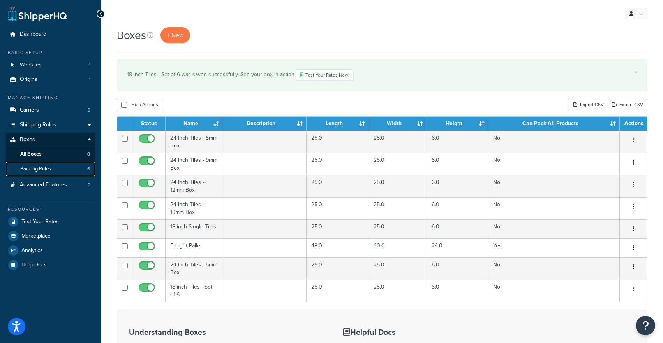
click at [67, 168] on link "Packing Rules 6" at bounding box center [51, 169] width 90 height 14
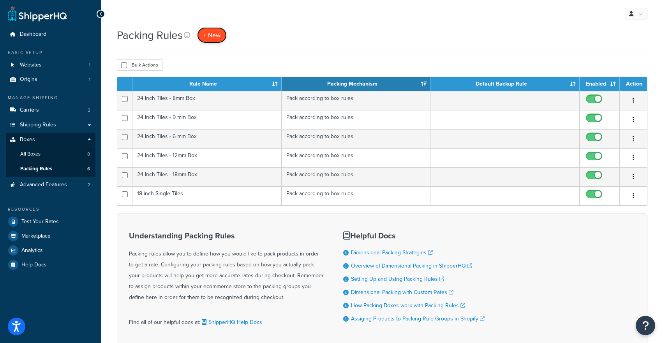
click at [211, 36] on span "+ New" at bounding box center [211, 35] width 17 height 9
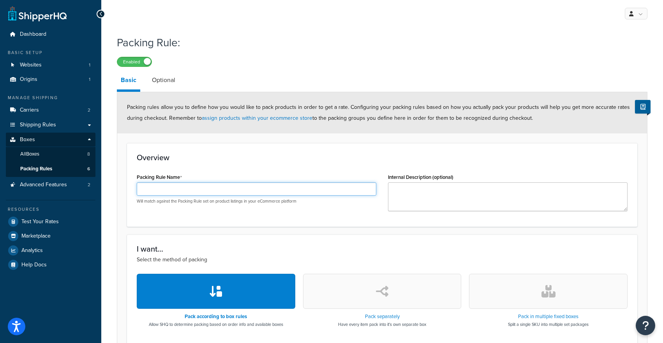
click at [181, 183] on input "Packing Rule Name" at bounding box center [256, 189] width 239 height 13
type input "18 inch Tiles - Set of 6"
click at [239, 169] on div "Overview Packing Rule Name 18 inch Tiles - Set of 6 Will match against the Pack…" at bounding box center [382, 185] width 510 height 84
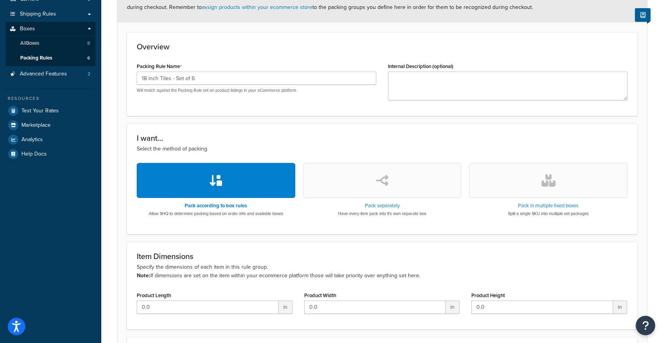
scroll to position [226, 0]
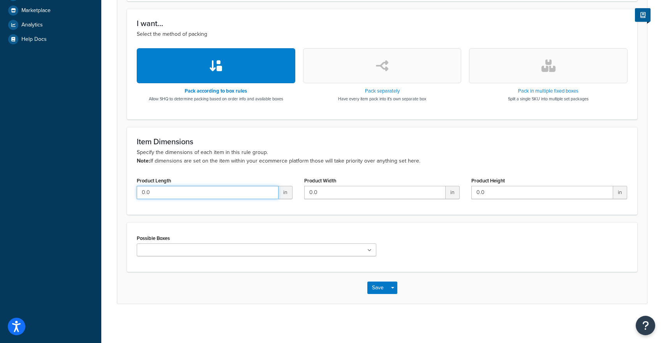
click at [211, 192] on input "0.0" at bounding box center [208, 192] width 142 height 13
click at [211, 193] on input "0.0" at bounding box center [208, 192] width 142 height 13
type input "0"
type input "24"
click at [355, 195] on input "0.0" at bounding box center [375, 192] width 142 height 13
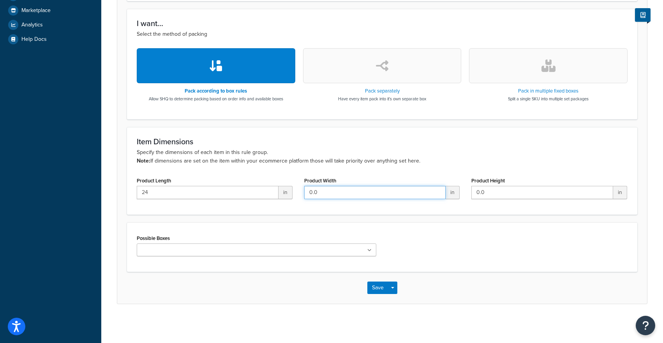
click at [355, 195] on input "0.0" at bounding box center [375, 192] width 142 height 13
type input "24"
click at [505, 197] on input "0.0" at bounding box center [542, 192] width 142 height 13
click at [505, 196] on input "0.0" at bounding box center [542, 192] width 142 height 13
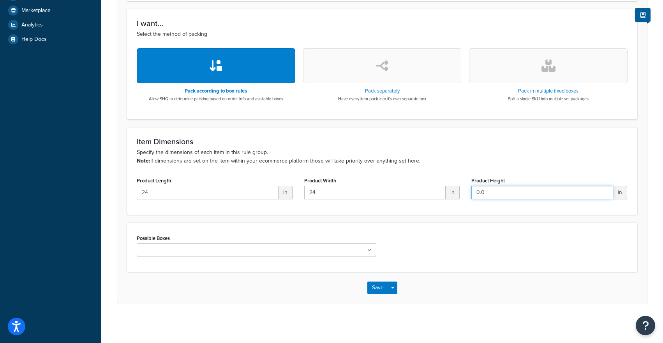
type input "0"
type input "6"
click at [266, 254] on ul at bounding box center [256, 250] width 239 height 13
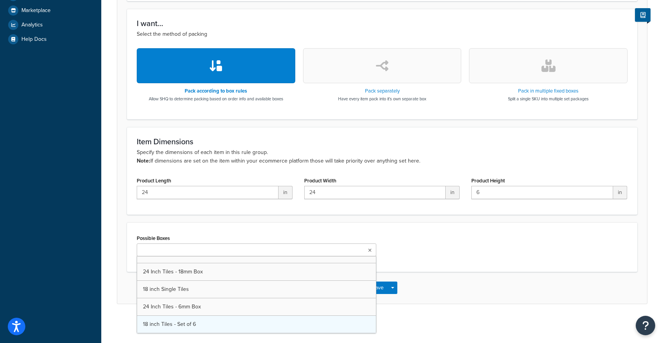
scroll to position [28, 0]
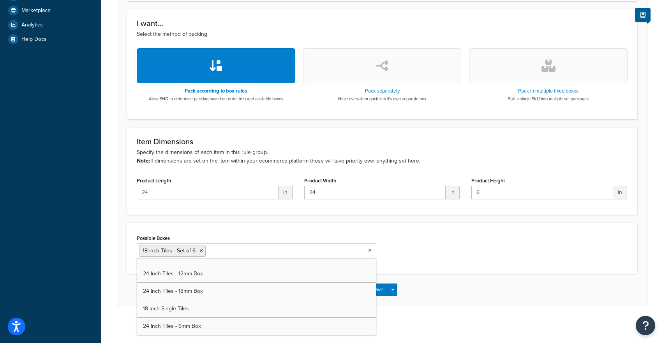
click at [264, 218] on form "Packing rules allow you to define how you would like to pack products in order …" at bounding box center [381, 85] width 529 height 439
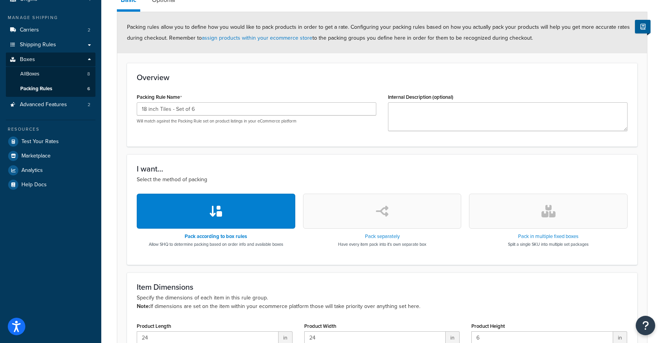
scroll to position [0, 0]
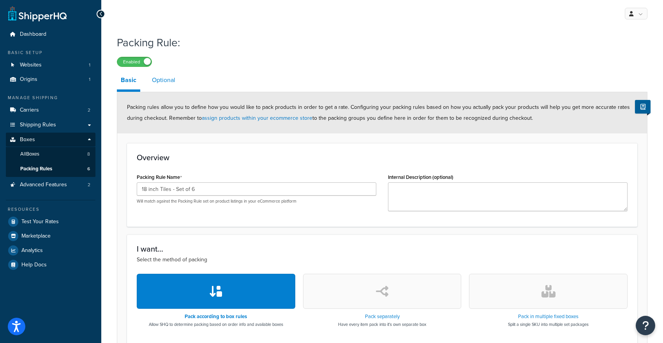
click at [171, 81] on link "Optional" at bounding box center [163, 80] width 31 height 19
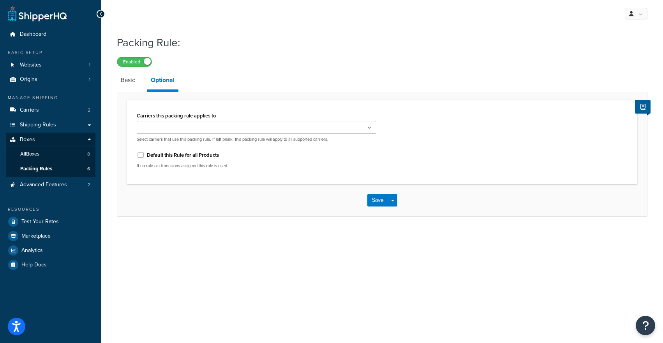
click at [192, 127] on input "Carriers this packing rule applies to" at bounding box center [173, 128] width 69 height 9
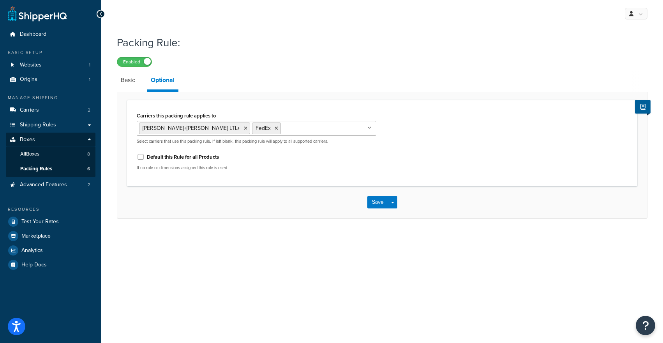
click at [181, 213] on div "Save Save Dropdown Save and Edit Save and Duplicate Save and Create New" at bounding box center [381, 202] width 529 height 32
click at [374, 208] on button "Save" at bounding box center [377, 202] width 21 height 12
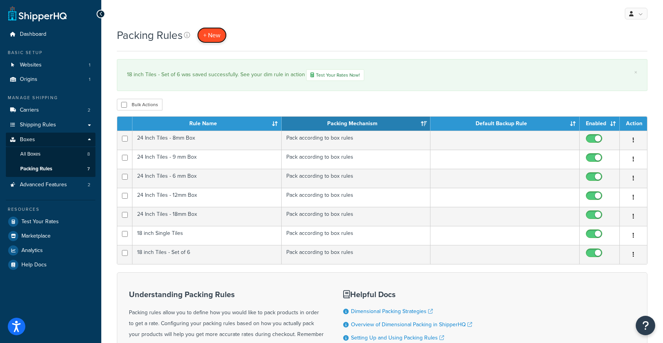
click at [220, 30] on link "+ New" at bounding box center [212, 35] width 30 height 16
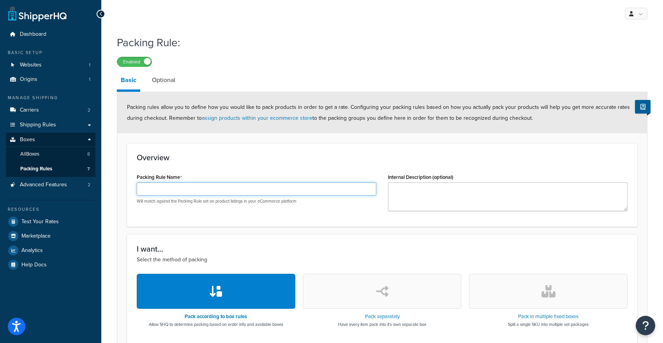
click at [162, 188] on input "Packing Rule Name" at bounding box center [256, 189] width 239 height 13
type input "Pallet"
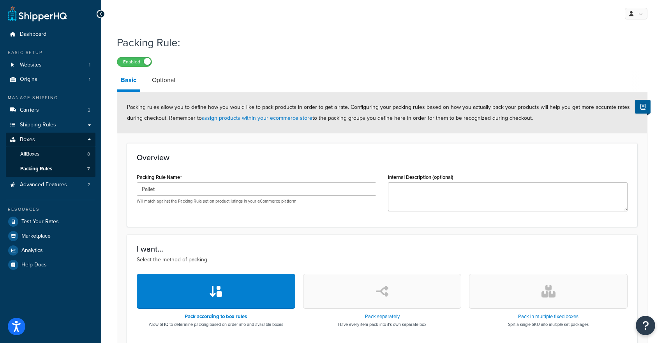
click at [205, 154] on h3 "Overview" at bounding box center [382, 157] width 491 height 9
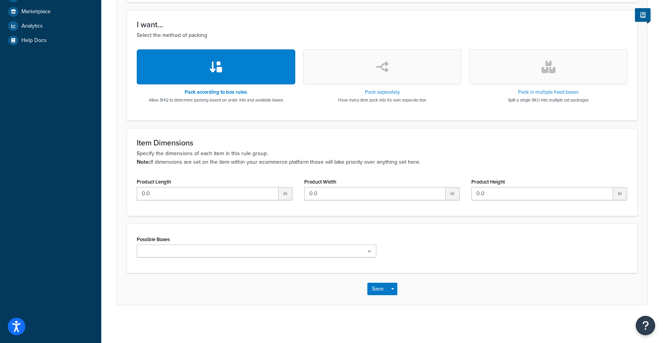
scroll to position [226, 0]
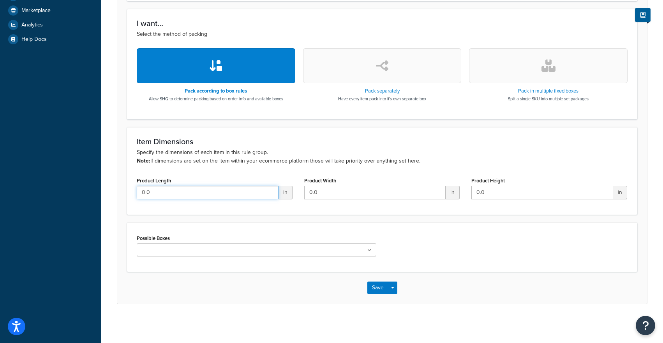
click at [170, 189] on input "0.0" at bounding box center [208, 192] width 142 height 13
type input "0"
type input "48"
click at [301, 193] on div "Product Width 0.0 in" at bounding box center [381, 190] width 167 height 30
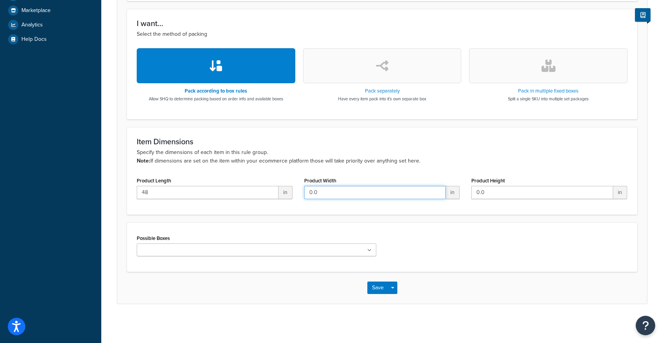
click at [309, 193] on input "0.0" at bounding box center [375, 192] width 142 height 13
type input "40.0"
click at [504, 188] on input "0.0" at bounding box center [542, 192] width 142 height 13
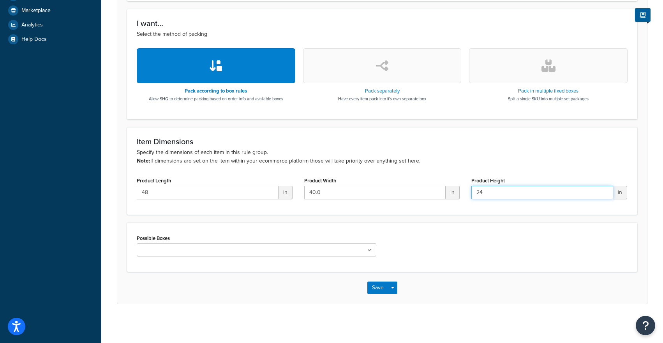
type input "24"
click at [286, 260] on div "Possible Boxes 24 Inch Tiles - 8mm Box 24 Inch Tiles - 9mm Box 24 Inch Tiles - …" at bounding box center [256, 248] width 251 height 30
click at [283, 249] on ul at bounding box center [256, 250] width 239 height 13
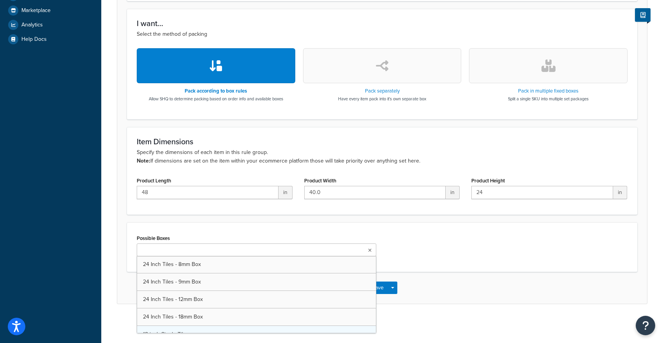
scroll to position [45, 0]
click at [218, 223] on div "Possible Boxes 24 Inch Tiles - 8mm Box 24 Inch Tiles - 9mm Box 24 Inch Tiles - …" at bounding box center [382, 247] width 510 height 49
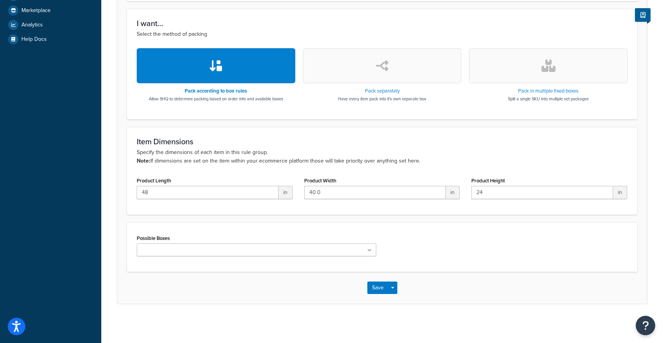
scroll to position [0, 0]
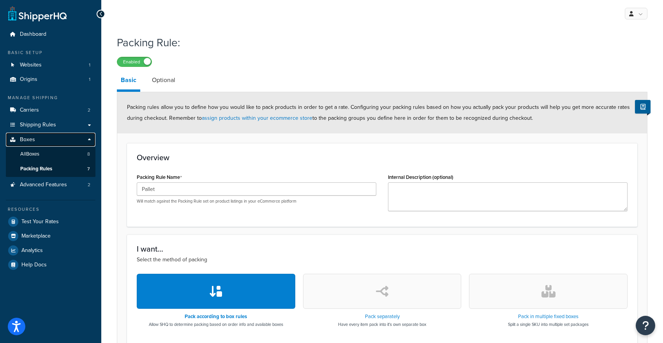
click at [46, 137] on link "Boxes" at bounding box center [51, 140] width 90 height 14
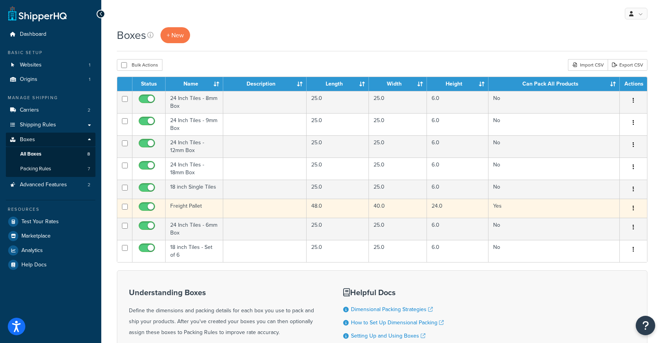
click at [183, 207] on td "Freight Pallet" at bounding box center [194, 208] width 58 height 19
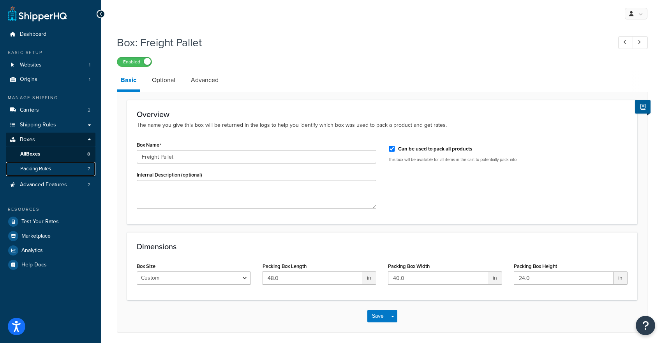
click at [43, 169] on span "Packing Rules" at bounding box center [35, 169] width 31 height 7
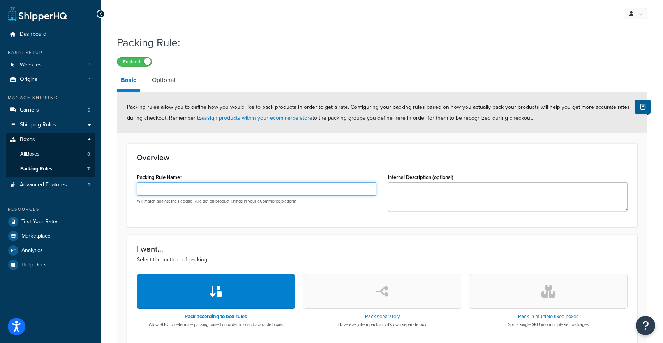
click at [177, 188] on input "Packing Rule Name" at bounding box center [256, 189] width 239 height 13
type input "Pallet"
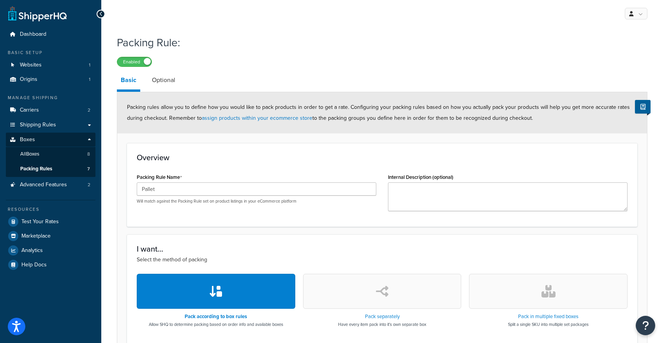
click at [183, 218] on div "Overview Packing Rule Name Pallet Will match against the Packing Rule set on pr…" at bounding box center [382, 185] width 510 height 84
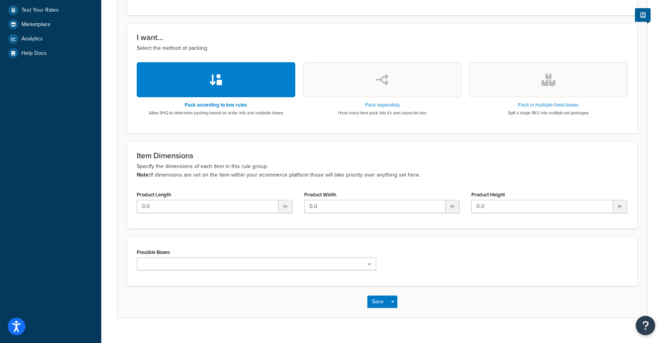
click at [153, 228] on form "Packing rules allow you to define how you would like to pack products in order …" at bounding box center [381, 98] width 529 height 437
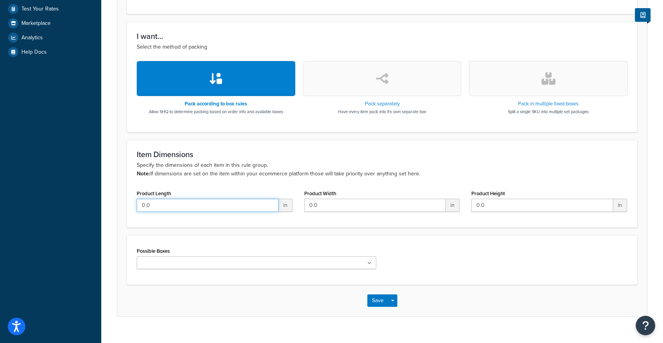
click at [147, 210] on input "0.0" at bounding box center [208, 205] width 142 height 13
type input "0"
click at [147, 210] on input "49" at bounding box center [208, 205] width 142 height 13
type input "48"
type input "40"
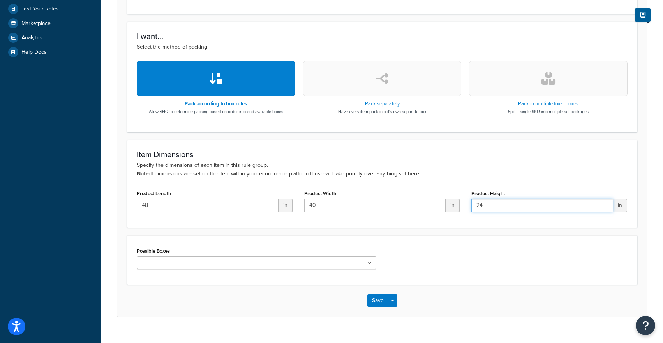
type input "24"
click at [157, 257] on div "Possible Boxes 24 Inch Tiles - 8mm Box 24 Inch Tiles - 9mm Box 24 Inch Tiles - …" at bounding box center [256, 258] width 239 height 24
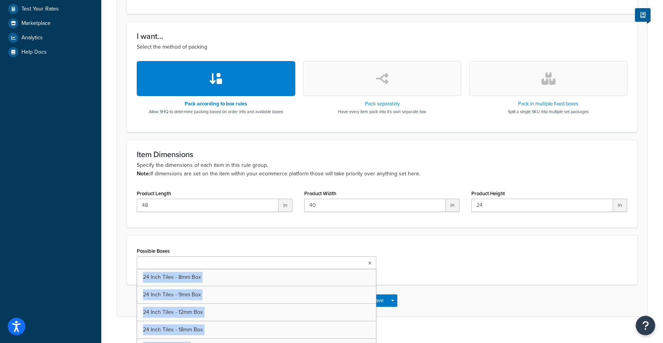
click at [164, 267] on input "Possible Boxes" at bounding box center [173, 263] width 69 height 9
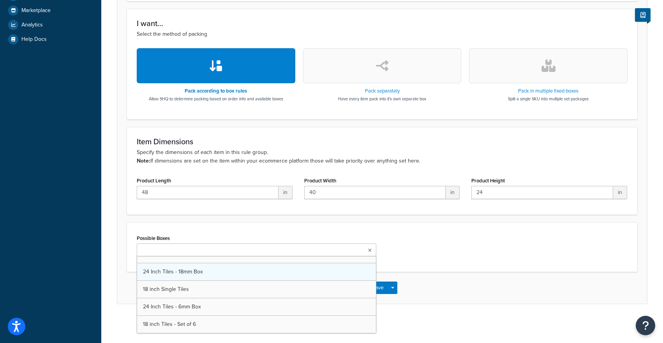
scroll to position [0, 0]
click at [223, 224] on div "Possible Boxes 24 Inch Tiles - 8mm Box 24 Inch Tiles - 9mm Box 24 Inch Tiles - …" at bounding box center [382, 247] width 510 height 49
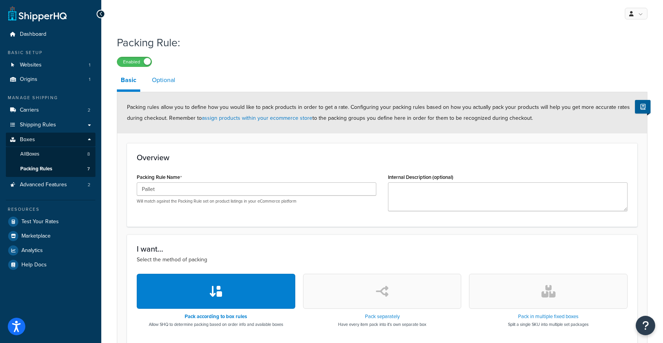
click at [163, 73] on link "Optional" at bounding box center [163, 80] width 31 height 19
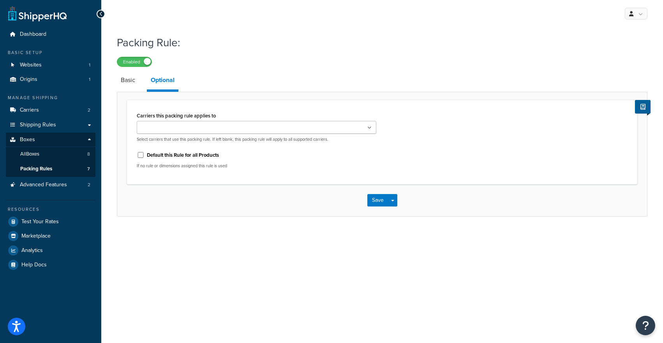
click at [188, 128] on input "Carriers this packing rule applies to" at bounding box center [173, 128] width 69 height 9
click at [242, 205] on div "Save Save Dropdown Save and Edit Save and Duplicate Save and Create New" at bounding box center [381, 202] width 529 height 32
click at [377, 201] on button "Save" at bounding box center [377, 202] width 21 height 12
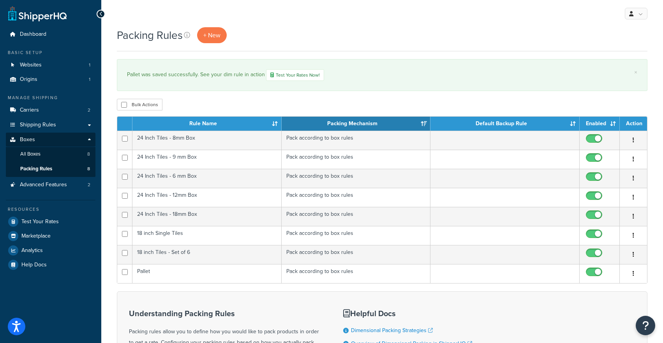
click at [290, 69] on div "× Pallet was saved successfully. See your dim rule in action Test Your Rates No…" at bounding box center [382, 75] width 530 height 32
click at [288, 72] on link "Test Your Rates Now!" at bounding box center [295, 75] width 58 height 12
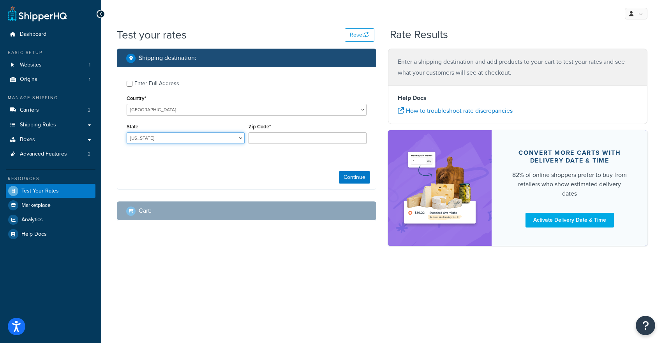
click at [149, 137] on select "[US_STATE] [US_STATE] [US_STATE] [US_STATE] [US_STATE] Armed Forces Americas Ar…" at bounding box center [186, 138] width 118 height 12
select select "[GEOGRAPHIC_DATA]"
click at [271, 133] on input "Zip Code*" at bounding box center [307, 138] width 118 height 12
type input "75201"
click at [355, 178] on button "Continue" at bounding box center [354, 177] width 31 height 12
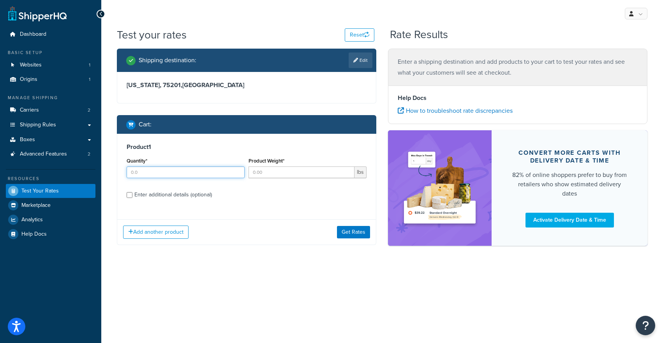
click at [178, 174] on input "Quantity*" at bounding box center [186, 173] width 118 height 12
type input "1"
click at [255, 173] on input "Product Weight*" at bounding box center [301, 173] width 106 height 12
type input "48"
click at [172, 236] on button "Add another product" at bounding box center [155, 232] width 65 height 13
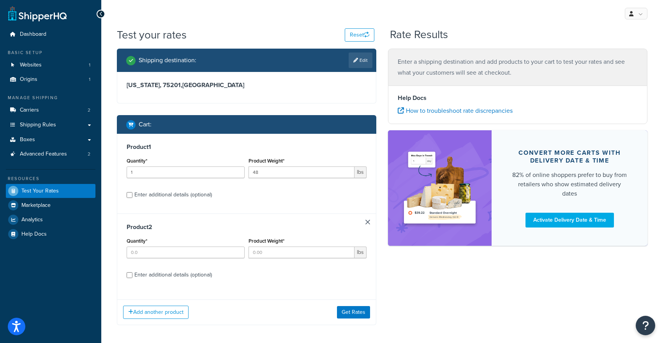
click at [368, 224] on link at bounding box center [367, 222] width 5 height 5
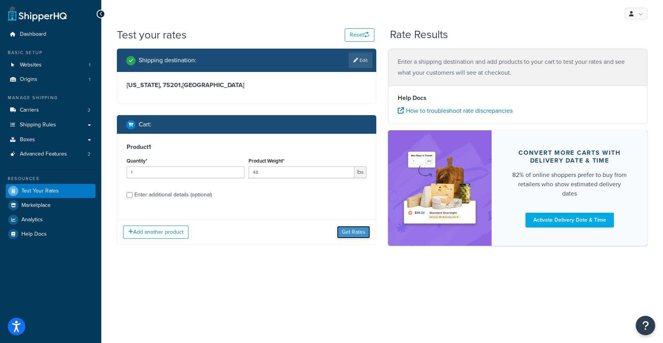
click at [350, 227] on button "Get Rates" at bounding box center [353, 232] width 33 height 12
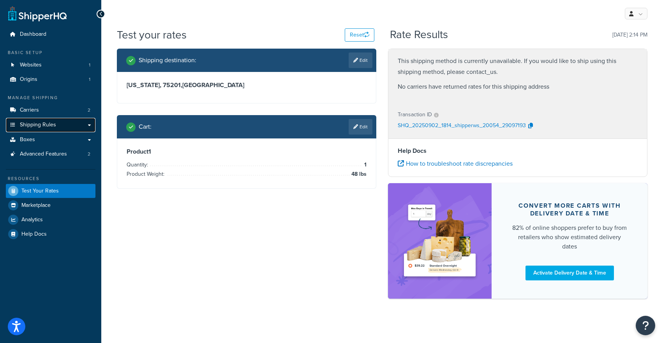
click at [87, 122] on link "Shipping Rules" at bounding box center [51, 125] width 90 height 14
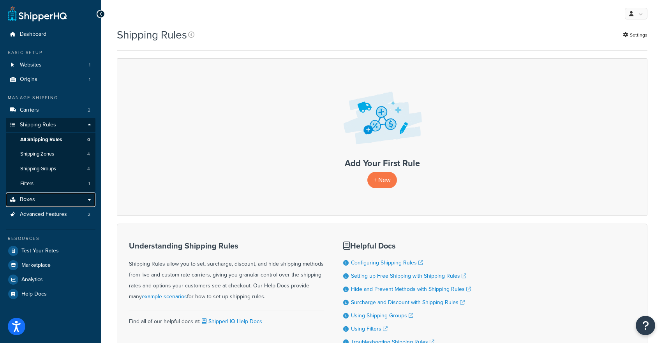
click at [89, 200] on link "Boxes" at bounding box center [51, 200] width 90 height 14
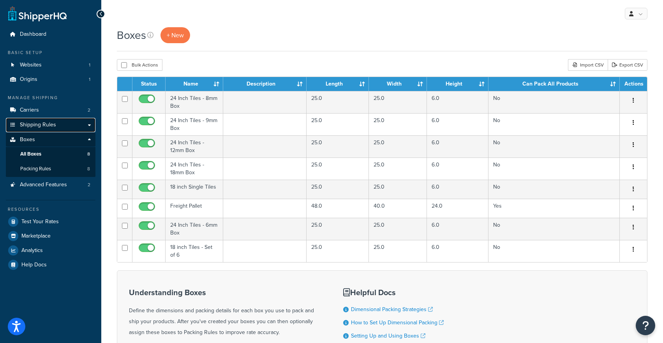
click at [91, 125] on link "Shipping Rules" at bounding box center [51, 125] width 90 height 14
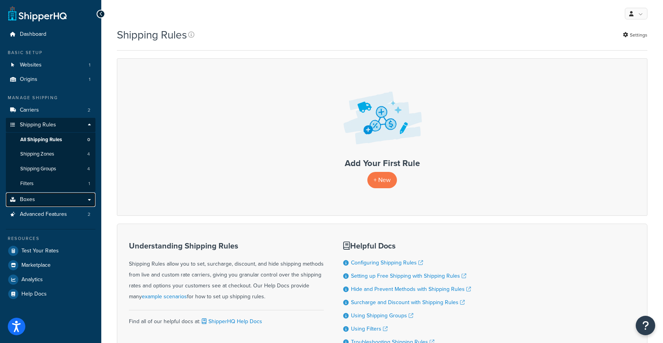
click at [90, 201] on link "Boxes" at bounding box center [51, 200] width 90 height 14
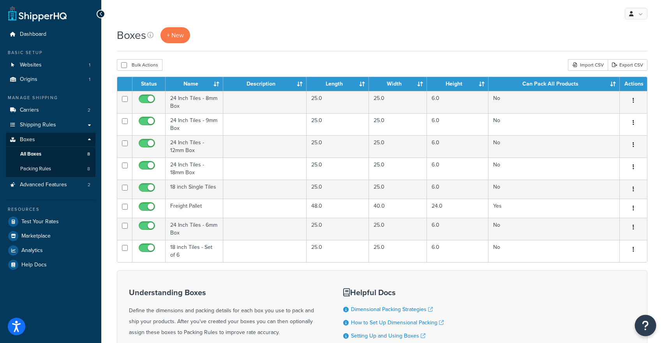
click at [650, 321] on button "Open Resource Center" at bounding box center [645, 325] width 21 height 21
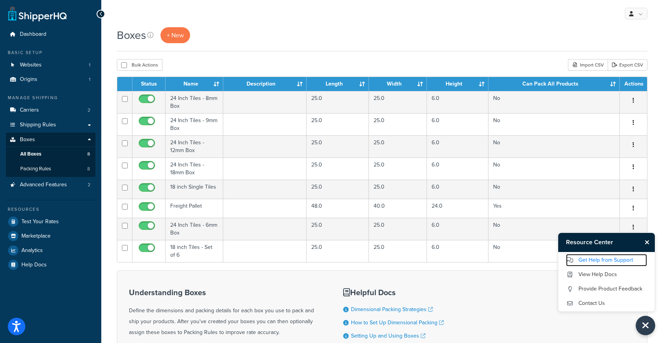
click at [612, 261] on link "Get Help from Support" at bounding box center [606, 260] width 81 height 12
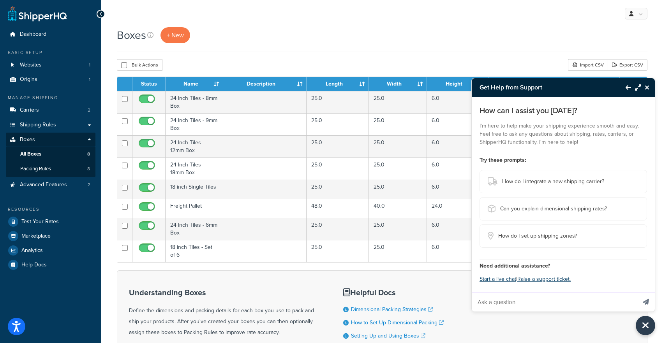
click at [529, 306] on input "Ask a question" at bounding box center [553, 302] width 164 height 19
click at [624, 256] on div "How can I assist you today? I'm here to help make your shipping experience smoo…" at bounding box center [562, 194] width 183 height 195
click at [495, 280] on button "Start a live chat" at bounding box center [497, 279] width 37 height 11
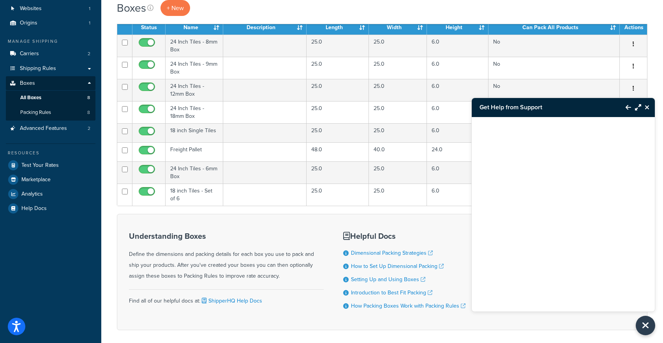
scroll to position [91, 0]
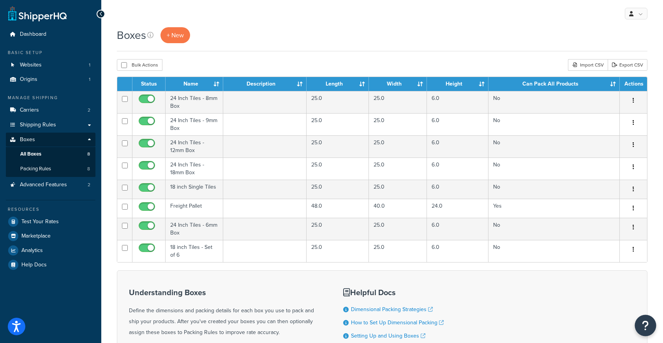
click at [643, 327] on icon "Open Resource Center" at bounding box center [645, 325] width 7 height 11
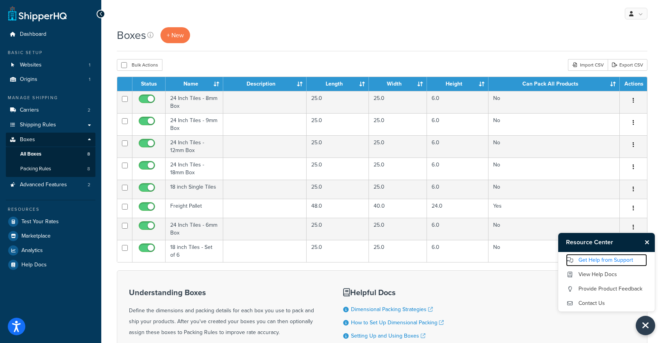
click at [619, 257] on link "Get Help from Support" at bounding box center [606, 260] width 81 height 12
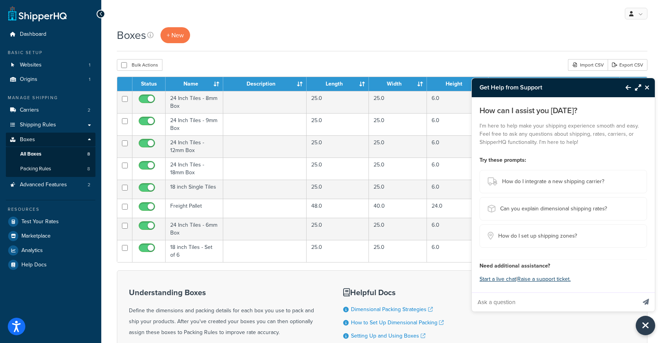
click at [497, 300] on input "Ask a question" at bounding box center [553, 302] width 164 height 19
type input "Looking for some general setup advising"
click at [637, 293] on button "Send message" at bounding box center [646, 302] width 18 height 19
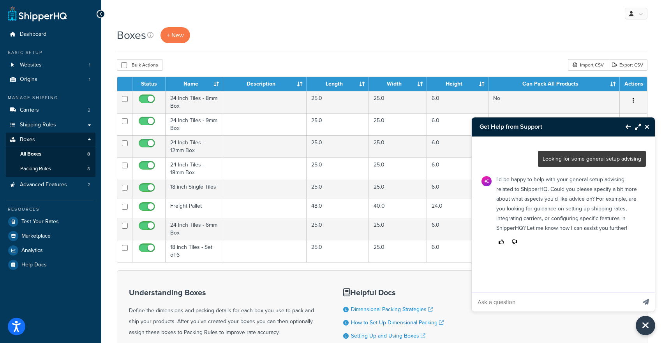
click at [504, 306] on input "Ask a question" at bounding box center [553, 302] width 164 height 19
type input "Are you able to look over my set up?"
click at [637, 293] on button "Send message" at bounding box center [646, 302] width 18 height 19
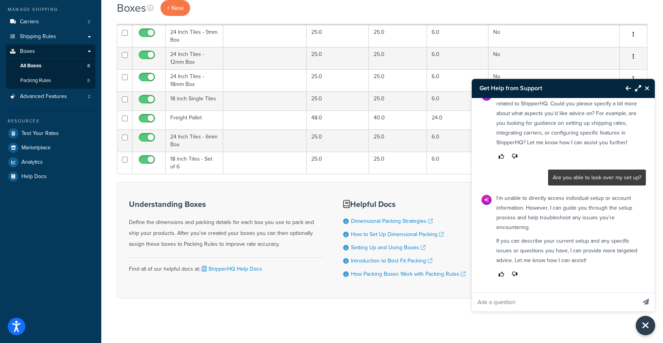
scroll to position [91, 0]
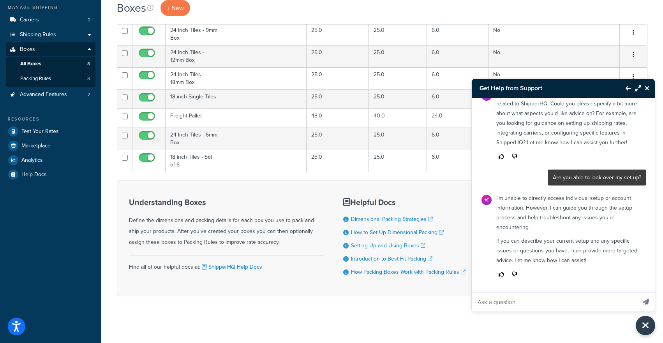
click at [557, 303] on input "Ask a question" at bounding box center [553, 302] width 164 height 19
type input "speak to a person"
click at [637, 293] on button "Send message" at bounding box center [646, 302] width 18 height 19
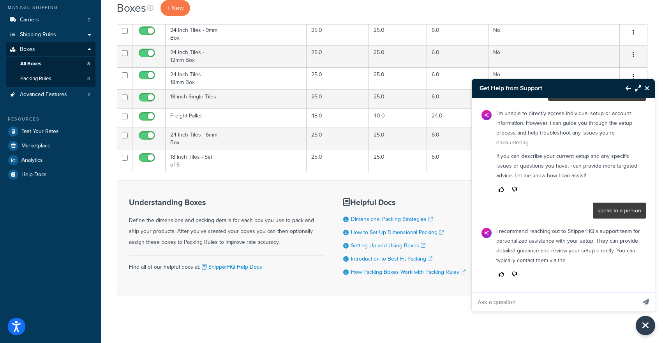
scroll to position [142, 0]
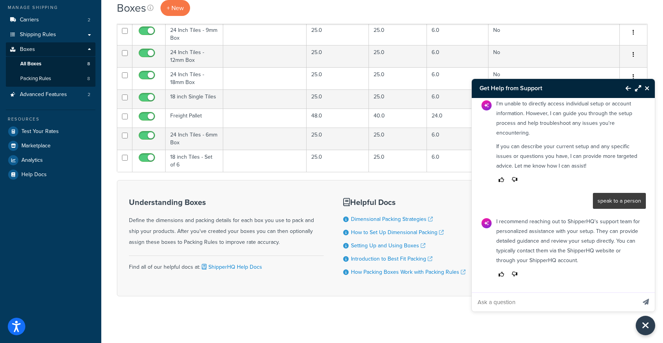
click at [521, 299] on input "Ask a question" at bounding box center [553, 302] width 164 height 19
type input "you are support, I would like to speak with a live person"
click at [637, 293] on button "Send message" at bounding box center [646, 302] width 18 height 19
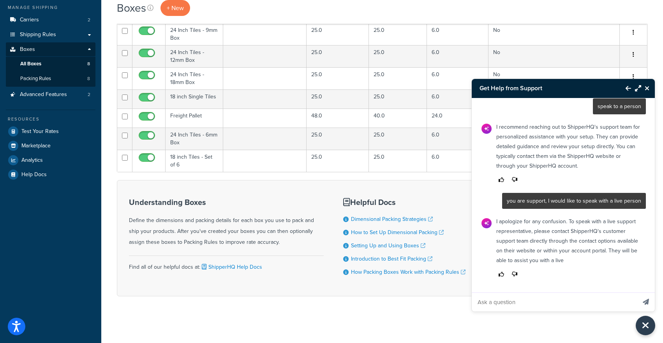
scroll to position [246, 0]
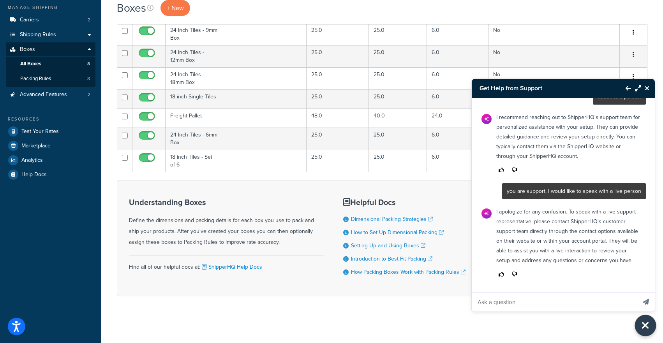
click at [646, 324] on icon "Close Resource Center" at bounding box center [645, 325] width 9 height 11
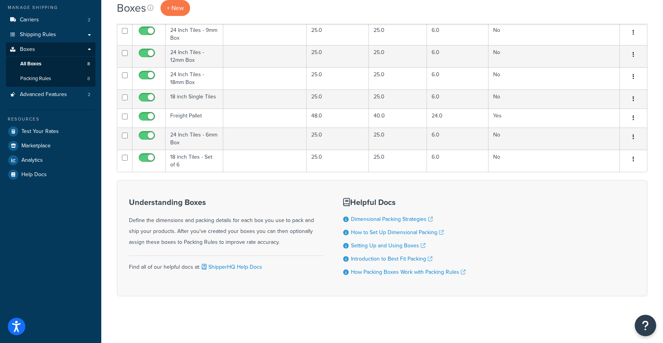
click at [652, 328] on button "Open Resource Center" at bounding box center [645, 325] width 21 height 21
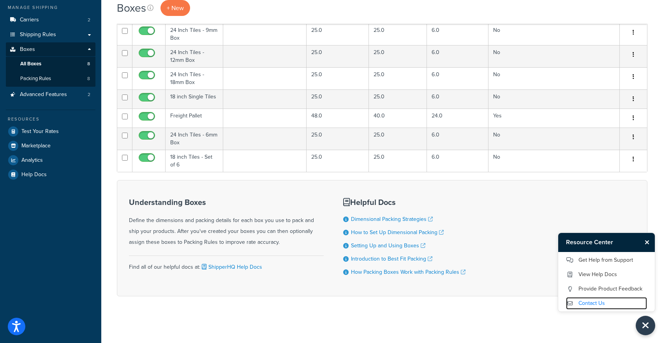
click at [595, 303] on link "Contact Us" at bounding box center [606, 303] width 81 height 12
